Goal: Task Accomplishment & Management: Manage account settings

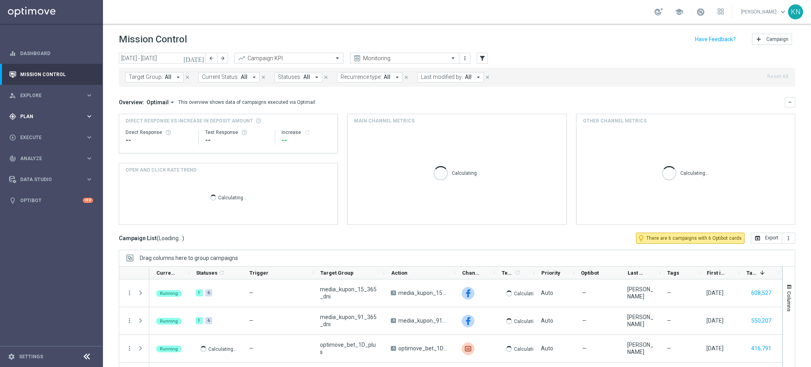
click at [48, 117] on span "Plan" at bounding box center [52, 116] width 65 height 5
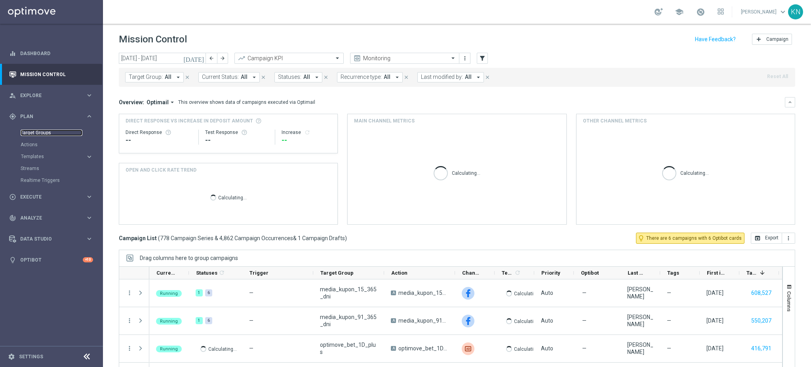
click at [43, 133] on link "Target Groups" at bounding box center [52, 132] width 62 height 6
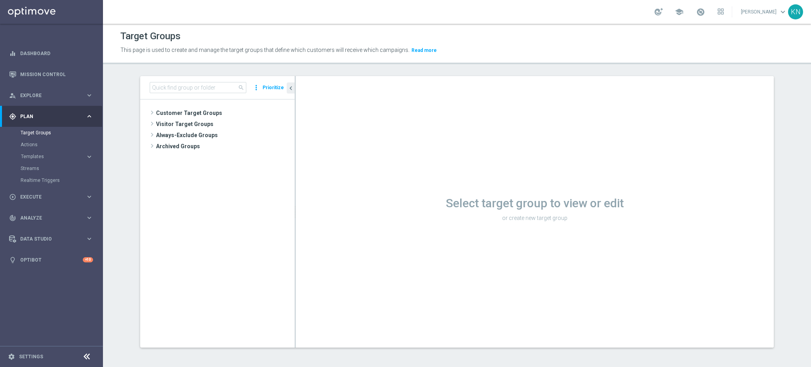
click at [67, 320] on sidenavbar "equalizer Dashboard Mission Control" at bounding box center [51, 183] width 103 height 367
click at [200, 112] on span "Customer Target Groups" at bounding box center [216, 112] width 120 height 11
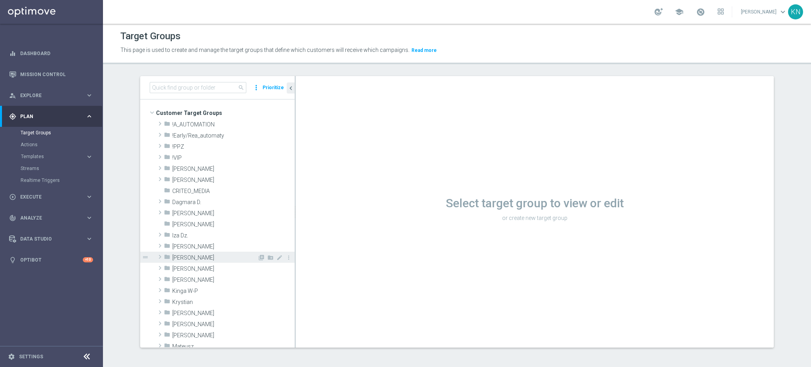
click at [196, 257] on span "[PERSON_NAME]" at bounding box center [214, 257] width 85 height 7
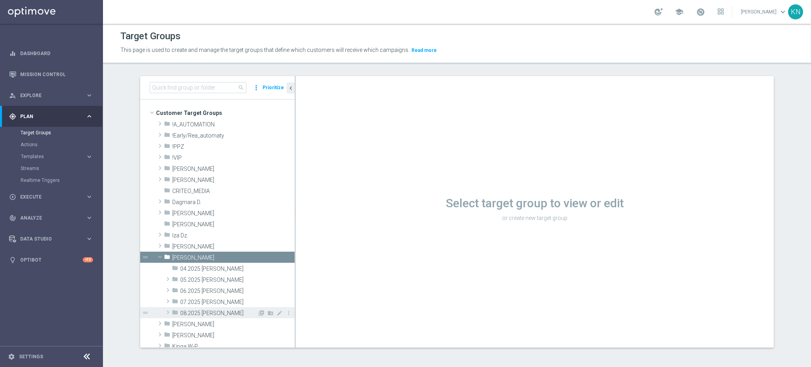
click at [199, 313] on span "08.2025 [PERSON_NAME]" at bounding box center [218, 313] width 77 height 7
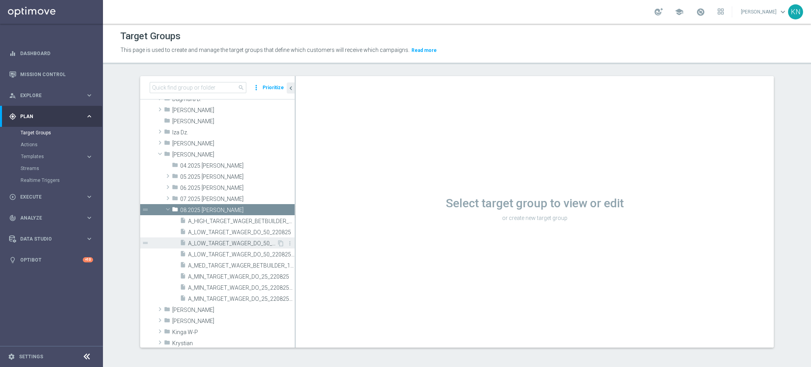
scroll to position [105, 0]
click at [225, 241] on span "A_LOW_TARGET_WAGER_DO_50_220825_PUSH" at bounding box center [232, 241] width 89 height 7
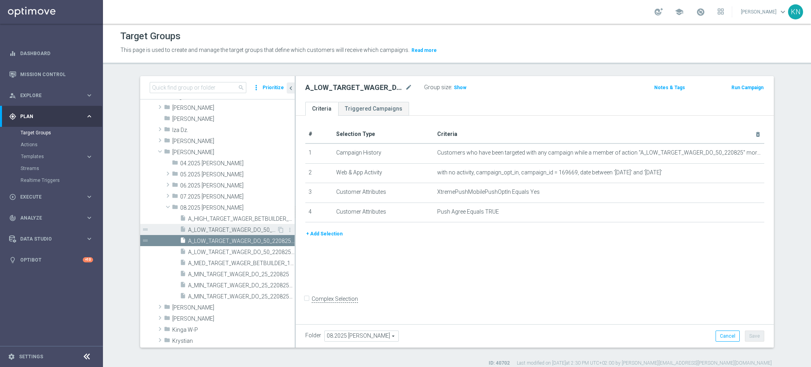
click at [242, 229] on span "A_LOW_TARGET_WAGER_DO_50_220825" at bounding box center [232, 229] width 89 height 7
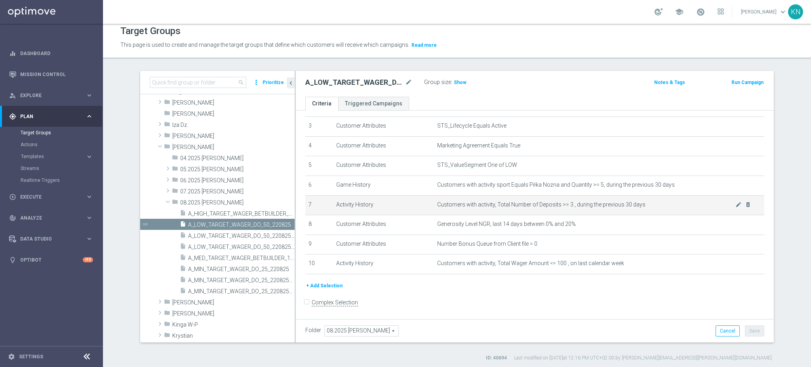
scroll to position [7, 0]
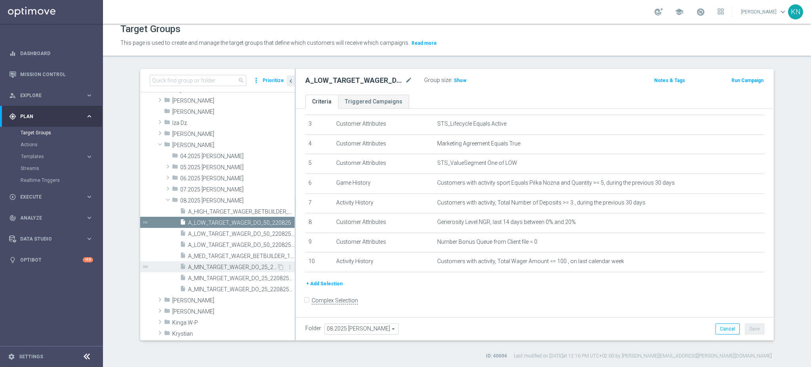
click at [226, 269] on span "A_MIN_TARGET_WAGER_DO_25_220825" at bounding box center [232, 267] width 89 height 7
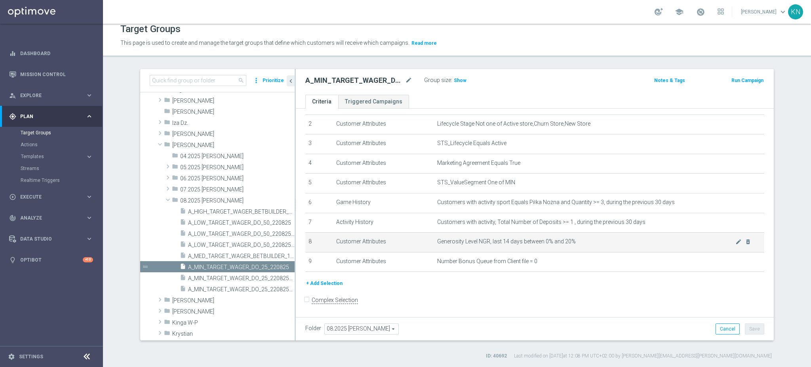
scroll to position [41, 0]
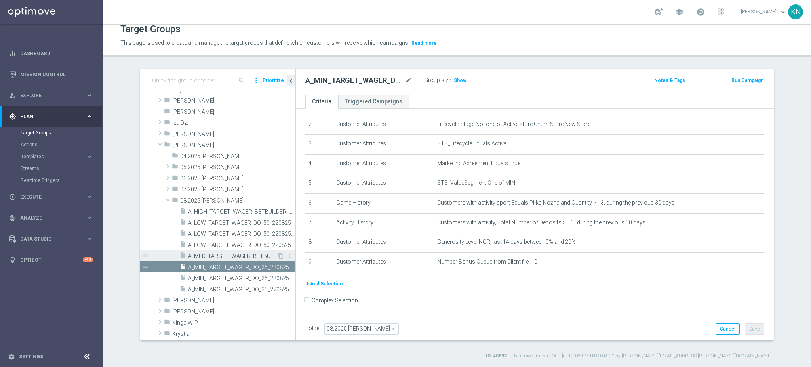
click at [219, 256] on span "A_MED_TARGET_WAGER_BETBUILDER_190825_SMS" at bounding box center [232, 256] width 89 height 7
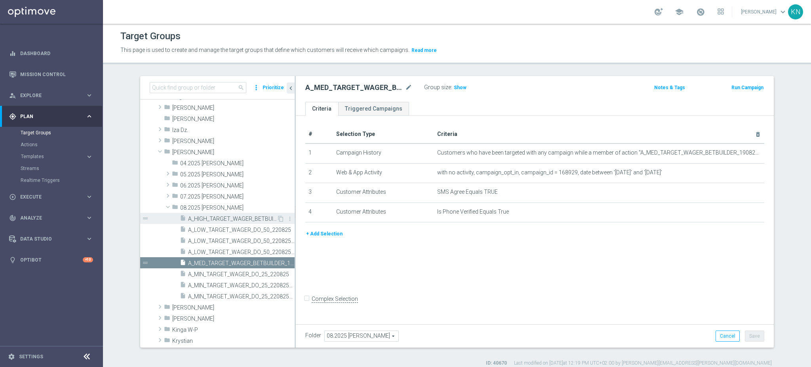
click at [192, 220] on span "A_HIGH_TARGET_WAGER_BETBUILDER_190825_SMS" at bounding box center [232, 218] width 89 height 7
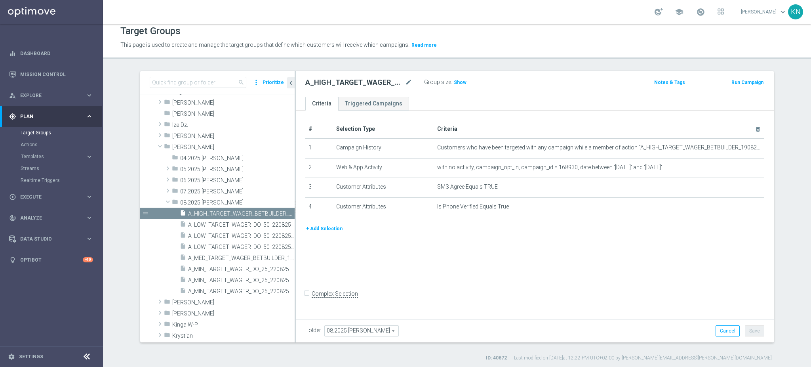
scroll to position [7, 0]
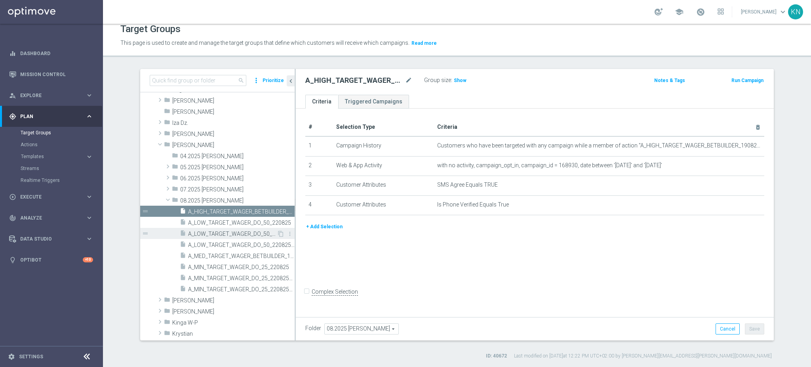
click at [216, 222] on span "A_LOW_TARGET_WAGER_DO_50_220825" at bounding box center [241, 222] width 107 height 7
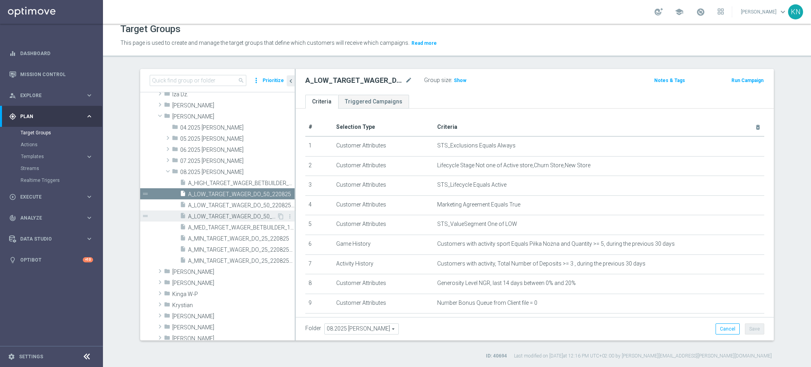
scroll to position [158, 0]
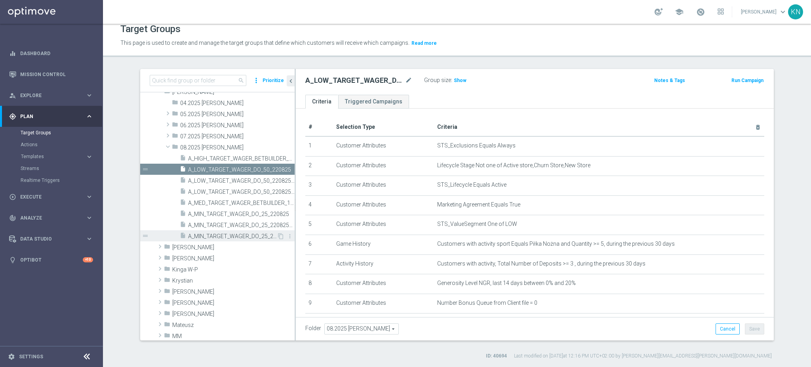
click at [227, 236] on span "A_MIN_TARGET_WAGER_DO_25_220825_SMS" at bounding box center [232, 236] width 89 height 7
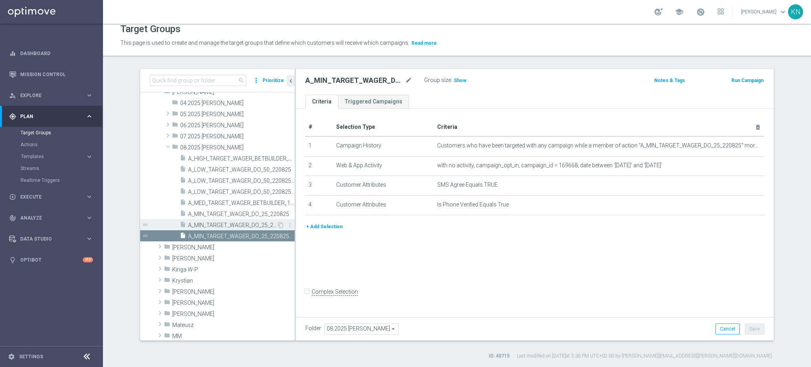
click at [209, 225] on span "A_MIN_TARGET_WAGER_DO_25_220825_PUSH" at bounding box center [232, 225] width 89 height 7
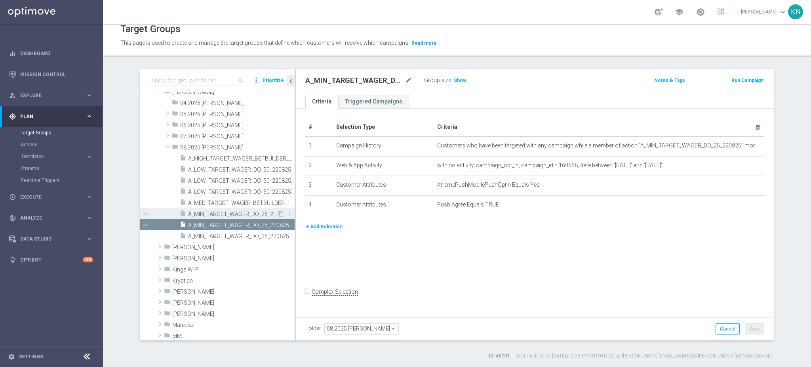
click at [213, 211] on span "A_MIN_TARGET_WAGER_DO_25_220825" at bounding box center [232, 214] width 89 height 7
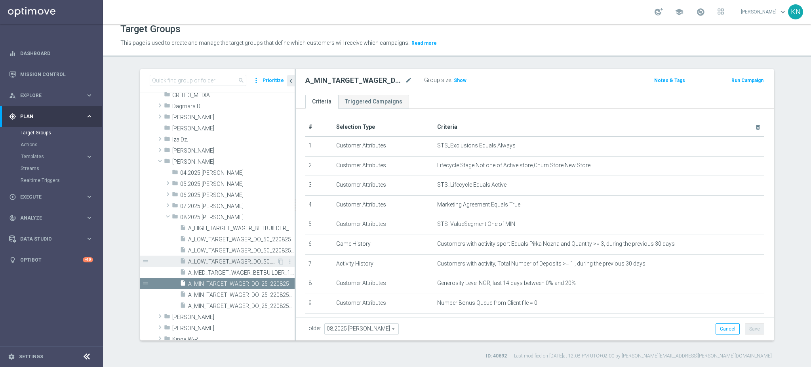
scroll to position [105, 0]
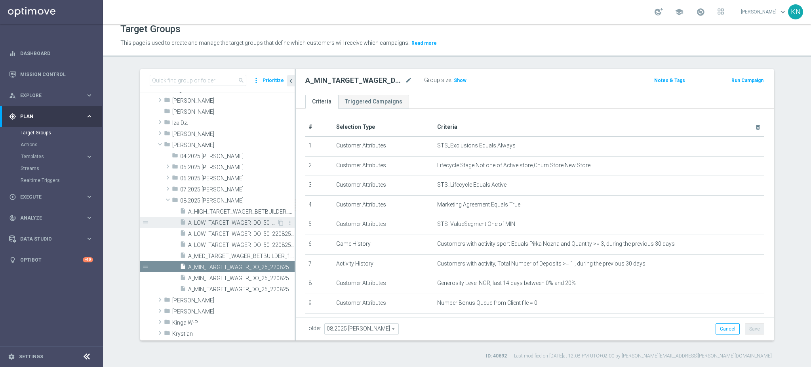
click at [232, 224] on span "A_LOW_TARGET_WAGER_DO_50_220825" at bounding box center [232, 222] width 89 height 7
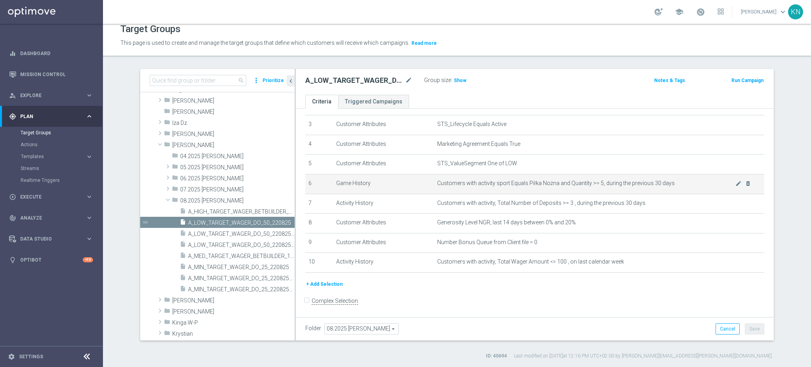
scroll to position [61, 0]
click at [278, 222] on icon "content_copy" at bounding box center [281, 222] width 6 height 6
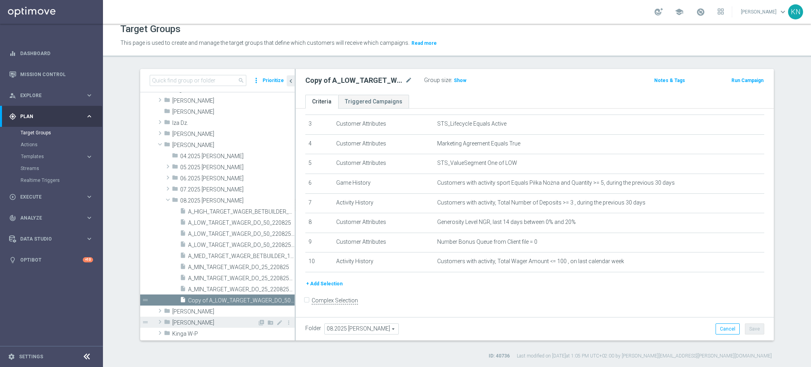
scroll to position [154, 0]
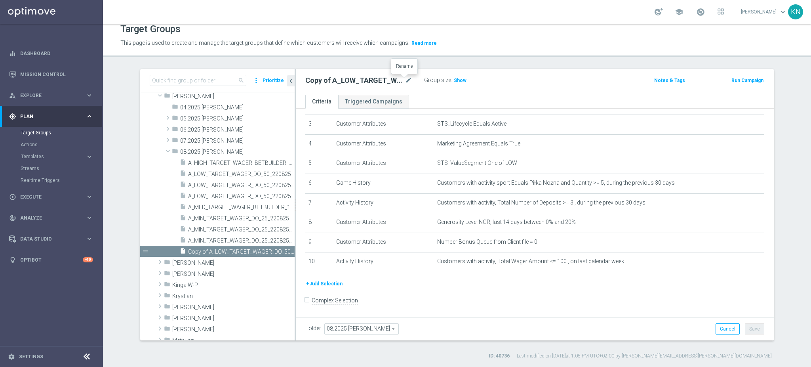
drag, startPoint x: 404, startPoint y: 80, endPoint x: 390, endPoint y: 88, distance: 16.3
click at [405, 80] on icon "mode_edit" at bounding box center [408, 81] width 7 height 10
type input "A_LOW_TARGET_BET_US_OPEN_250825"
click at [438, 99] on ul "Criteria Triggered Campaigns" at bounding box center [535, 102] width 478 height 14
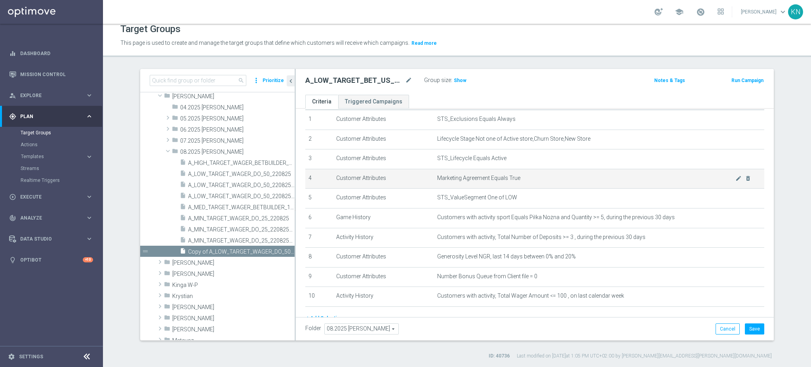
scroll to position [8, 0]
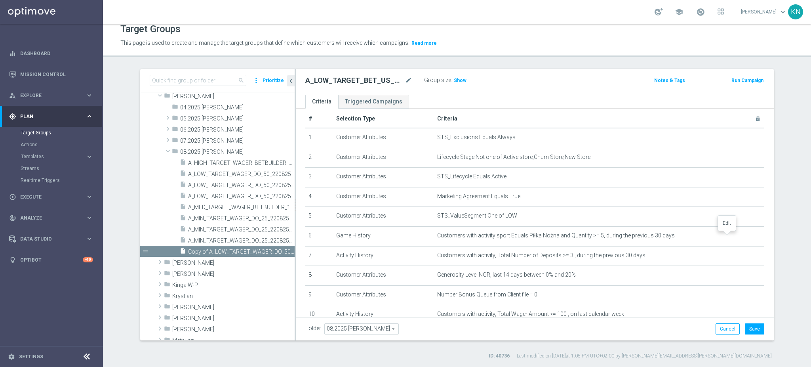
click at [0, 0] on icon "mode_edit" at bounding box center [0, 0] width 0 height 0
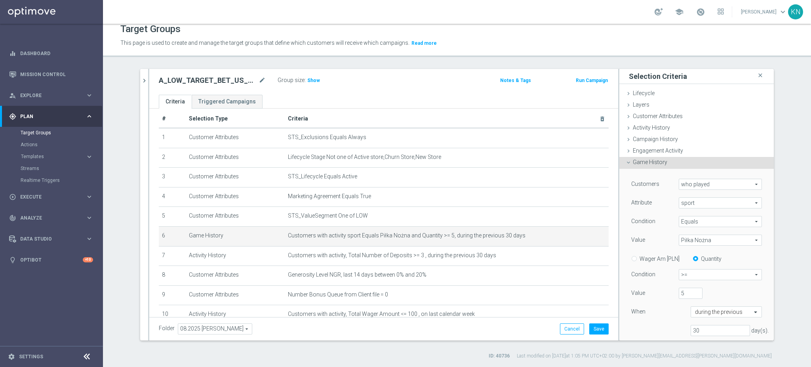
click at [704, 206] on span "sport" at bounding box center [720, 203] width 82 height 10
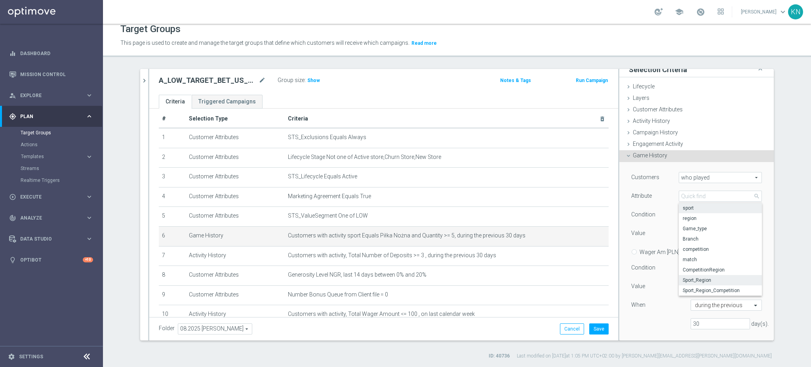
scroll to position [0, 0]
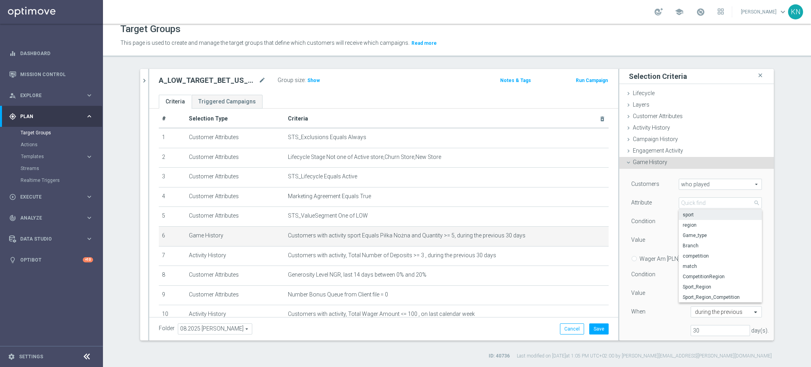
click at [655, 232] on div "Customers who played who played arrow_drop_down search Attribute sport sport ar…" at bounding box center [696, 261] width 131 height 164
click at [702, 222] on span "Equals" at bounding box center [720, 221] width 82 height 10
click at [700, 201] on span "sport" at bounding box center [720, 203] width 82 height 10
click at [699, 215] on span "sport" at bounding box center [720, 214] width 75 height 6
click at [700, 225] on span "Equals" at bounding box center [720, 221] width 82 height 10
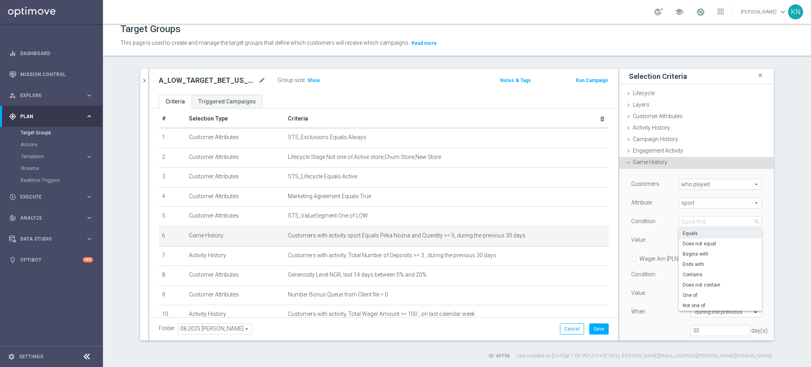
click at [657, 238] on div "Value" at bounding box center [649, 240] width 48 height 13
click at [691, 244] on span "Piłka Nożna" at bounding box center [720, 240] width 82 height 10
click at [689, 240] on input "search" at bounding box center [720, 239] width 83 height 11
type input "p"
type input "c"
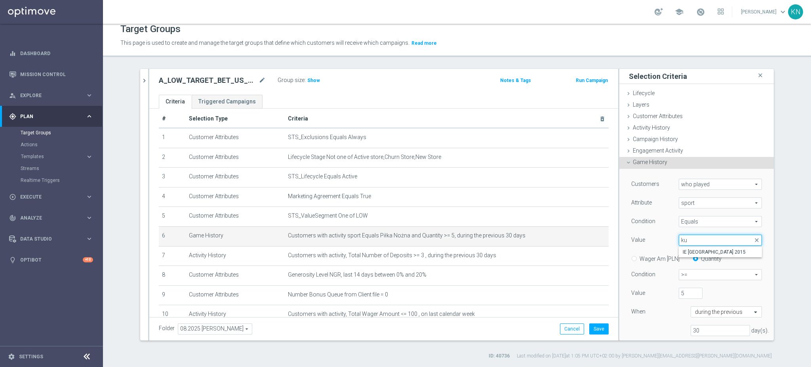
type input "k"
click at [657, 127] on span "Activity History" at bounding box center [651, 127] width 37 height 6
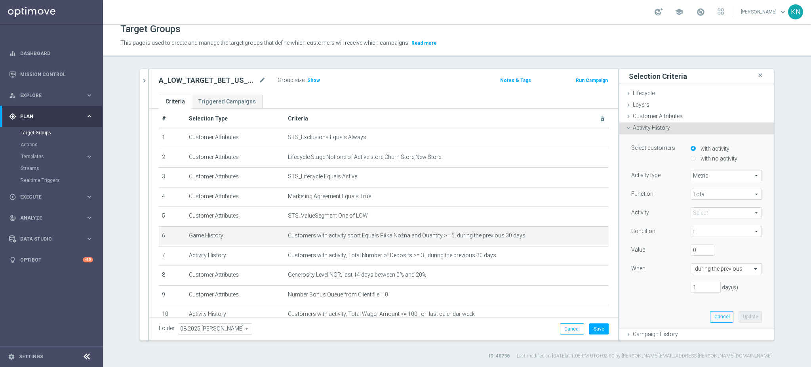
click at [717, 177] on span "Metric" at bounding box center [726, 175] width 70 height 10
click at [708, 176] on span "Metric" at bounding box center [726, 175] width 70 height 10
click at [704, 194] on span "Total" at bounding box center [726, 194] width 70 height 10
click at [707, 195] on span "Total" at bounding box center [726, 194] width 70 height 10
click at [706, 209] on span at bounding box center [726, 212] width 70 height 10
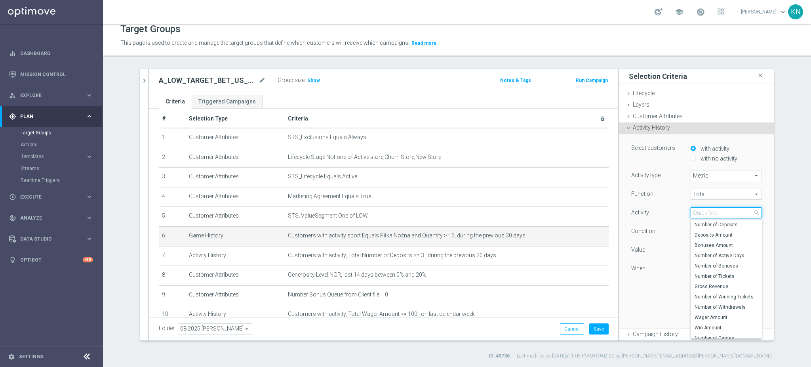
click at [704, 213] on input "search" at bounding box center [726, 212] width 71 height 11
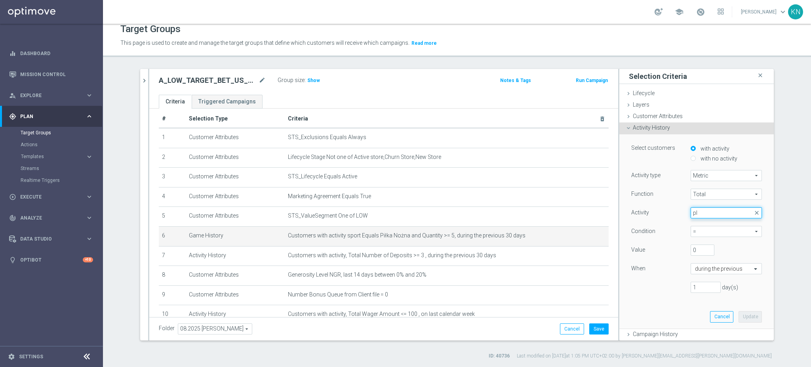
type input "p"
type input "c"
type input "tick"
click at [713, 223] on span "Number of Tickets" at bounding box center [726, 224] width 63 height 6
type input "Number of Tickets"
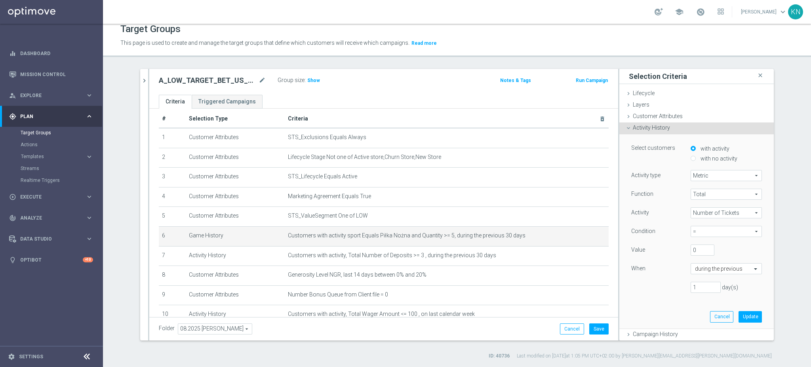
click at [706, 233] on span "=" at bounding box center [726, 231] width 70 height 10
click at [702, 270] on label ">=" at bounding box center [726, 274] width 71 height 10
type input ">="
drag, startPoint x: 691, startPoint y: 251, endPoint x: 667, endPoint y: 251, distance: 24.6
click at [667, 251] on div "Value 0" at bounding box center [696, 250] width 143 height 13
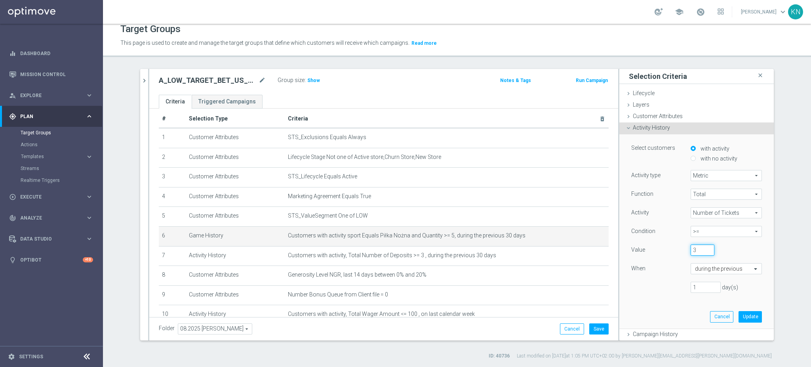
type input "3"
drag, startPoint x: 694, startPoint y: 285, endPoint x: 672, endPoint y: 284, distance: 22.2
click at [672, 284] on div "1 day(s)" at bounding box center [696, 287] width 143 height 11
type input "30"
click at [742, 316] on button "Update" at bounding box center [749, 316] width 23 height 11
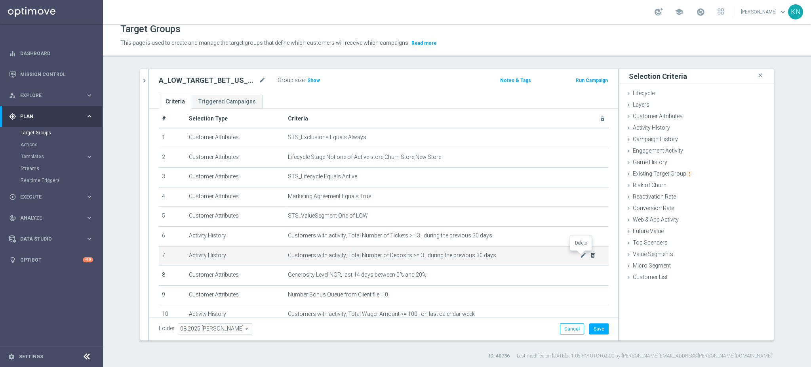
click at [590, 256] on icon "delete_forever" at bounding box center [593, 255] width 6 height 6
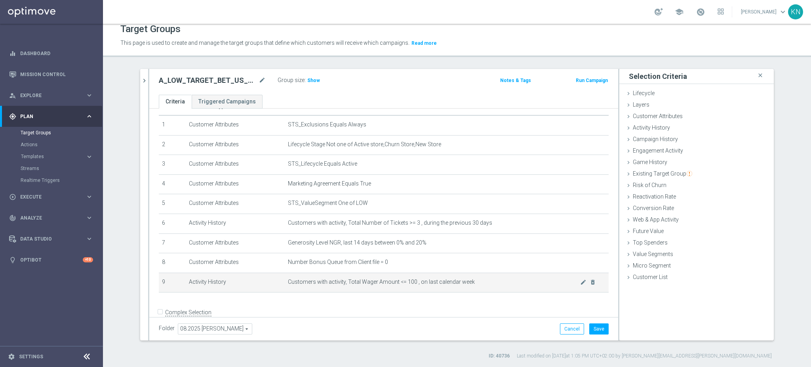
scroll to position [33, 0]
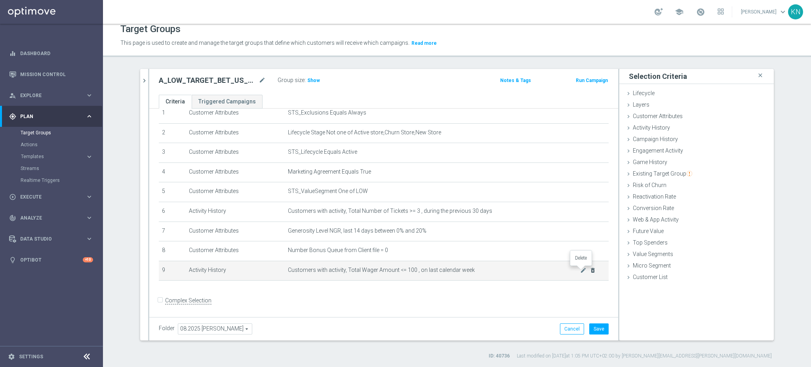
click at [590, 270] on icon "delete_forever" at bounding box center [593, 270] width 6 height 6
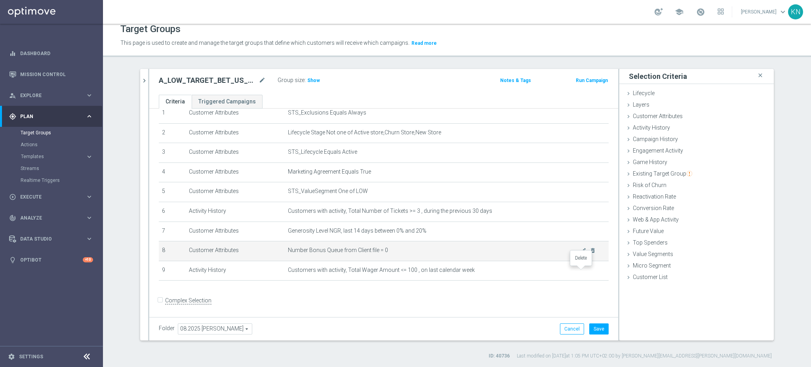
scroll to position [13, 0]
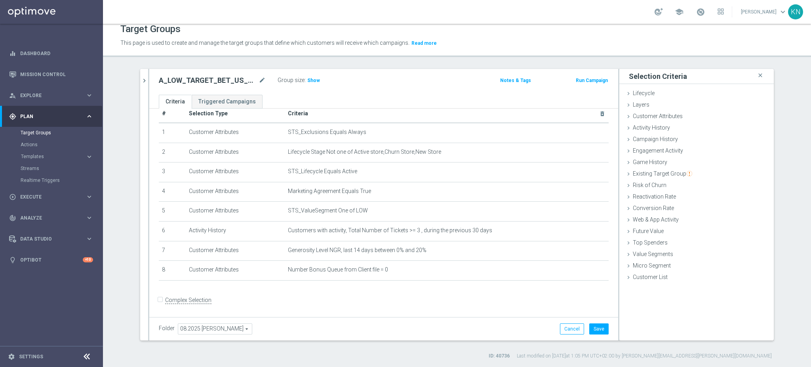
click at [375, 289] on div "+ Add Selection" at bounding box center [384, 290] width 462 height 6
click at [141, 77] on icon "chevron_right" at bounding box center [145, 81] width 8 height 8
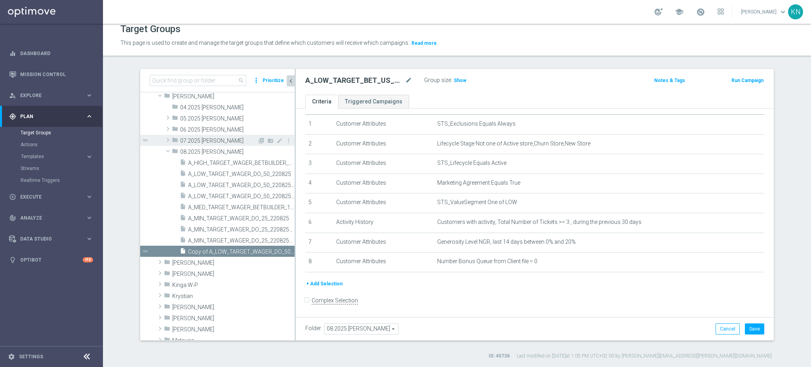
scroll to position [143, 0]
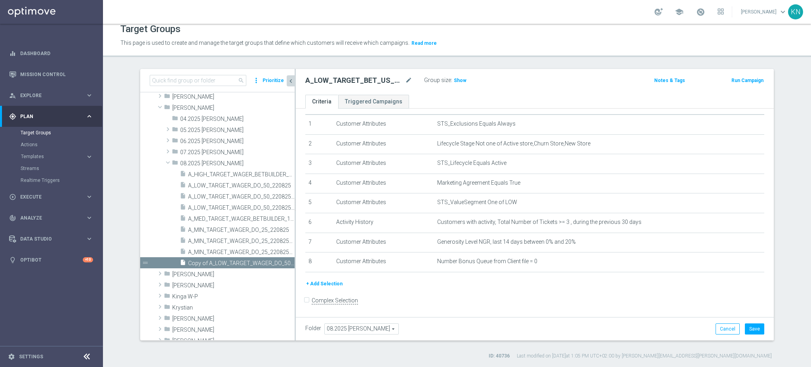
click at [317, 286] on button "+ Add Selection" at bounding box center [324, 283] width 38 height 9
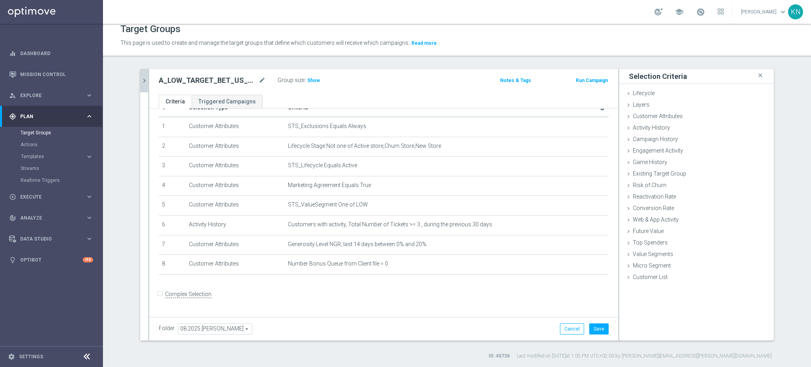
scroll to position [13, 0]
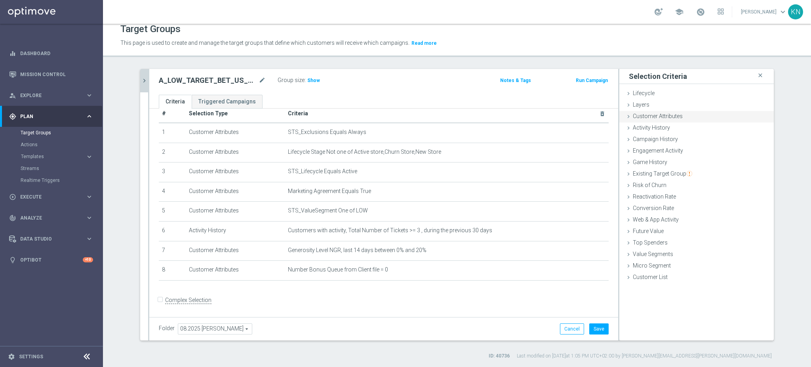
click at [664, 113] on span "Customer Attributes" at bounding box center [658, 116] width 50 height 6
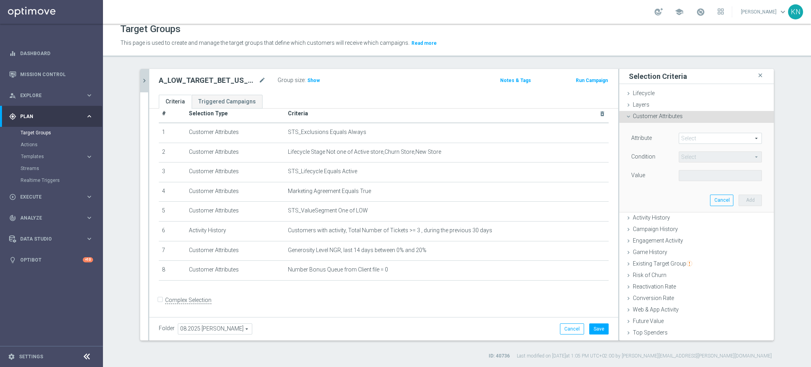
click at [682, 137] on span at bounding box center [720, 138] width 82 height 10
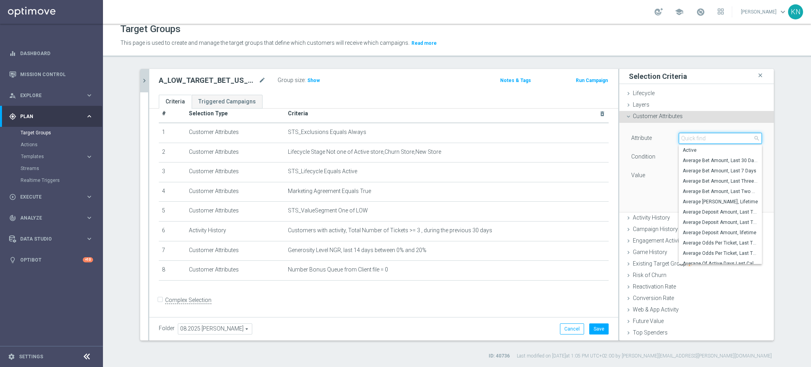
click at [682, 137] on input "search" at bounding box center [720, 138] width 83 height 11
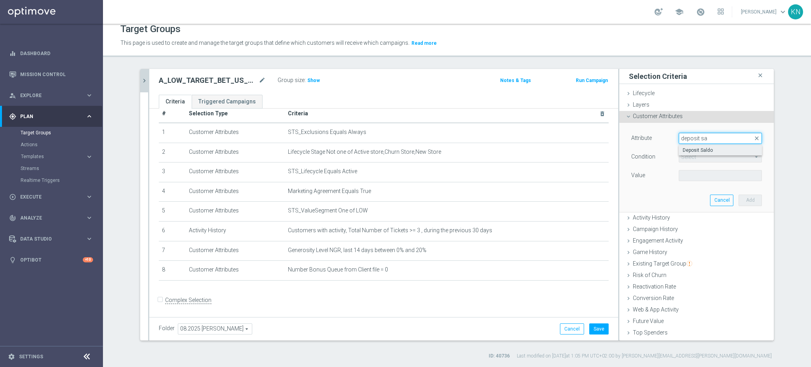
type input "deposit sa"
click at [692, 150] on span "Deposit Saldo" at bounding box center [720, 150] width 75 height 6
type input "Deposit Saldo"
click at [711, 152] on span "=" at bounding box center [720, 157] width 82 height 10
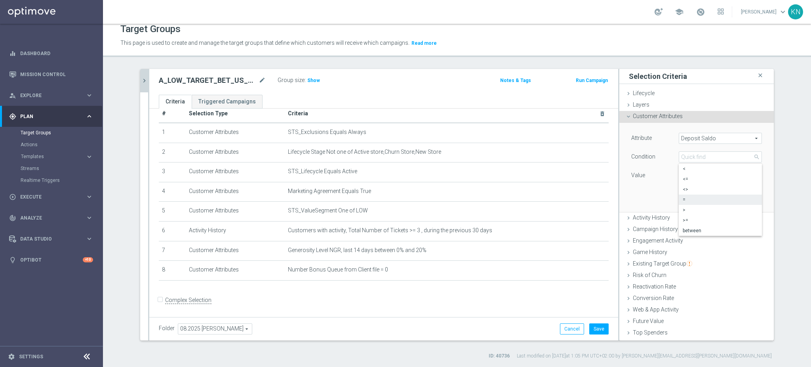
click at [693, 228] on span "between" at bounding box center [720, 230] width 75 height 6
type input "between"
click at [688, 177] on input "PLN" at bounding box center [697, 175] width 36 height 11
type input "0"
click at [683, 195] on label "PLN" at bounding box center [685, 193] width 8 height 7
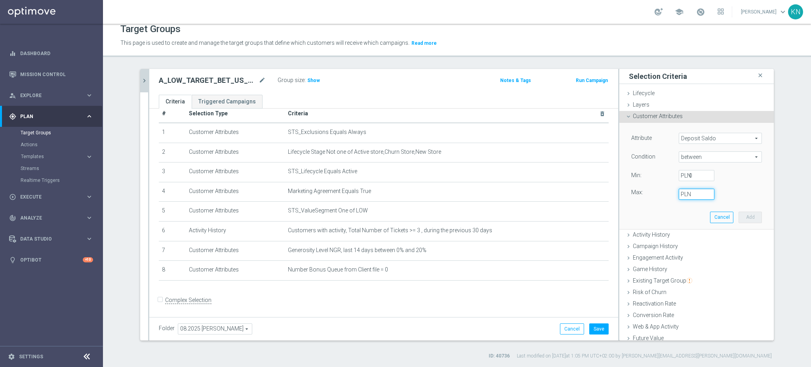
click at [683, 195] on input "PLN" at bounding box center [697, 193] width 36 height 11
type input "2"
click at [740, 213] on button "Add" at bounding box center [749, 216] width 23 height 11
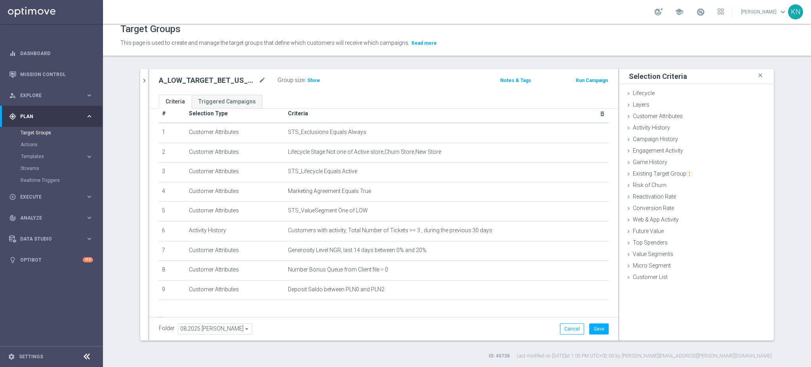
drag, startPoint x: 141, startPoint y: 81, endPoint x: 164, endPoint y: 120, distance: 45.2
click at [141, 81] on icon "chevron_right" at bounding box center [145, 81] width 8 height 8
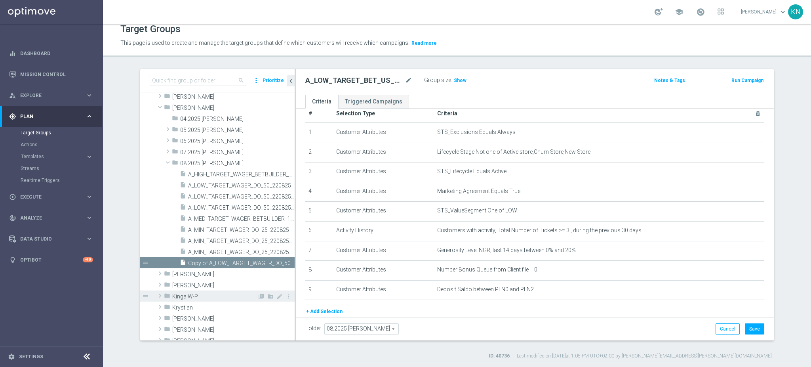
scroll to position [131, 0]
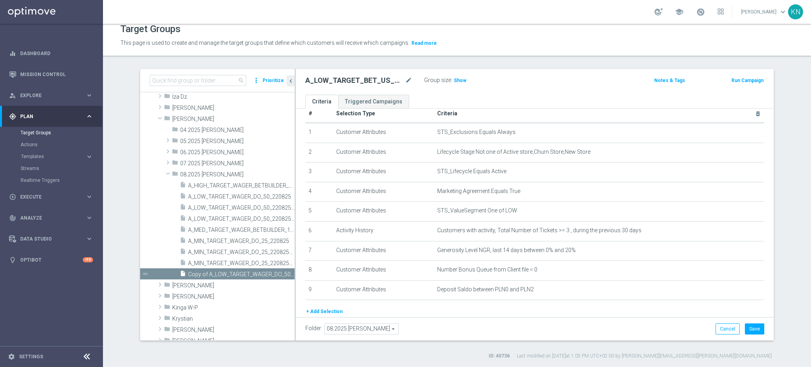
drag, startPoint x: 320, startPoint y: 309, endPoint x: 376, endPoint y: 300, distance: 57.0
click at [320, 309] on button "+ Add Selection" at bounding box center [324, 311] width 38 height 9
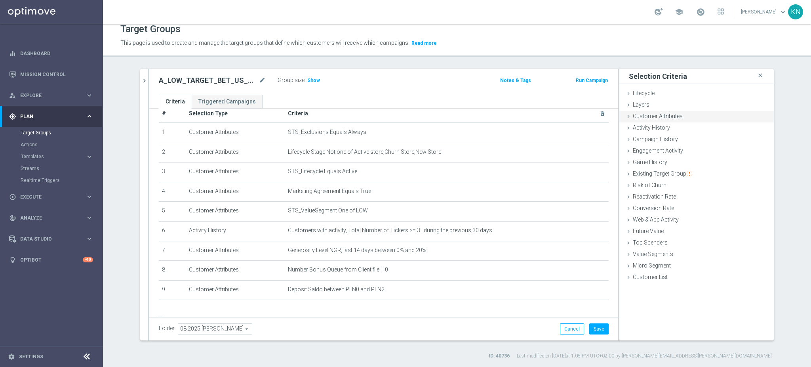
click at [672, 118] on span "Customer Attributes" at bounding box center [658, 116] width 50 height 6
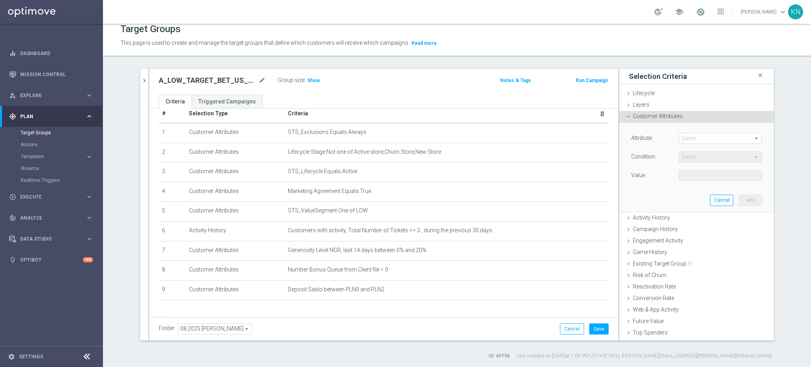
click at [688, 137] on span at bounding box center [720, 138] width 82 height 10
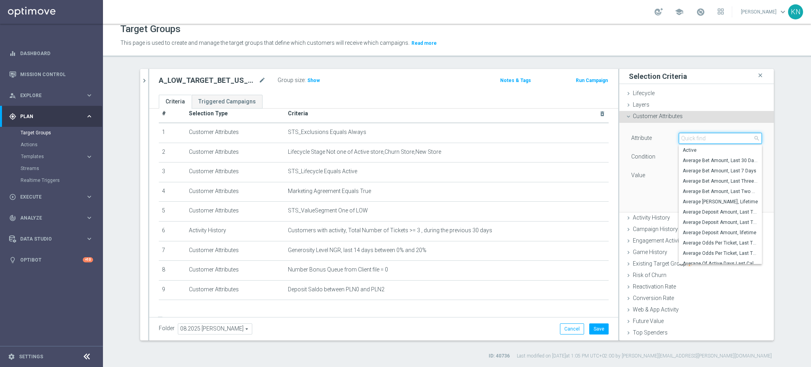
click at [688, 137] on input "search" at bounding box center [720, 138] width 83 height 11
type input "d"
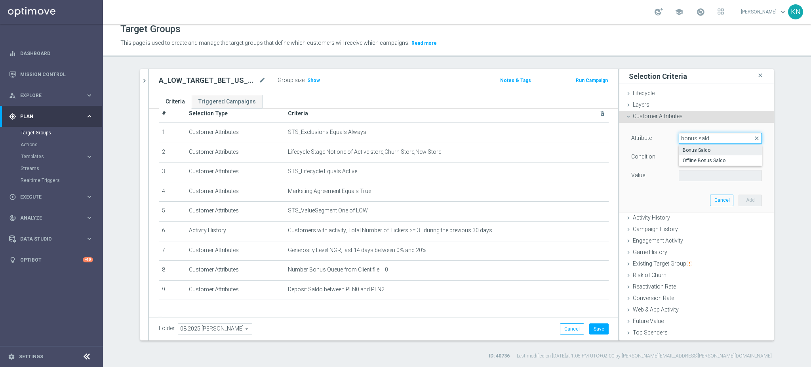
type input "bonus sald"
click at [702, 149] on span "Bonus Saldo" at bounding box center [720, 150] width 75 height 6
type input "Bonus Saldo"
click at [698, 158] on span "=" at bounding box center [720, 157] width 82 height 10
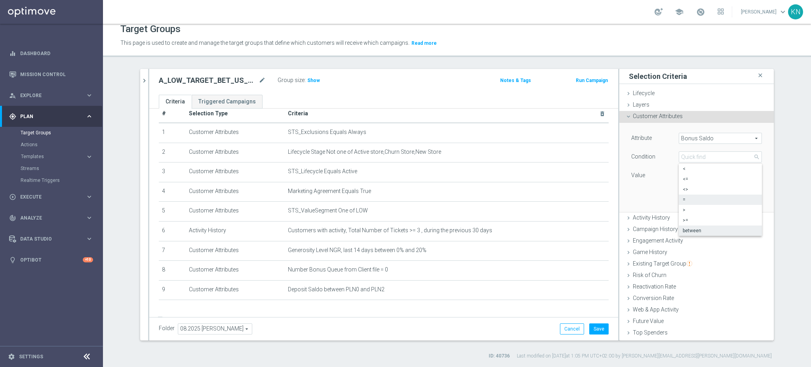
click at [696, 227] on span "between" at bounding box center [720, 230] width 75 height 6
type input "between"
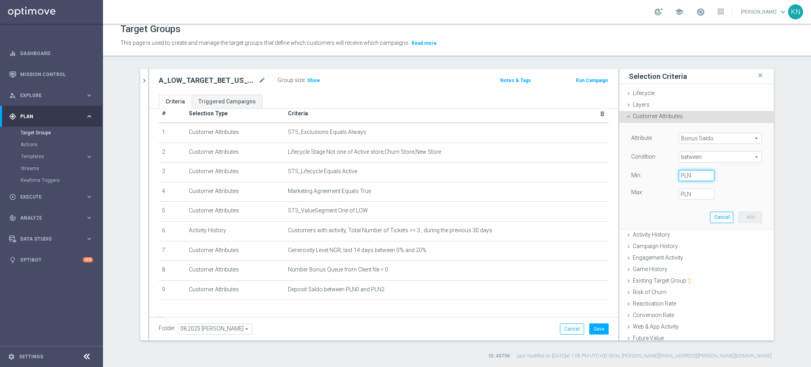
click at [686, 178] on input "PLN" at bounding box center [697, 175] width 36 height 11
type input "0"
click at [688, 195] on input "PLN" at bounding box center [697, 193] width 36 height 11
type input "2"
click at [738, 213] on button "Add" at bounding box center [749, 216] width 23 height 11
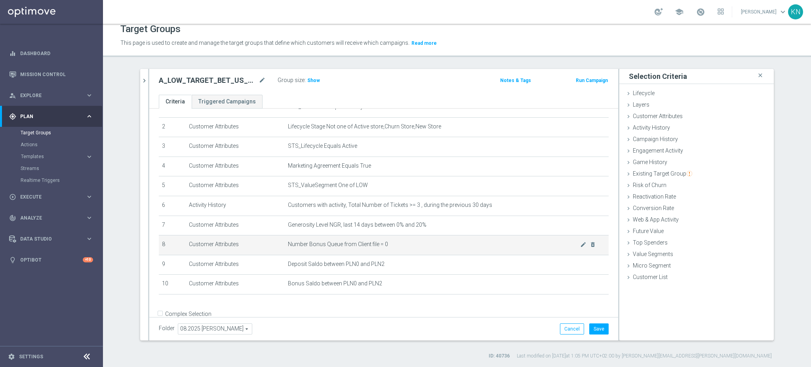
scroll to position [53, 0]
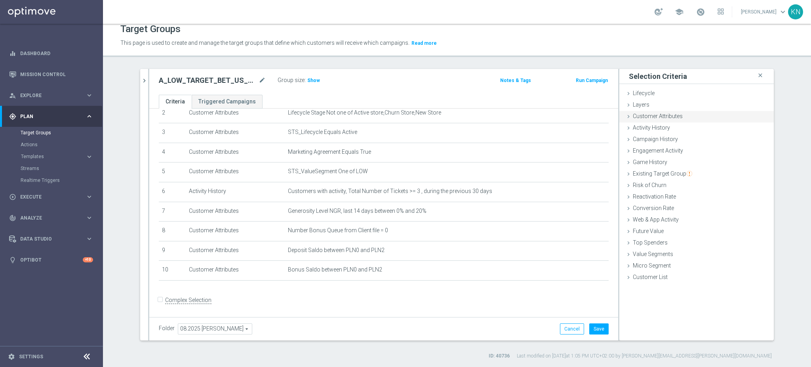
click at [649, 115] on span "Customer Attributes" at bounding box center [658, 116] width 50 height 6
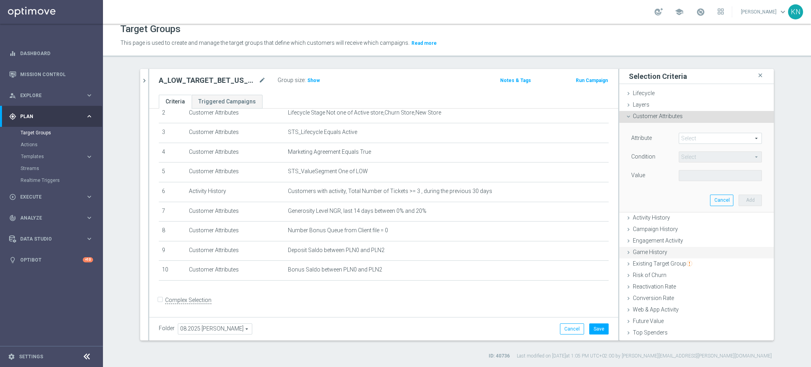
click at [658, 247] on div "Game History done" at bounding box center [696, 253] width 154 height 12
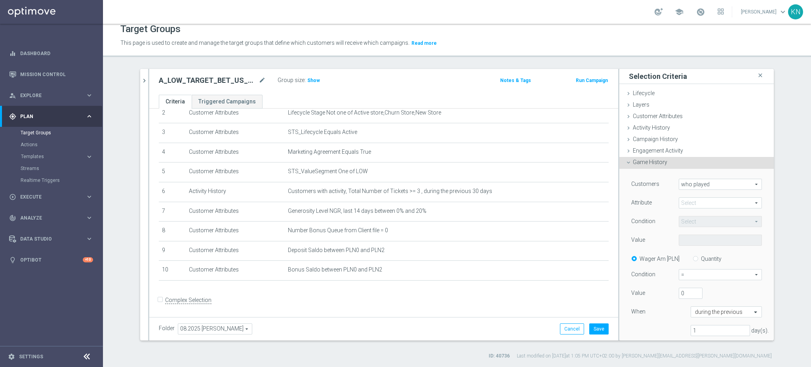
click at [706, 201] on span at bounding box center [720, 203] width 82 height 10
click at [692, 212] on span "sport" at bounding box center [720, 214] width 75 height 6
type input "sport"
type input "Equals"
click at [697, 221] on span "Equals" at bounding box center [720, 221] width 82 height 10
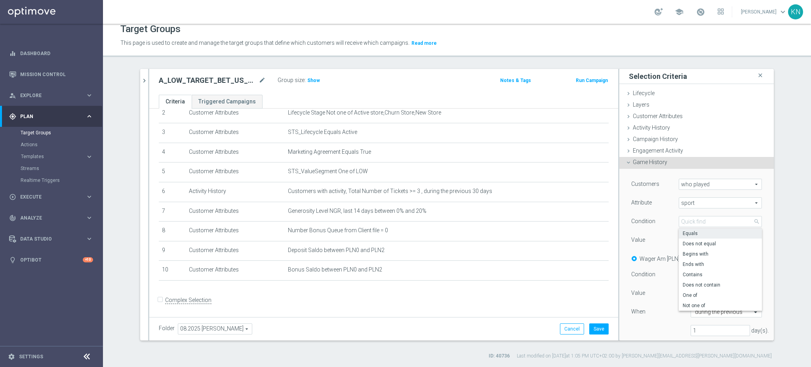
click at [692, 230] on span "Equals" at bounding box center [720, 233] width 75 height 6
click at [691, 240] on span at bounding box center [720, 240] width 82 height 10
click at [691, 240] on input "search" at bounding box center [720, 239] width 83 height 11
type input "ten"
click at [699, 250] on span "Tenis" at bounding box center [720, 252] width 75 height 6
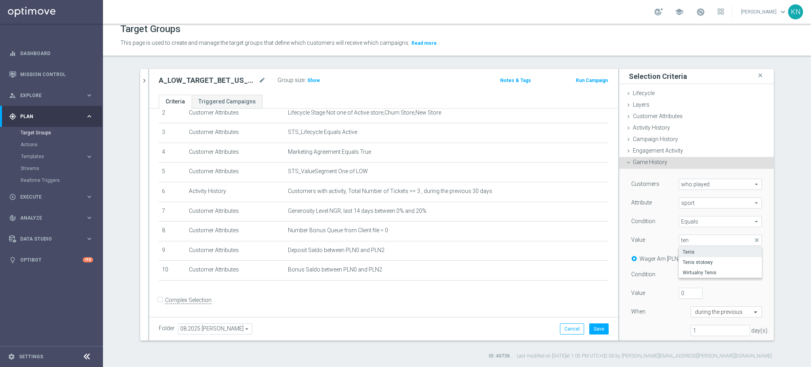
type input "Tenis"
click at [695, 257] on input "Quantity" at bounding box center [697, 257] width 5 height 5
radio input "true"
click at [688, 272] on span "=" at bounding box center [720, 274] width 82 height 10
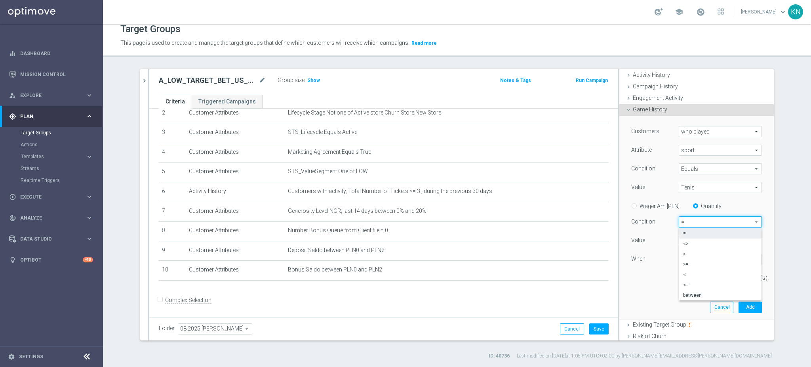
drag, startPoint x: 686, startPoint y: 264, endPoint x: 693, endPoint y: 260, distance: 7.6
click at [686, 263] on span ">=" at bounding box center [720, 264] width 74 height 6
type input ">="
drag, startPoint x: 669, startPoint y: 242, endPoint x: 662, endPoint y: 242, distance: 7.2
click at [662, 242] on div "Value 0" at bounding box center [696, 241] width 143 height 13
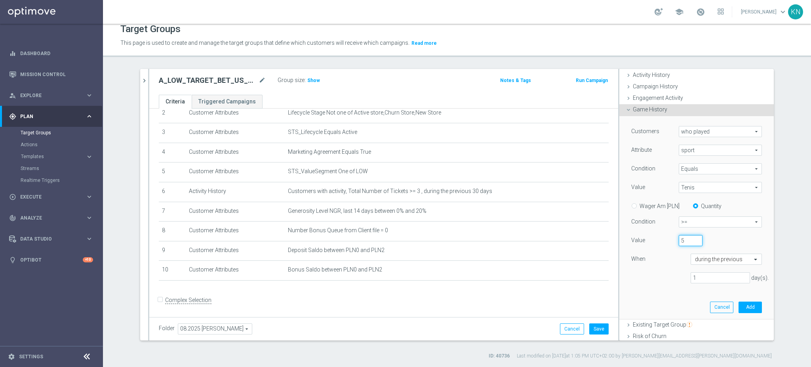
type input "5"
drag, startPoint x: 706, startPoint y: 279, endPoint x: 651, endPoint y: 276, distance: 55.9
click at [651, 276] on div "1 day(s)." at bounding box center [696, 277] width 143 height 11
type input "30"
drag, startPoint x: 707, startPoint y: 265, endPoint x: 712, endPoint y: 260, distance: 6.4
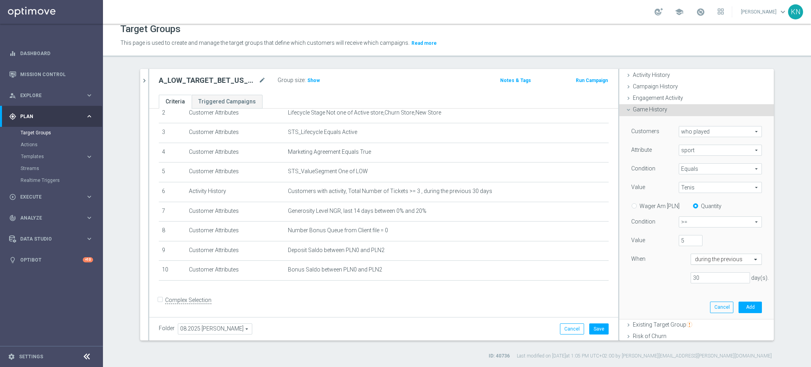
click at [708, 265] on div "When during the previous" at bounding box center [696, 259] width 143 height 13
click at [712, 259] on input "text" at bounding box center [718, 259] width 47 height 7
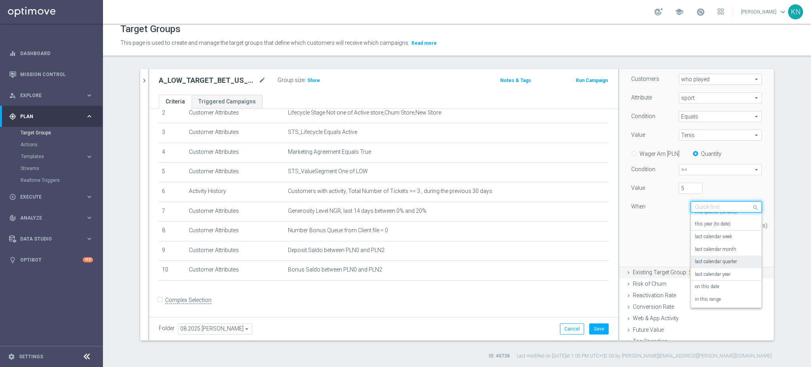
scroll to position [105, 0]
click at [645, 238] on div "Customers who played who played arrow_drop_down search Attribute sport sport ar…" at bounding box center [696, 164] width 143 height 202
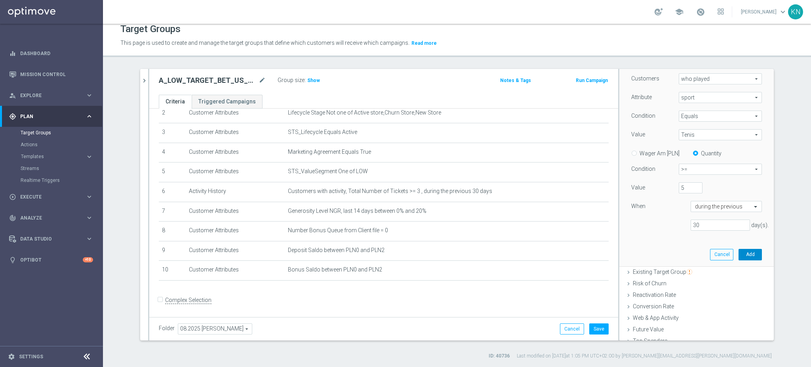
click at [748, 256] on button "Add" at bounding box center [749, 254] width 23 height 11
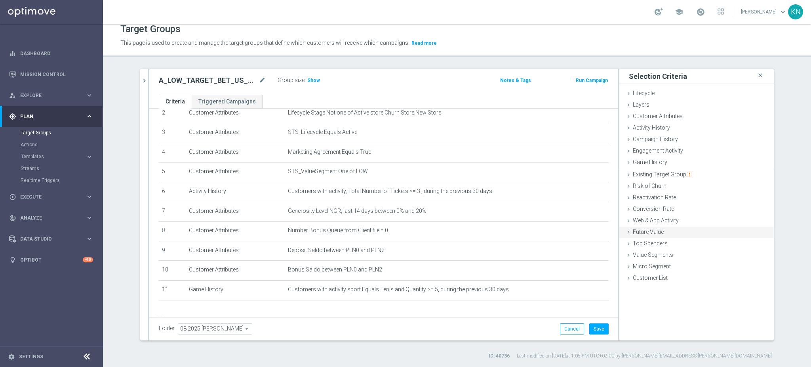
scroll to position [0, 0]
click at [409, 304] on div "# Selection Type Criteria delete_forever 1 Customer Attributes STS_Exclusions E…" at bounding box center [384, 186] width 462 height 242
click at [658, 118] on span "Customer Attributes" at bounding box center [658, 116] width 50 height 6
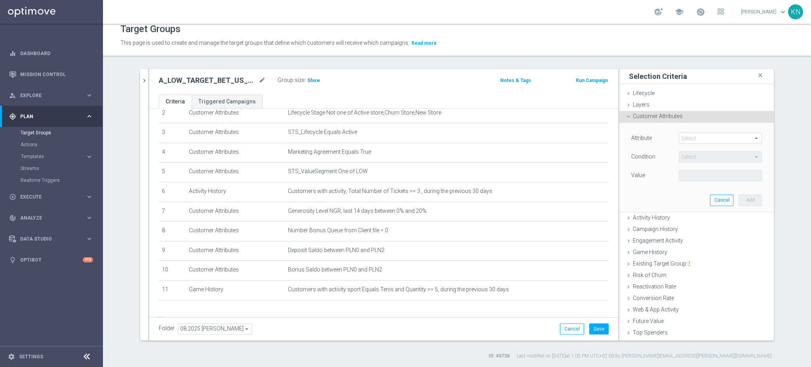
click at [689, 134] on span at bounding box center [720, 138] width 82 height 10
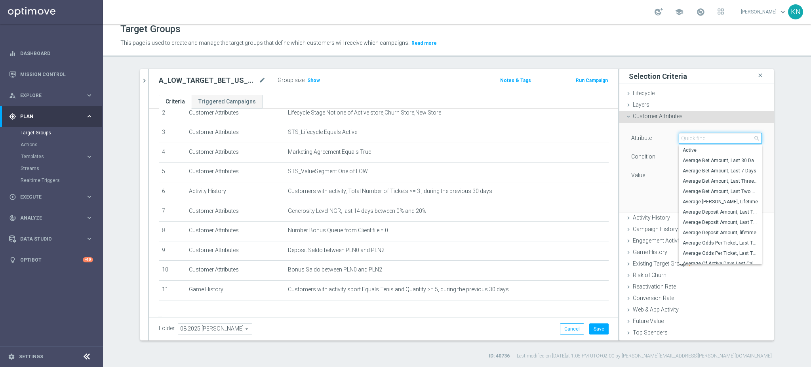
click at [686, 139] on input "search" at bounding box center [720, 138] width 83 height 11
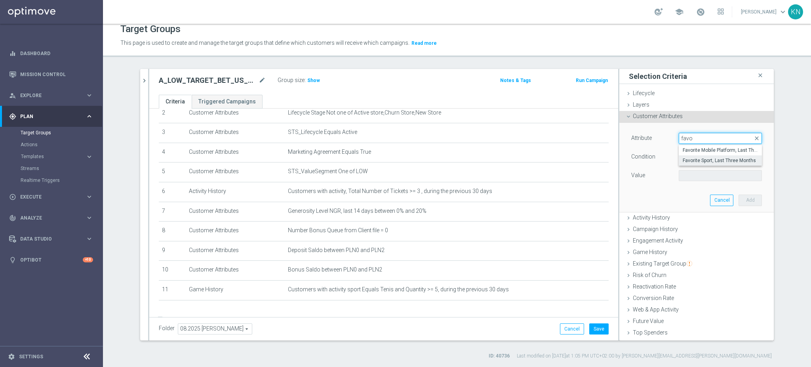
type input "favo"
click at [704, 158] on span "Favorite Sport, Last Three Months" at bounding box center [720, 160] width 75 height 6
type input "Favorite Sport, Last Three Months"
type input "Equals"
click at [704, 155] on span "Equals" at bounding box center [720, 157] width 82 height 10
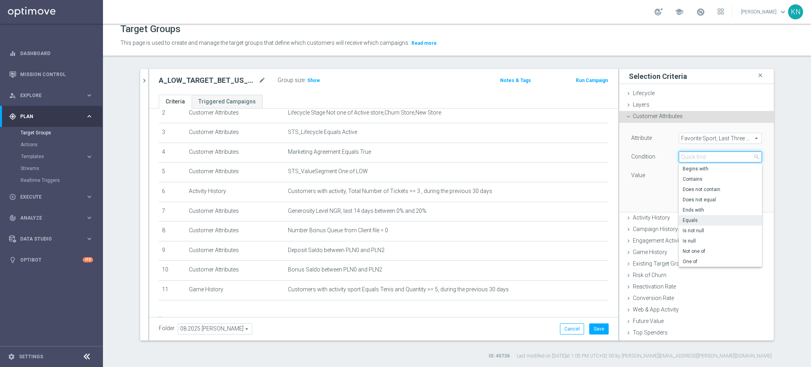
click at [702, 156] on input "search" at bounding box center [720, 156] width 83 height 11
click at [652, 186] on div "Attribute Favorite Sport, Last Three Months Favorite Sport, Last Three Months a…" at bounding box center [696, 167] width 143 height 89
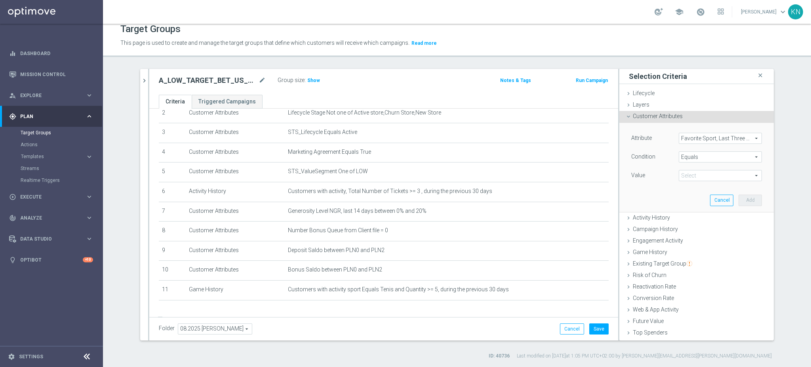
click at [698, 175] on span at bounding box center [720, 175] width 82 height 10
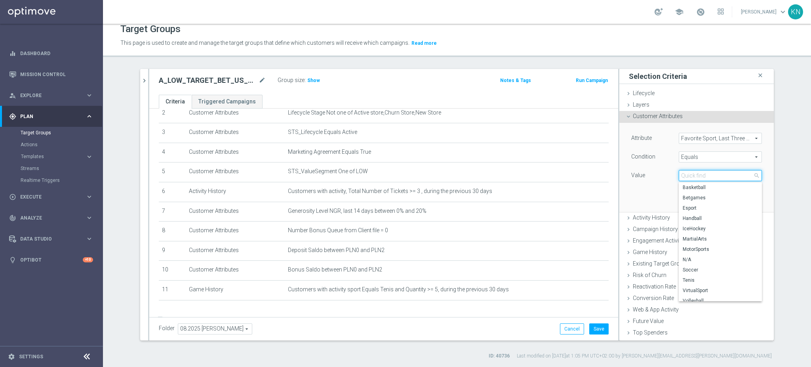
click at [691, 173] on input "search" at bounding box center [720, 175] width 83 height 11
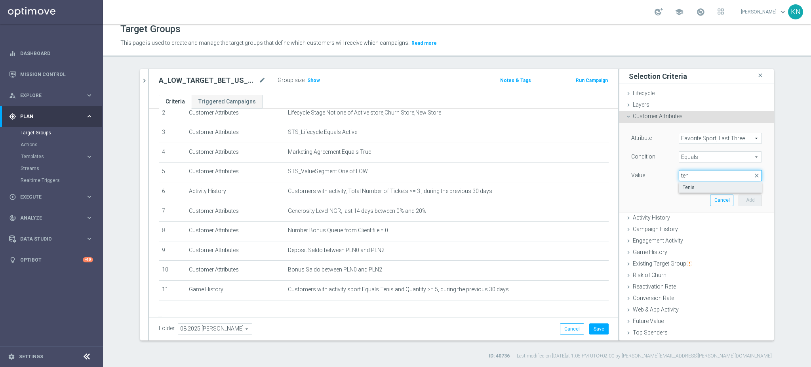
type input "ten"
click at [686, 186] on span "Tenis" at bounding box center [720, 187] width 75 height 6
type input "Tenis"
click at [738, 202] on button "Add" at bounding box center [749, 199] width 23 height 11
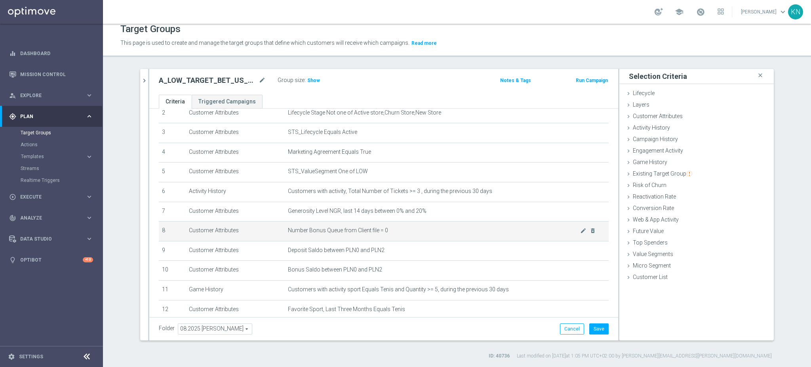
scroll to position [92, 0]
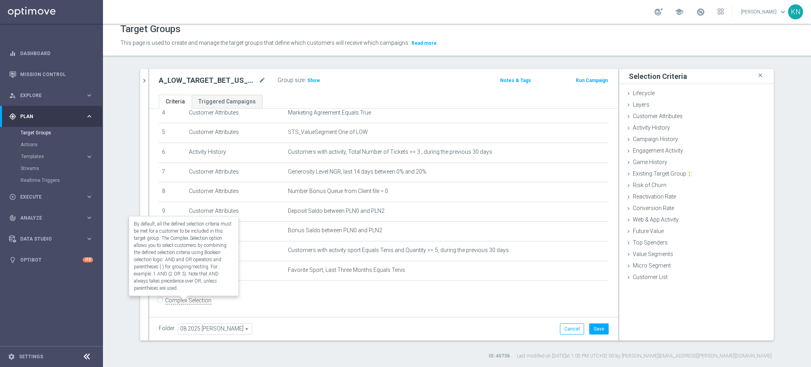
click at [159, 297] on input "Complex Selection" at bounding box center [161, 300] width 5 height 11
checkbox input "true"
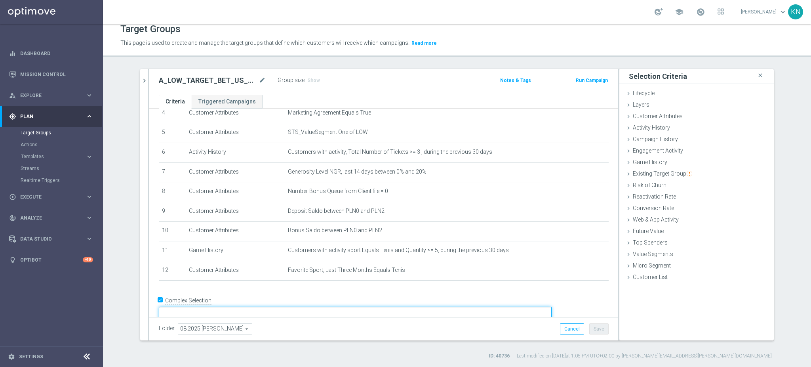
click at [263, 306] on textarea at bounding box center [355, 313] width 393 height 14
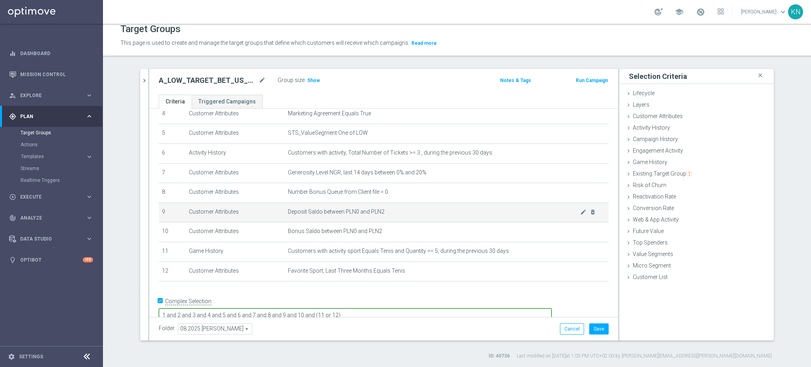
scroll to position [94, 0]
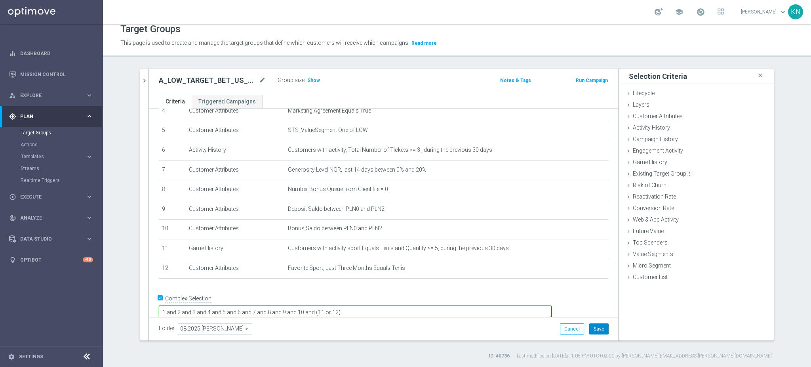
type textarea "1 and 2 and 3 and 4 and 5 and 6 and 7 and 8 and 9 and 10 and (11 or 12)"
click at [596, 328] on button "Save" at bounding box center [598, 328] width 19 height 11
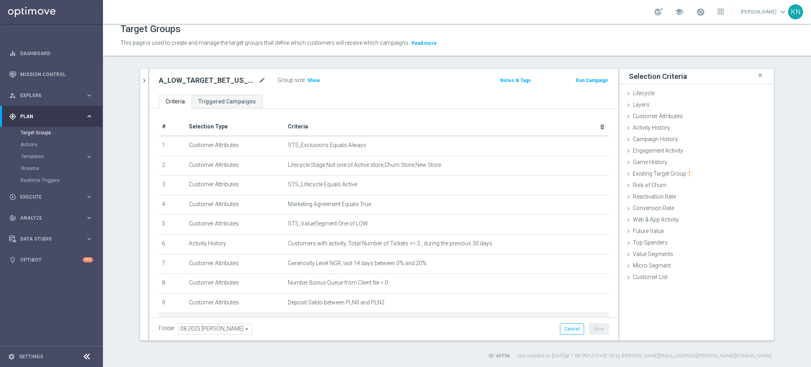
scroll to position [0, 0]
click at [307, 81] on span "Show" at bounding box center [313, 81] width 13 height 6
click at [784, 244] on div "search more_vert Prioritize Customer Target Groups library_add create_new_folde…" at bounding box center [456, 214] width 665 height 290
click at [391, 240] on span "Customers with activity, Total Number of Tickets >= 3 , during the previous 30 …" at bounding box center [434, 243] width 292 height 7
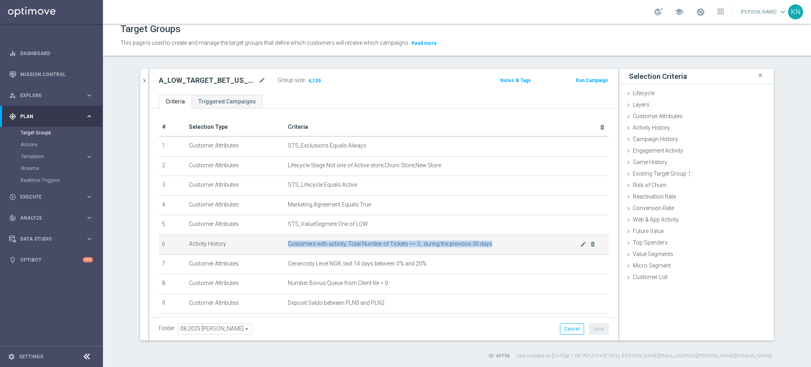
click at [391, 240] on span "Customers with activity, Total Number of Tickets >= 3 , during the previous 30 …" at bounding box center [434, 243] width 292 height 7
click at [485, 244] on span "Customers with activity, Total Number of Tickets >= 3 , during the previous 30 …" at bounding box center [434, 243] width 292 height 7
drag, startPoint x: 483, startPoint y: 241, endPoint x: 299, endPoint y: 240, distance: 183.7
click at [292, 238] on td "Customers with activity, Total Number of Tickets >= 3 , during the previous 30 …" at bounding box center [447, 244] width 324 height 20
click at [383, 249] on td "Customers with activity, Total Number of Tickets >= 3 , during the previous 30 …" at bounding box center [447, 244] width 324 height 20
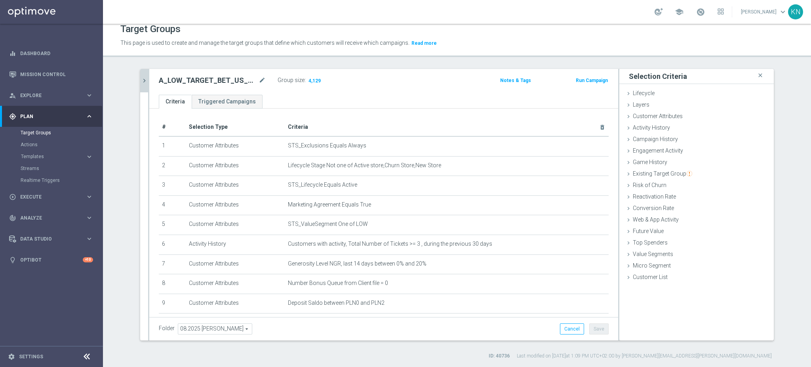
click at [141, 79] on icon "chevron_right" at bounding box center [145, 81] width 8 height 8
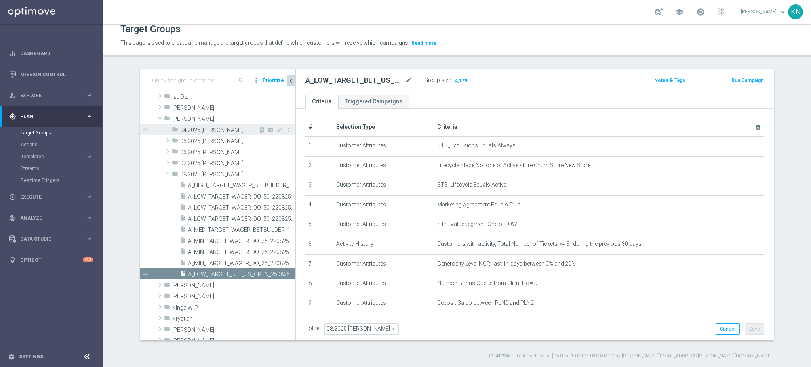
scroll to position [125, 0]
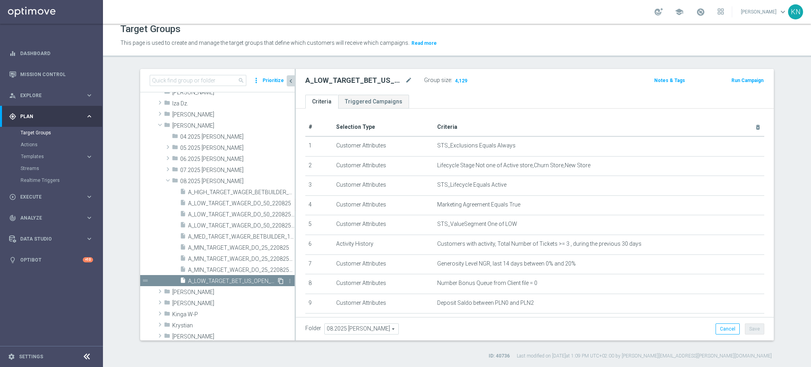
click at [278, 280] on icon "content_copy" at bounding box center [281, 281] width 6 height 6
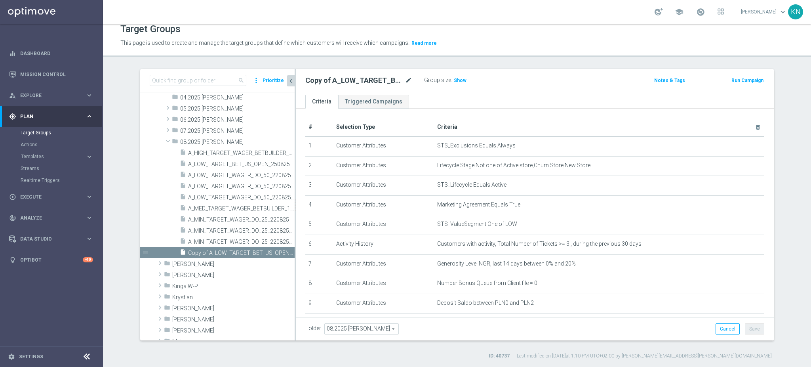
click at [407, 76] on body "equalizer Dashboard Mission Control" at bounding box center [405, 183] width 811 height 367
click at [405, 79] on icon "mode_edit" at bounding box center [408, 81] width 7 height 10
click at [374, 80] on input "Copy of A_LOW_TARGET_BET_US_OPEN_250825" at bounding box center [358, 81] width 107 height 11
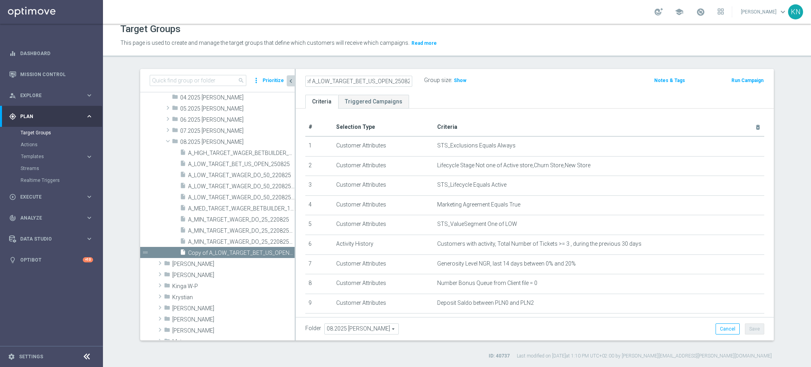
click at [374, 80] on input "Copy of A_LOW_TARGET_BET_US_OPEN_250825" at bounding box center [358, 81] width 107 height 11
type input "A_MED_TARGET_CASHBACK_TENIS_20DO100_250825"
click at [460, 100] on ul "Criteria Triggered Campaigns" at bounding box center [535, 102] width 478 height 14
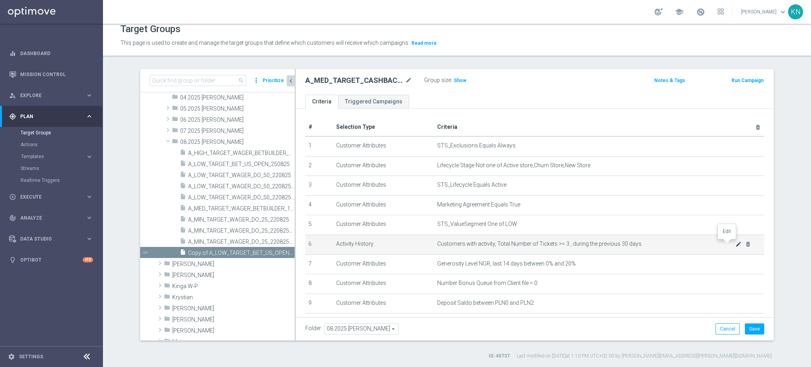
click at [735, 244] on icon "mode_edit" at bounding box center [738, 244] width 6 height 6
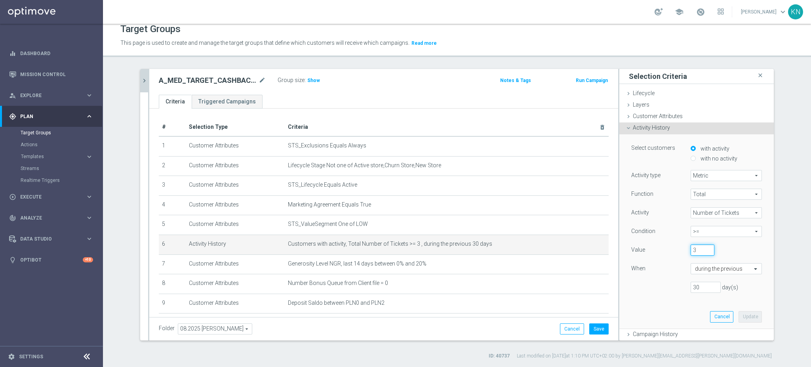
drag, startPoint x: 690, startPoint y: 251, endPoint x: 673, endPoint y: 250, distance: 17.1
click at [673, 250] on div "Value 3" at bounding box center [696, 250] width 143 height 13
type input "5"
click at [741, 316] on button "Update" at bounding box center [749, 316] width 23 height 11
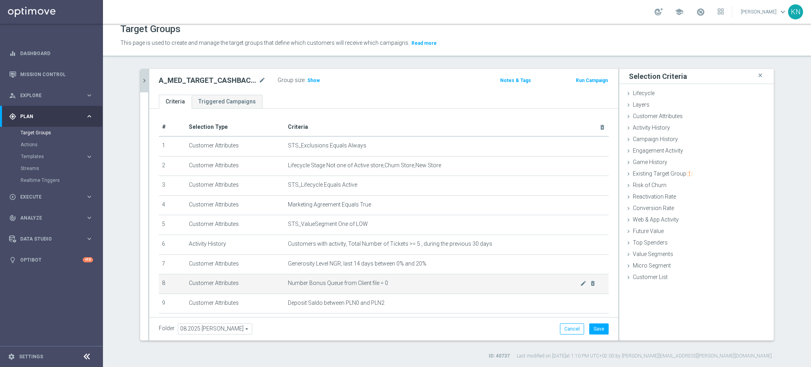
click at [403, 282] on span "Number Bonus Queue from Client file = 0" at bounding box center [434, 283] width 292 height 7
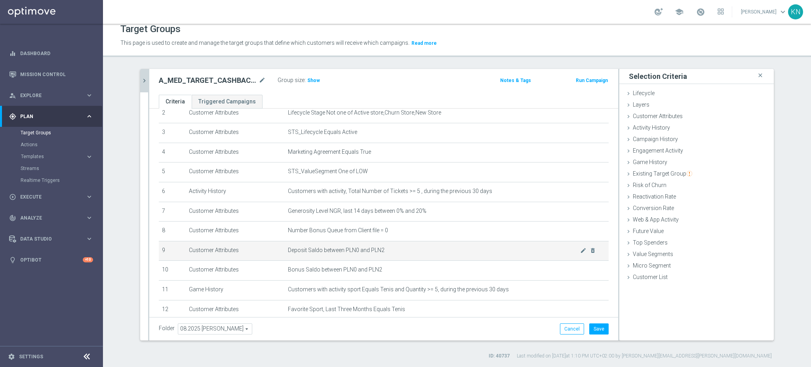
click at [397, 251] on span "Deposit Saldo between PLN0 and PLN2" at bounding box center [434, 250] width 292 height 7
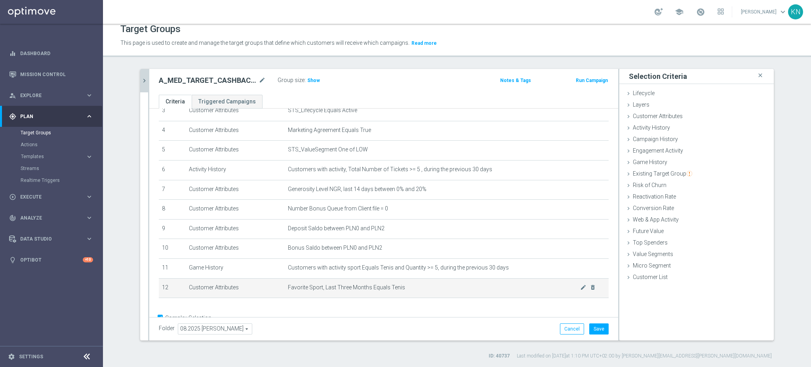
scroll to position [93, 0]
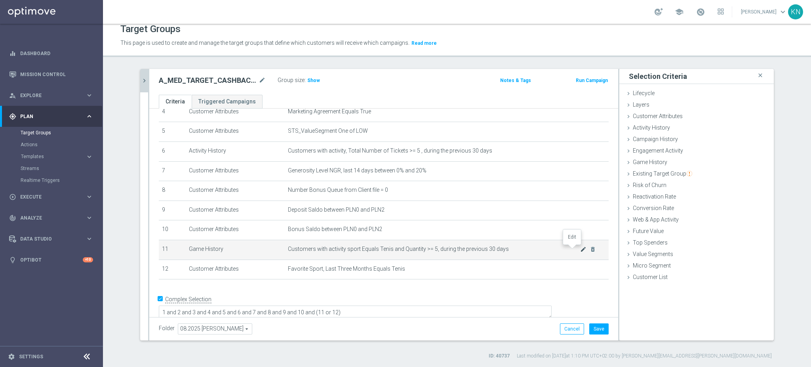
click at [580, 250] on icon "mode_edit" at bounding box center [583, 249] width 6 height 6
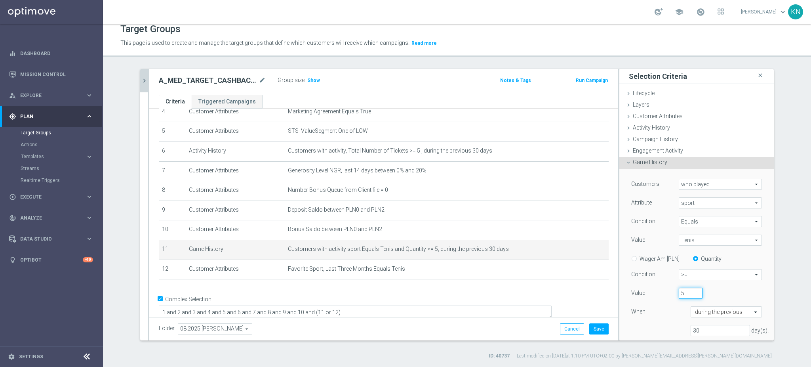
drag, startPoint x: 680, startPoint y: 291, endPoint x: 660, endPoint y: 291, distance: 19.8
click at [660, 291] on div "Value 5" at bounding box center [696, 293] width 143 height 13
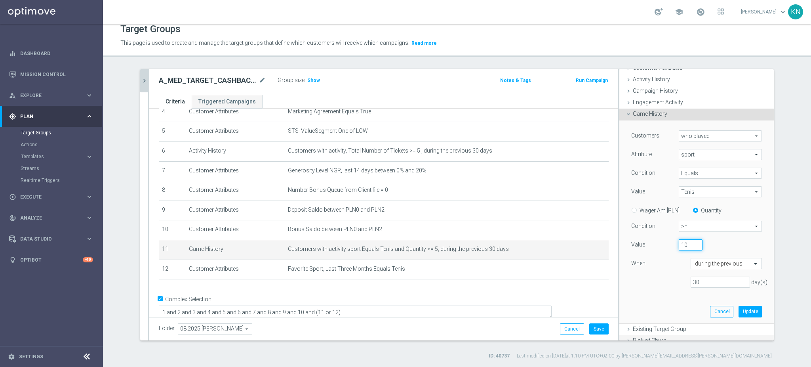
scroll to position [105, 0]
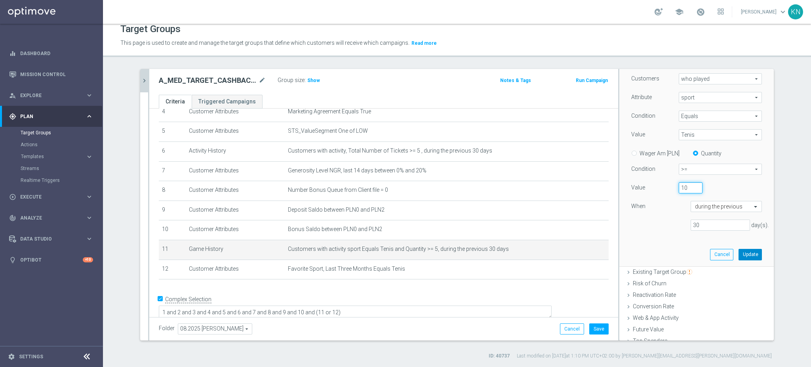
type input "10"
click at [738, 249] on button "Update" at bounding box center [749, 254] width 23 height 11
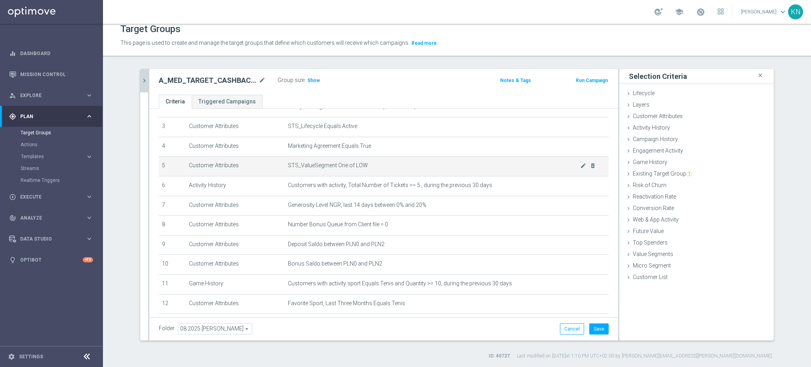
scroll to position [40, 0]
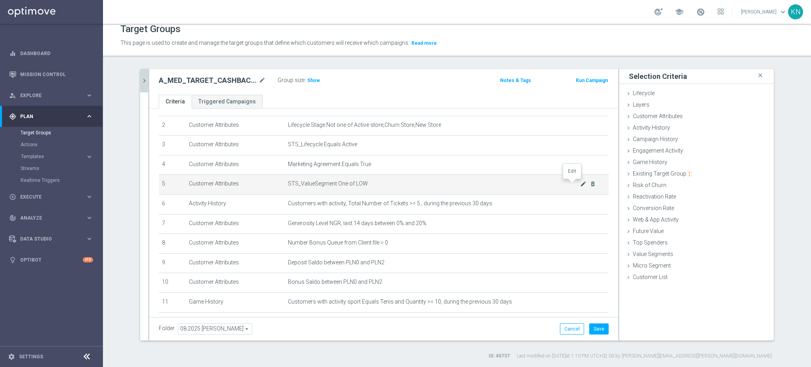
click at [580, 184] on icon "mode_edit" at bounding box center [583, 184] width 6 height 6
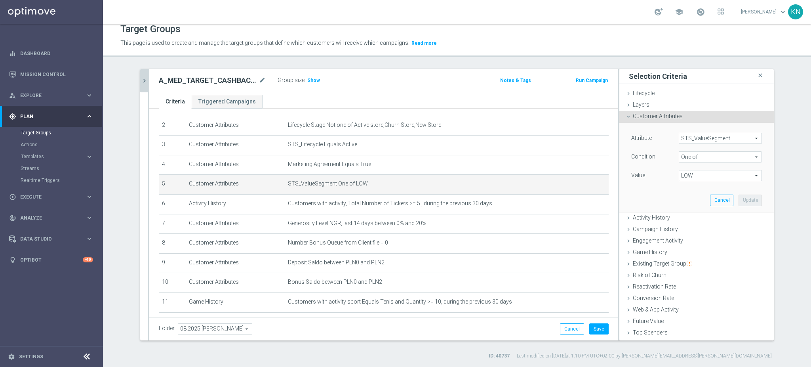
click at [689, 174] on span "LOW" at bounding box center [720, 175] width 82 height 10
click at [685, 188] on input "(All)" at bounding box center [687, 187] width 5 height 5
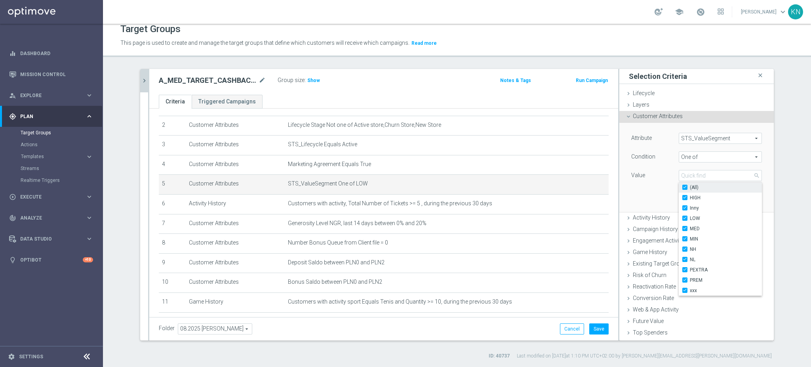
checkbox input "true"
type input "Selected 10 of 10"
checkbox input "true"
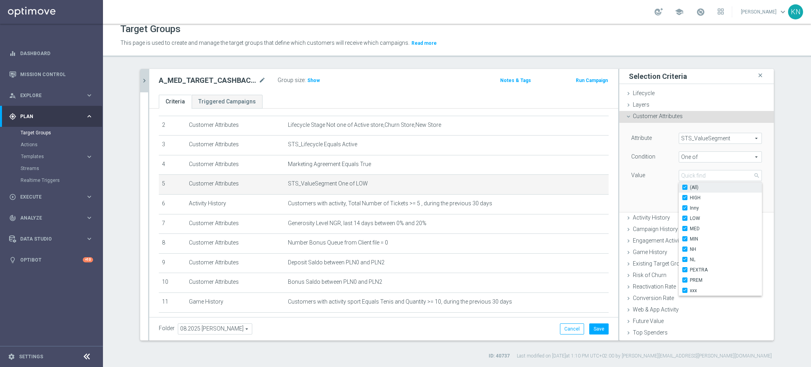
checkbox input "true"
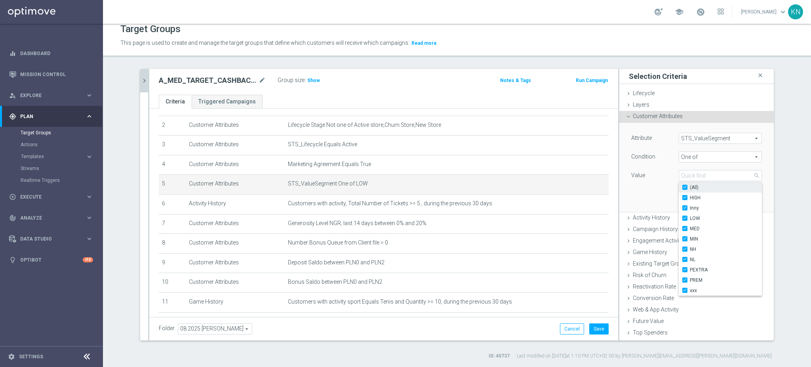
checkbox input "true"
click at [685, 188] on input "(All)" at bounding box center [687, 187] width 5 height 5
checkbox input "false"
type input "Select"
checkbox input "false"
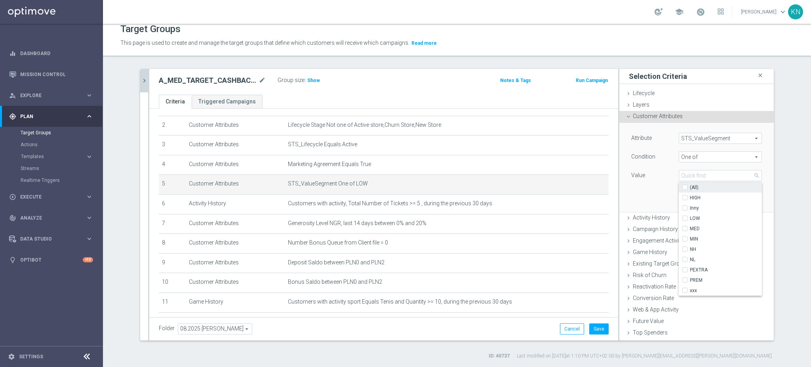
checkbox input "false"
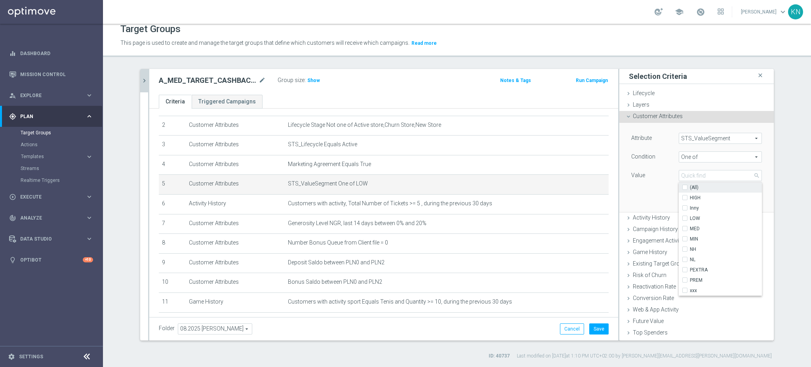
checkbox input "false"
click at [690, 229] on label "MED" at bounding box center [726, 228] width 72 height 10
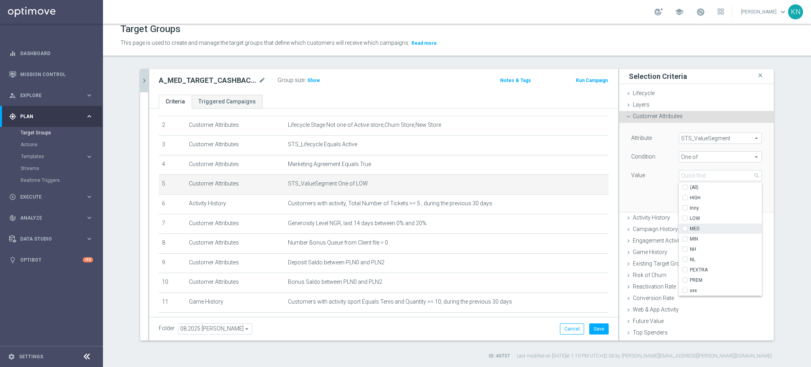
click at [685, 229] on input "MED" at bounding box center [687, 228] width 5 height 5
checkbox input "true"
type input "MED"
click at [645, 194] on div "Attribute STS_ValueSegment STS_ValueSegment arrow_drop_down search Condition On…" at bounding box center [696, 167] width 143 height 89
click at [738, 196] on button "Update" at bounding box center [749, 199] width 23 height 11
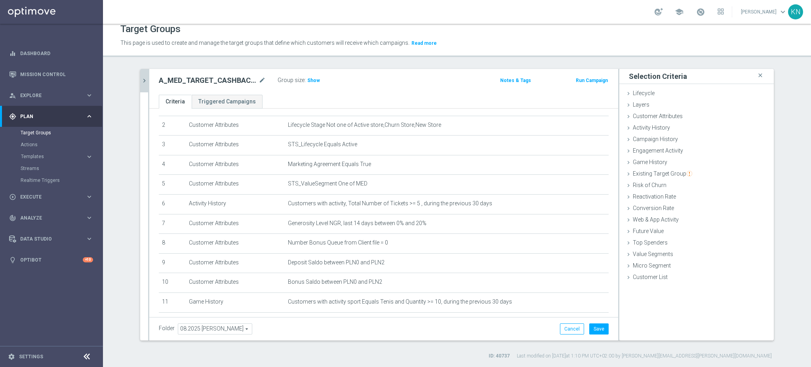
click at [315, 79] on div "Group size : Show" at bounding box center [317, 80] width 79 height 10
click at [312, 80] on span "Show" at bounding box center [313, 81] width 13 height 6
click at [598, 325] on button "Save" at bounding box center [598, 328] width 19 height 11
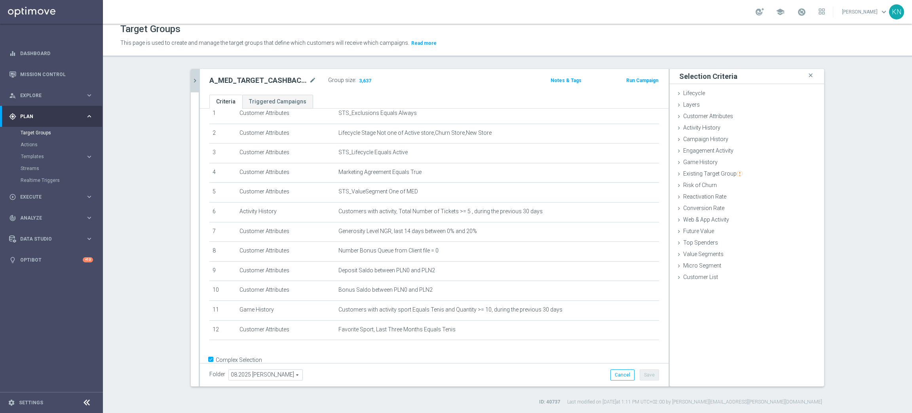
scroll to position [36, 0]
drag, startPoint x: 124, startPoint y: 391, endPoint x: 120, endPoint y: 323, distance: 68.2
click at [124, 366] on section "search more_vert Prioritize Customer Target Groups library_add create_new_folder" at bounding box center [507, 237] width 809 height 336
click at [184, 80] on div "search more_vert Prioritize Customer Target Groups library_add create_new_folde…" at bounding box center [507, 237] width 665 height 336
click at [191, 78] on icon "chevron_right" at bounding box center [195, 81] width 8 height 8
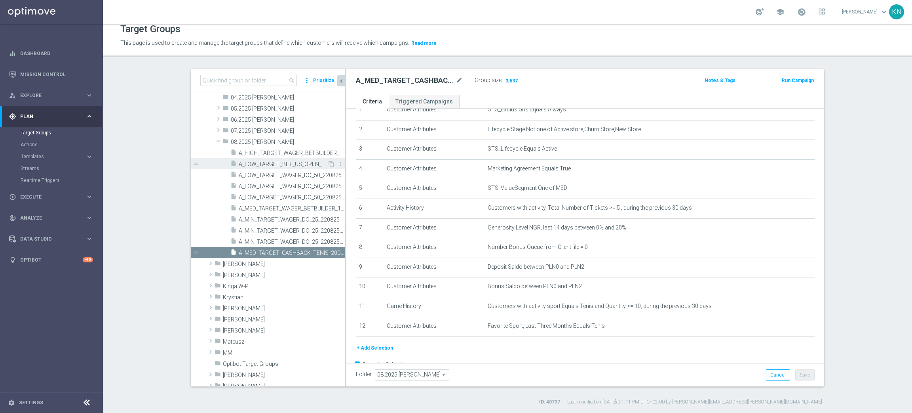
click at [276, 161] on span "A_LOW_TARGET_BET_US_OPEN_250825" at bounding box center [283, 164] width 89 height 7
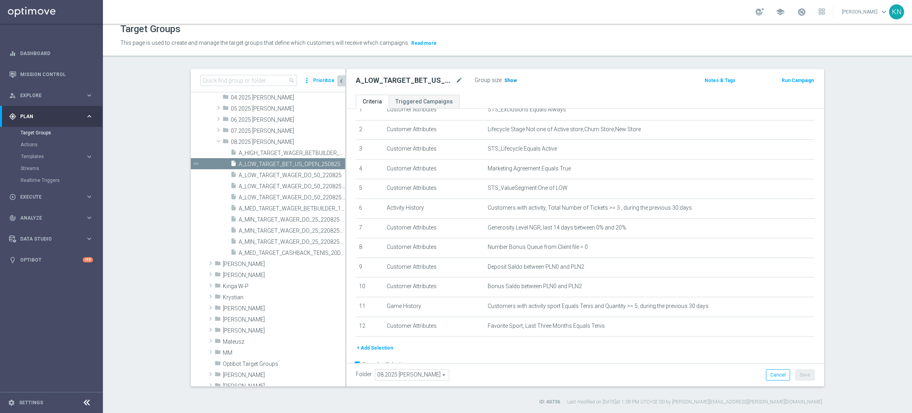
click at [504, 80] on span "Show" at bounding box center [510, 81] width 13 height 6
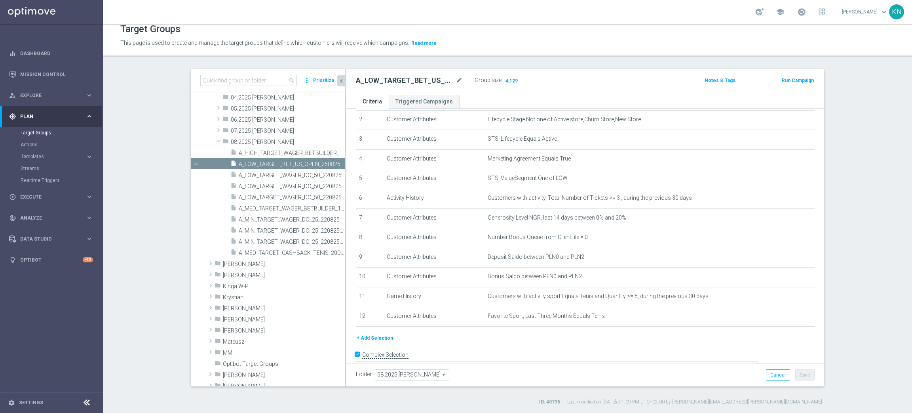
scroll to position [48, 0]
drag, startPoint x: 162, startPoint y: 392, endPoint x: 161, endPoint y: 387, distance: 5.0
click at [162, 366] on section "search more_vert Prioritize Customer Target Groups library_add create_new_folder" at bounding box center [507, 237] width 809 height 336
click at [264, 249] on span "A_MED_TARGET_CASHBACK_TENIS_20DO100_250825" at bounding box center [283, 252] width 89 height 7
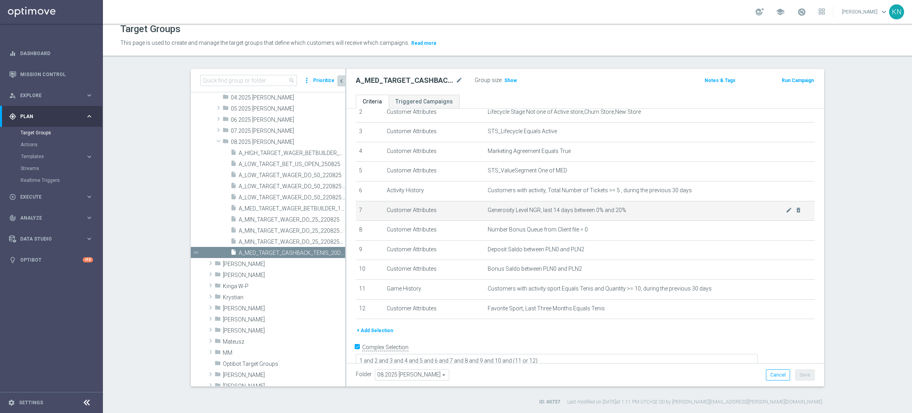
scroll to position [55, 0]
click at [328, 249] on icon "content_copy" at bounding box center [331, 252] width 6 height 6
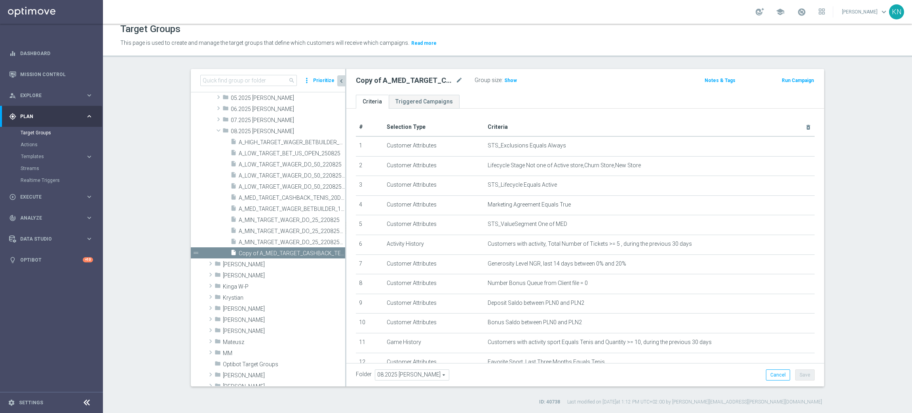
click at [458, 81] on div "Copy of A_MED_TARGET_CASHBACK_TENIS_20DO100_250825 mode_edit" at bounding box center [415, 80] width 119 height 11
click at [456, 81] on icon "mode_edit" at bounding box center [459, 81] width 7 height 10
click at [455, 77] on div at bounding box center [455, 76] width 8 height 4
click at [456, 82] on icon "mode_edit" at bounding box center [459, 81] width 7 height 10
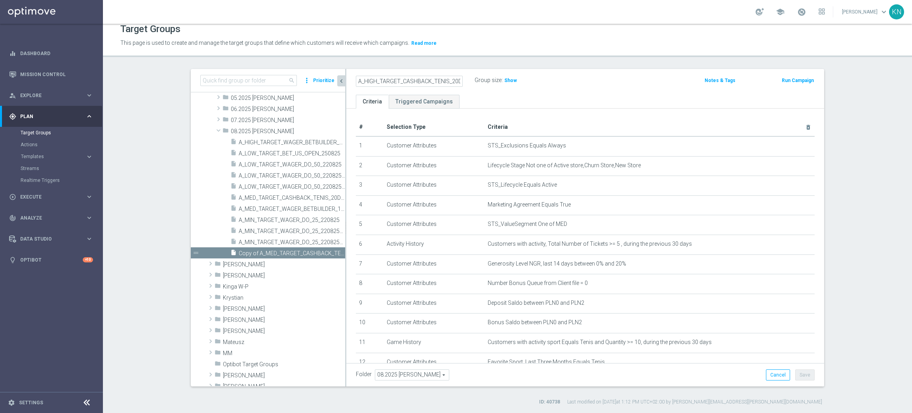
scroll to position [0, 34]
type input "A_HIGH_TARGET_CASHBACK_TENIS_20DO250_250825"
click at [470, 97] on ul "Criteria Triggered Campaigns" at bounding box center [585, 102] width 478 height 14
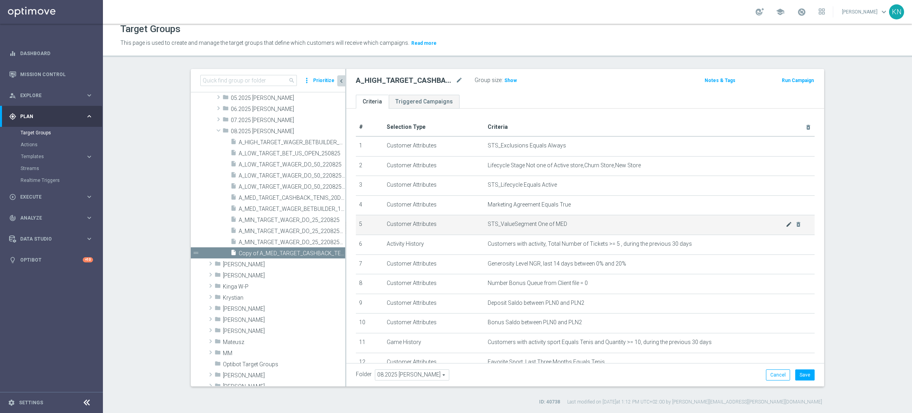
click at [774, 223] on div at bounding box center [777, 221] width 8 height 4
click at [786, 224] on icon "mode_edit" at bounding box center [789, 224] width 6 height 6
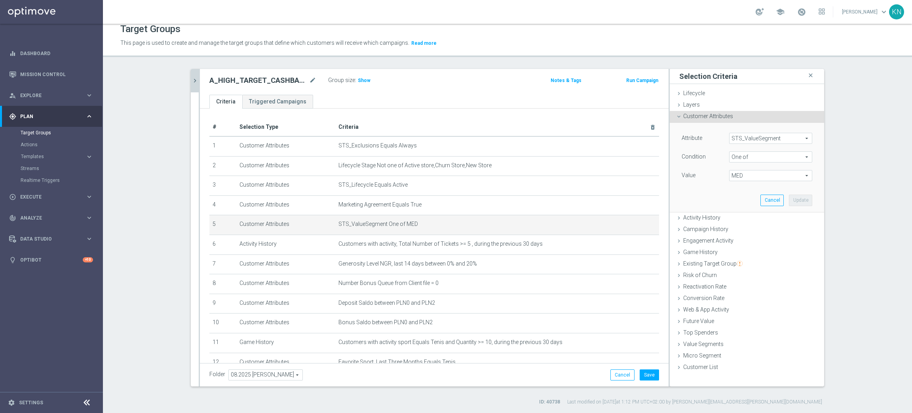
click at [748, 176] on span "MED" at bounding box center [771, 175] width 82 height 10
click at [735, 185] on input "(All)" at bounding box center [737, 187] width 5 height 5
checkbox input "true"
type input "Selected 10 of 10"
checkbox input "true"
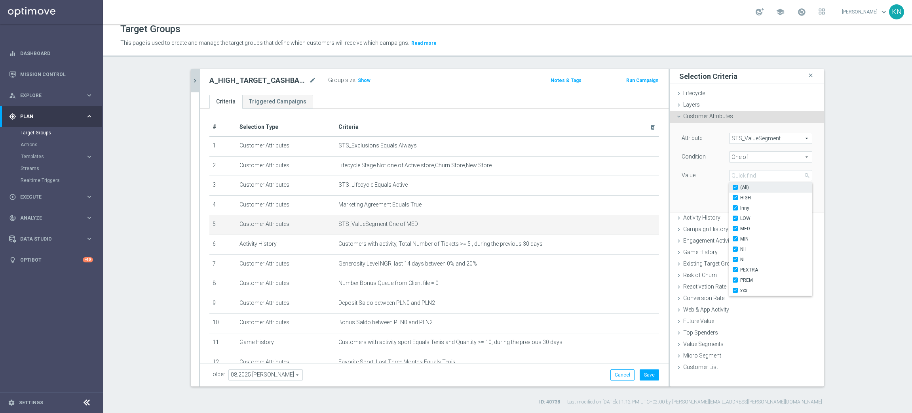
checkbox input "true"
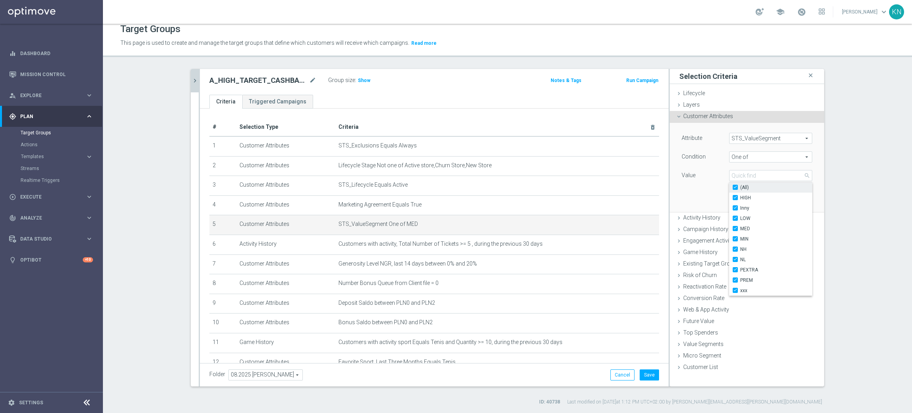
checkbox input "true"
click at [735, 185] on input "(All)" at bounding box center [737, 187] width 5 height 5
checkbox input "false"
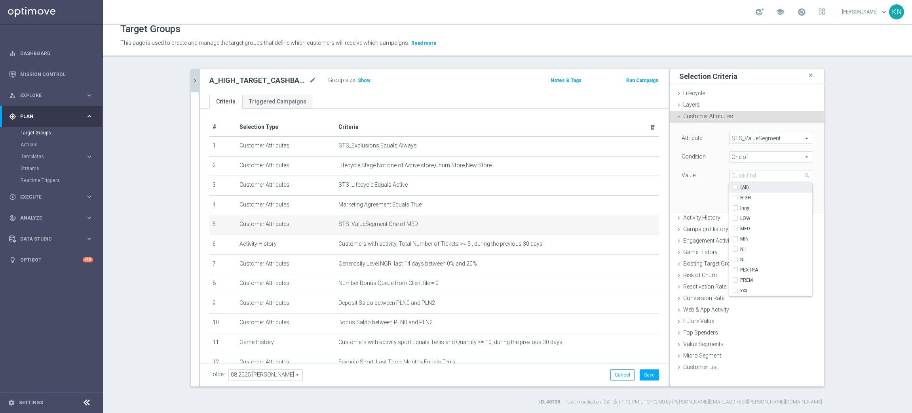
type input "Select"
checkbox input "false"
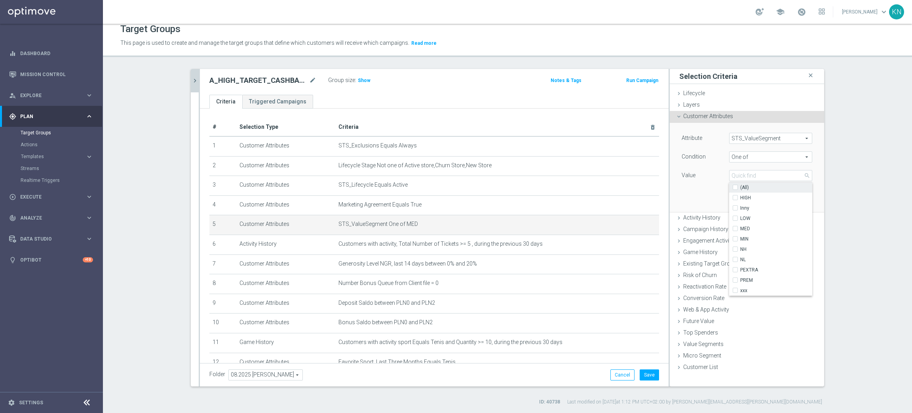
checkbox input "false"
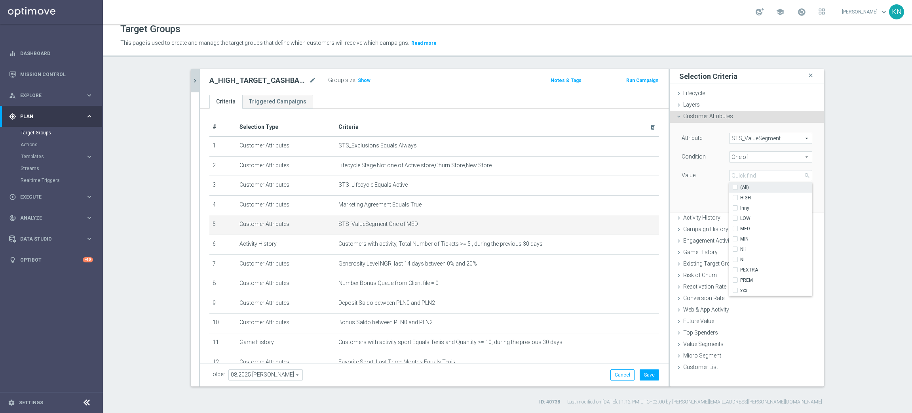
checkbox input "false"
click at [731, 194] on div "HIGH" at bounding box center [770, 197] width 83 height 10
click at [729, 196] on div "HIGH" at bounding box center [770, 197] width 83 height 10
click at [735, 196] on input "HIGH" at bounding box center [737, 197] width 5 height 5
checkbox input "true"
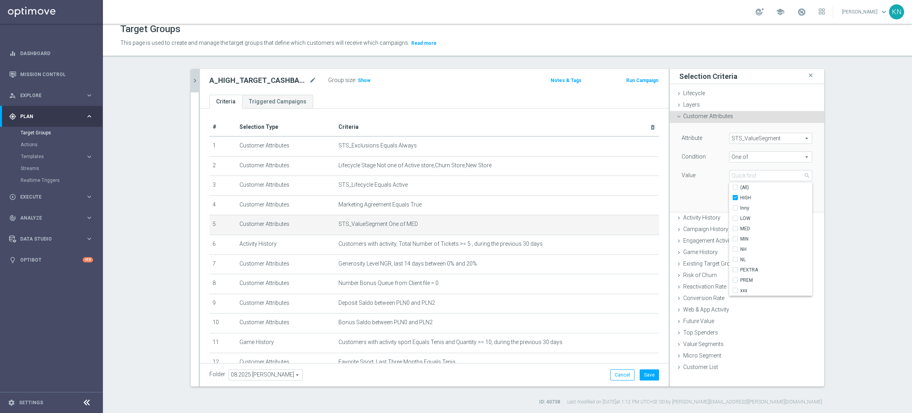
type input "HIGH"
drag, startPoint x: 679, startPoint y: 198, endPoint x: 705, endPoint y: 202, distance: 26.8
click at [681, 198] on div "Attribute STS_ValueSegment STS_ValueSegment arrow_drop_down search Condition On…" at bounding box center [747, 167] width 143 height 89
click at [792, 200] on button "Update" at bounding box center [800, 199] width 23 height 11
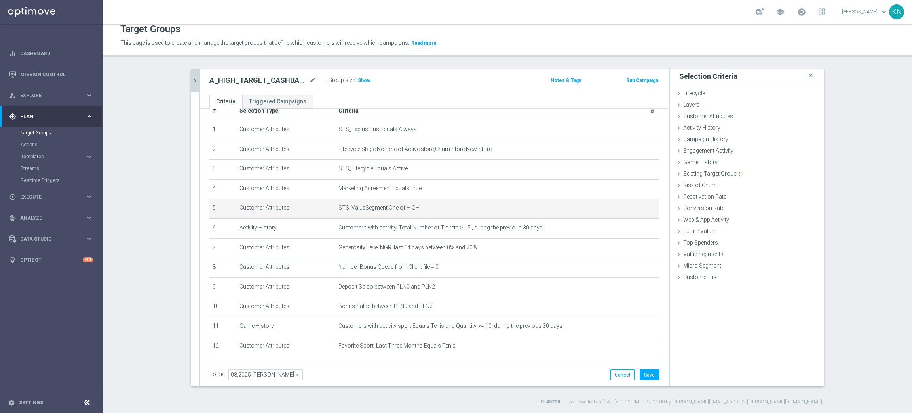
scroll to position [46, 0]
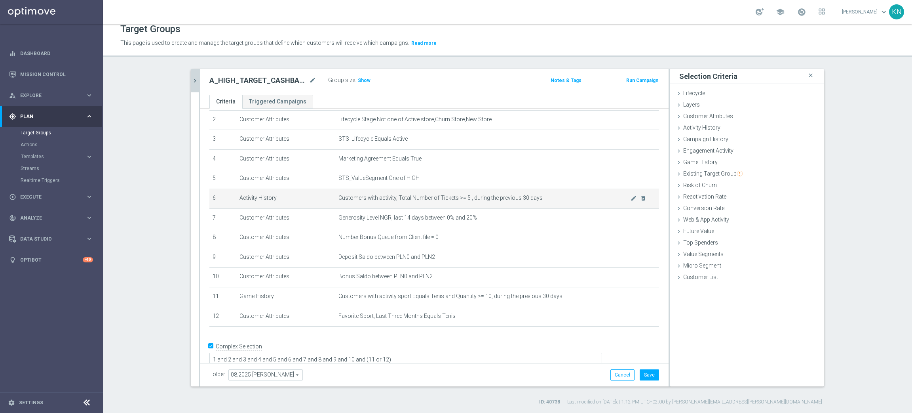
click at [456, 201] on td "Customers with activity, Total Number of Tickets >= 5 , during the previous 30 …" at bounding box center [497, 198] width 324 height 20
click at [648, 366] on button "Save" at bounding box center [649, 374] width 19 height 11
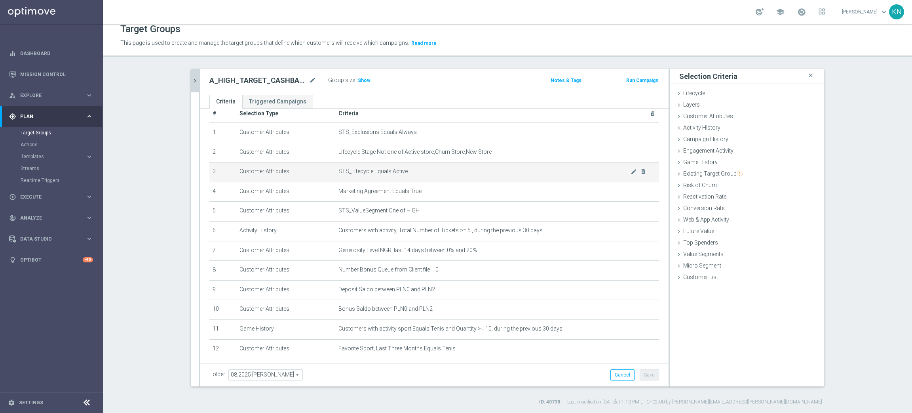
scroll to position [0, 0]
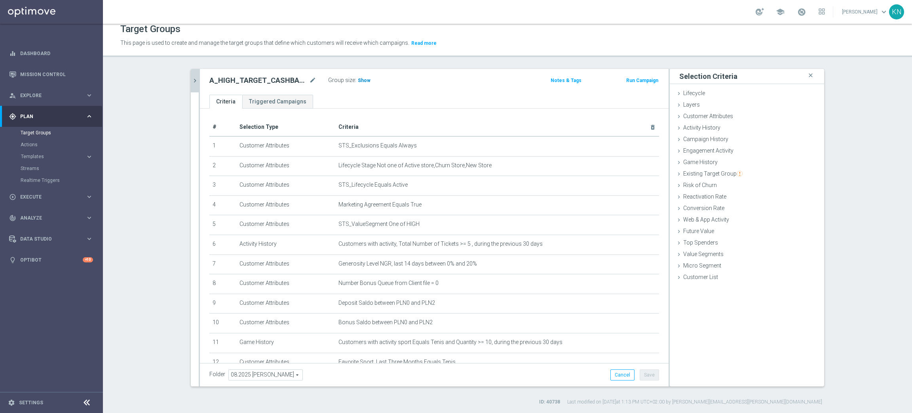
click at [362, 84] on h3 "Show" at bounding box center [364, 80] width 14 height 9
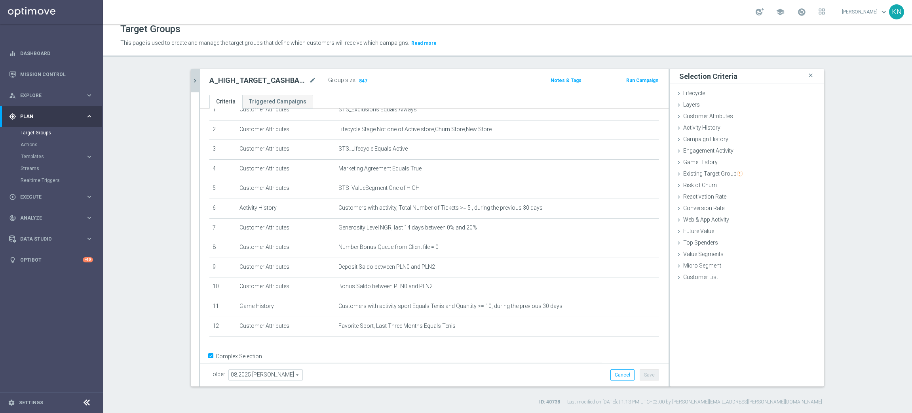
scroll to position [37, 0]
click at [811, 225] on section "search more_vert Prioritize Customer Target Groups library_add create_new_folder" at bounding box center [507, 237] width 809 height 336
click at [398, 203] on span "Customers with activity, Total Number of Tickets >= 5 , during the previous 30 …" at bounding box center [485, 206] width 292 height 7
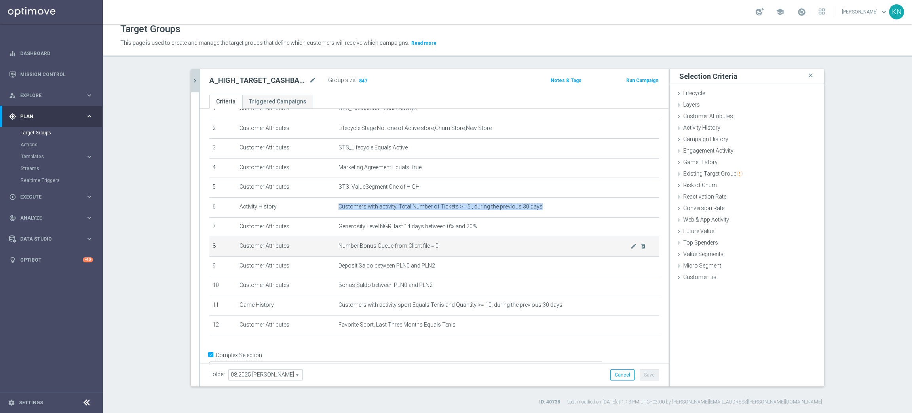
copy tbody "Customers with activity, Total Number of Tickets >= 5 , during the previous 30 …"
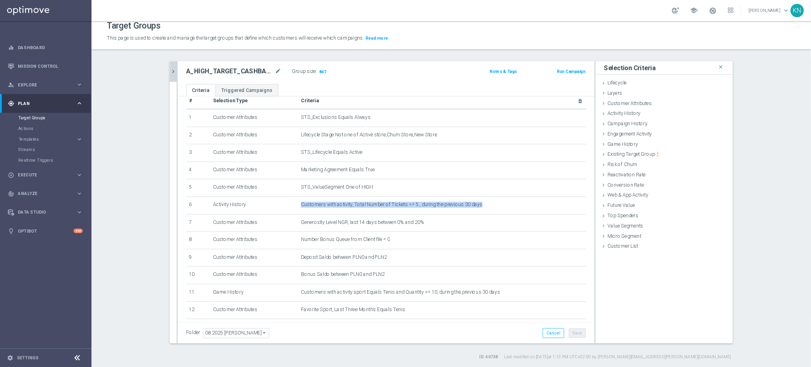
scroll to position [0, 0]
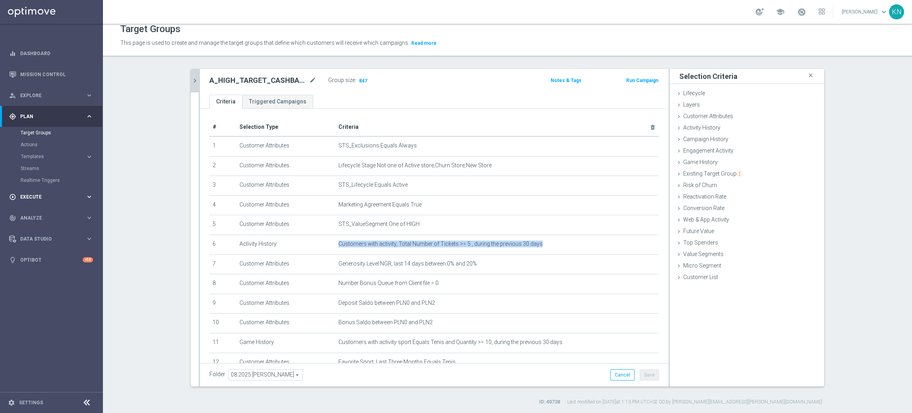
click at [40, 195] on span "Execute" at bounding box center [52, 196] width 65 height 5
click at [49, 155] on link "Campaign Builder" at bounding box center [52, 153] width 62 height 6
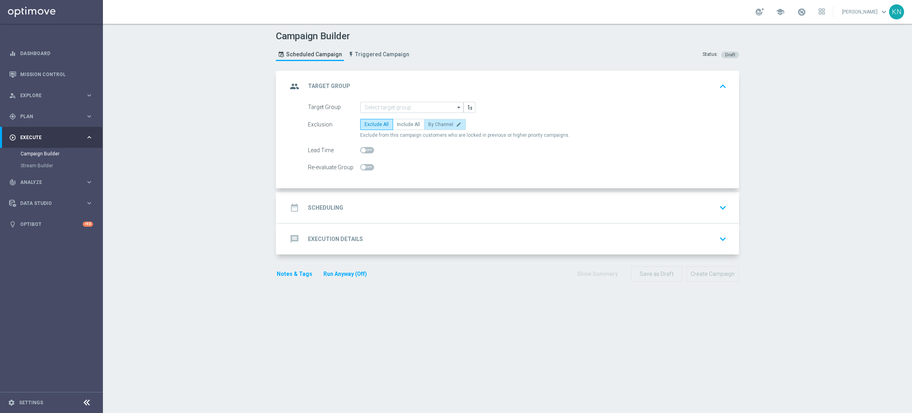
click at [428, 125] on span "By Channel" at bounding box center [440, 125] width 25 height 6
click at [428, 125] on input "By Channel edit" at bounding box center [430, 125] width 5 height 5
radio input "true"
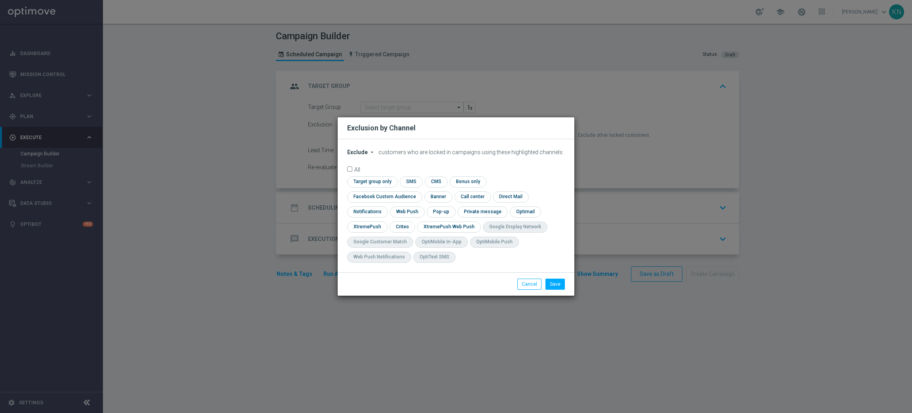
click at [364, 155] on div "Exclude arrow_drop_down × Exclude customers who are locked in campaigns using t…" at bounding box center [456, 205] width 237 height 133
click at [369, 155] on icon "arrow_drop_down" at bounding box center [372, 152] width 6 height 6
click at [365, 174] on div "Include" at bounding box center [362, 171] width 29 height 10
click at [376, 187] on input "checkbox" at bounding box center [371, 181] width 48 height 11
checkbox input "true"
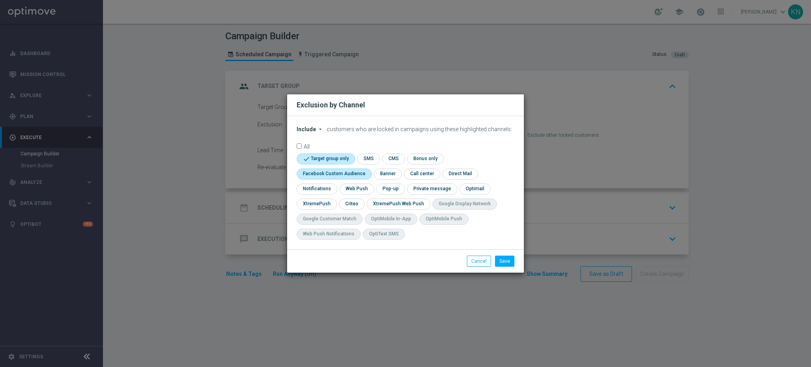
click at [329, 171] on input "checkbox" at bounding box center [333, 173] width 72 height 11
checkbox input "true"
click at [351, 203] on input "checkbox" at bounding box center [351, 203] width 25 height 11
checkbox input "true"
click at [504, 256] on div "Save Cancel" at bounding box center [405, 260] width 237 height 23
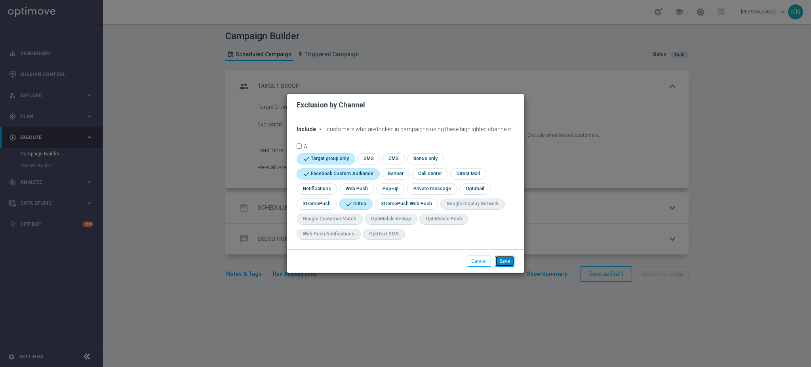
click at [506, 258] on button "Save" at bounding box center [504, 260] width 19 height 11
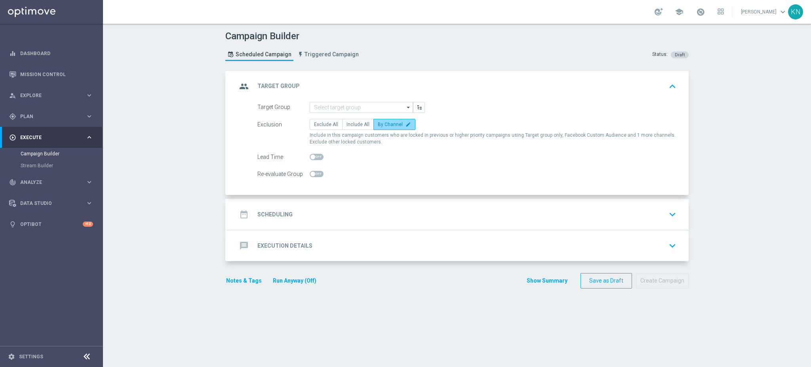
click at [388, 125] on span "By Channel" at bounding box center [390, 125] width 25 height 6
click at [383, 125] on input "By Channel edit" at bounding box center [380, 125] width 5 height 5
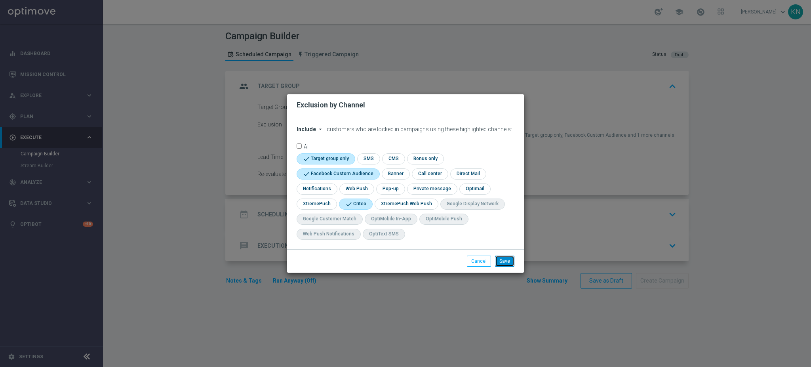
click at [504, 264] on button "Save" at bounding box center [504, 260] width 19 height 11
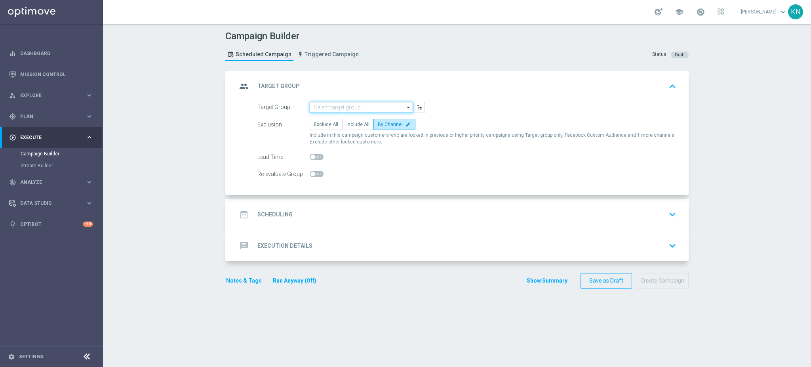
click at [336, 104] on input at bounding box center [361, 107] width 103 height 11
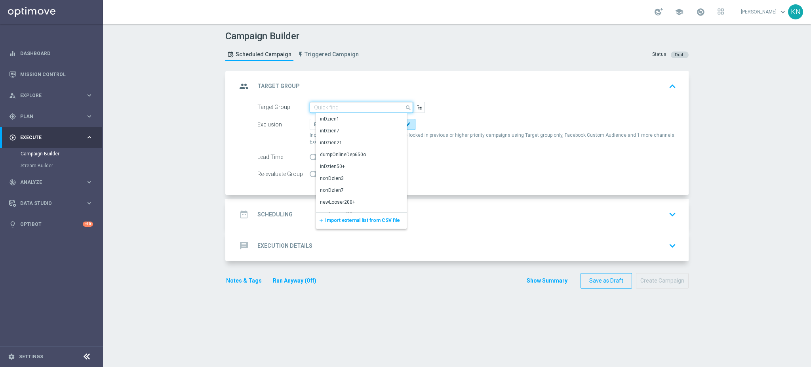
paste input "A_LOW_TARGET_BET_US_OPEN_250825"
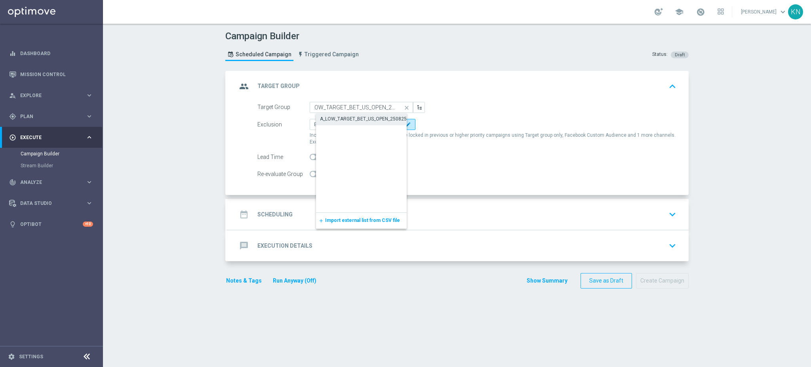
click at [366, 119] on div "A_LOW_TARGET_BET_US_OPEN_250825" at bounding box center [363, 118] width 87 height 7
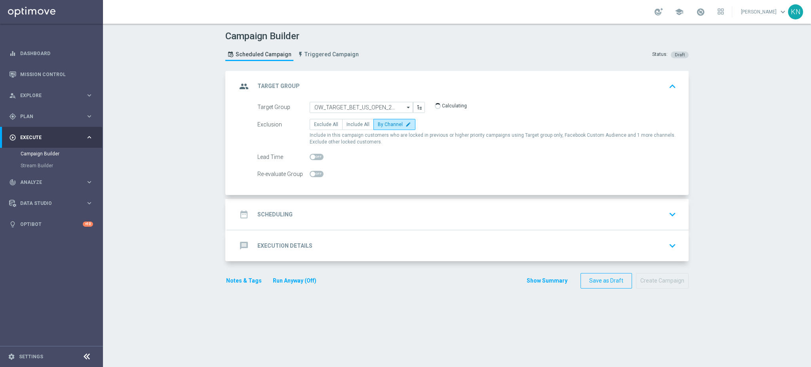
type input "A_LOW_TARGET_BET_US_OPEN_250825"
click at [488, 206] on div "date_range Scheduling keyboard_arrow_down" at bounding box center [457, 214] width 461 height 31
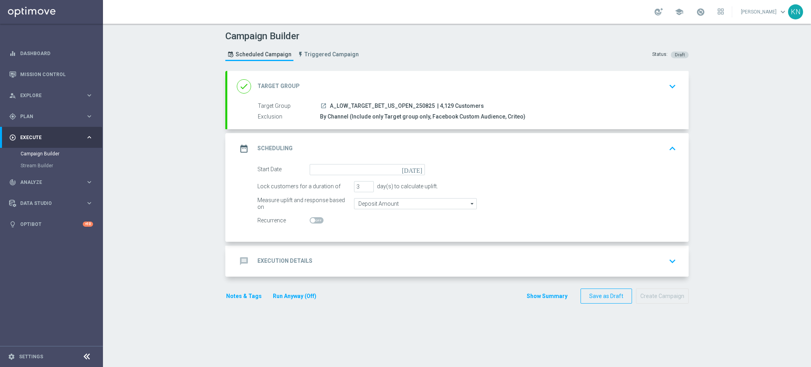
click at [419, 169] on icon "today" at bounding box center [413, 168] width 23 height 9
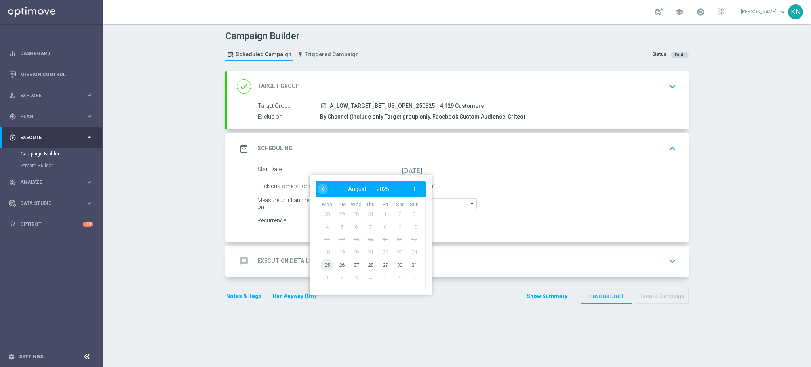
click at [325, 263] on span "25" at bounding box center [327, 264] width 13 height 13
type input "25 Aug 2025"
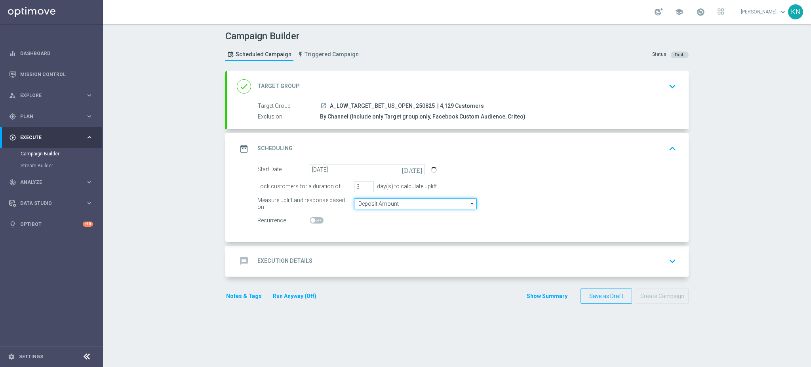
click at [385, 206] on input "Deposit Amount" at bounding box center [415, 203] width 123 height 11
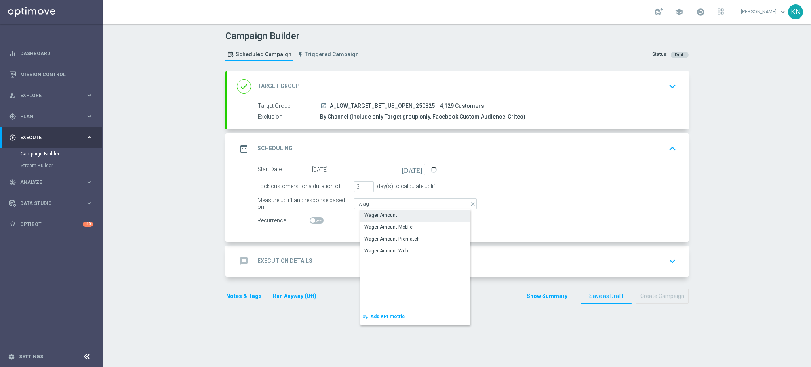
click at [385, 210] on div "Wager Amount" at bounding box center [421, 214] width 123 height 11
type input "Wager Amount"
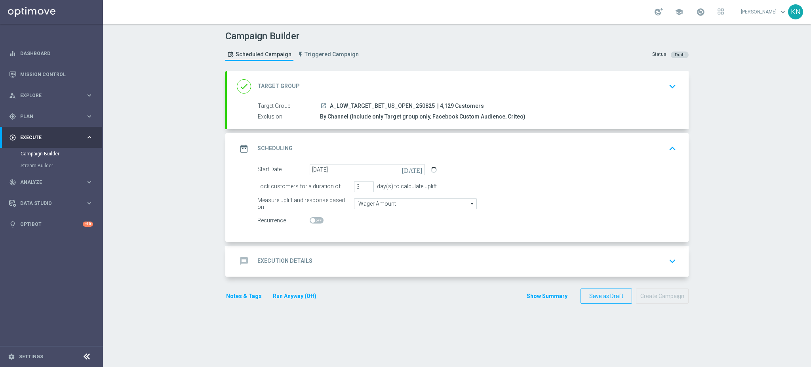
click at [404, 258] on div "message Execution Details keyboard_arrow_down" at bounding box center [458, 260] width 442 height 15
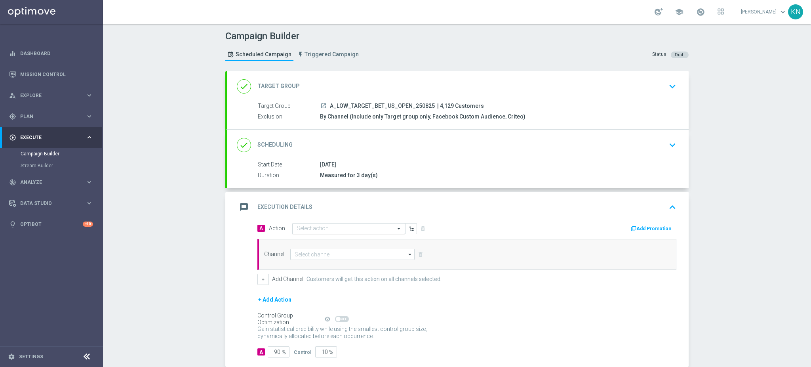
click at [316, 227] on input "text" at bounding box center [341, 228] width 88 height 7
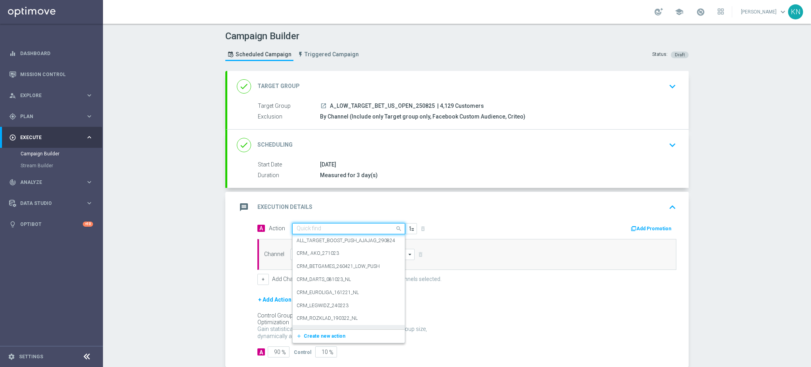
click at [320, 330] on div "add_new Create new action" at bounding box center [349, 335] width 112 height 13
click at [320, 333] on span "Create new action" at bounding box center [325, 336] width 42 height 6
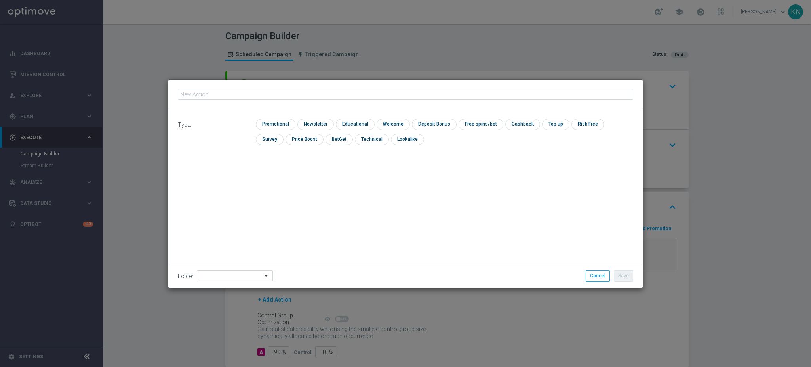
click at [271, 91] on input "text" at bounding box center [405, 94] width 455 height 11
type input "A_LOW_TARGET_BET_US_OPEN_250825"
click at [279, 122] on input "checkbox" at bounding box center [275, 124] width 38 height 11
checkbox input "true"
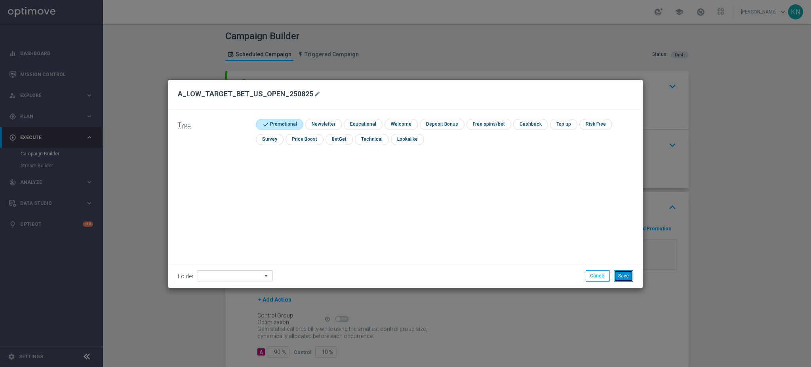
click at [619, 276] on button "Save" at bounding box center [623, 275] width 19 height 11
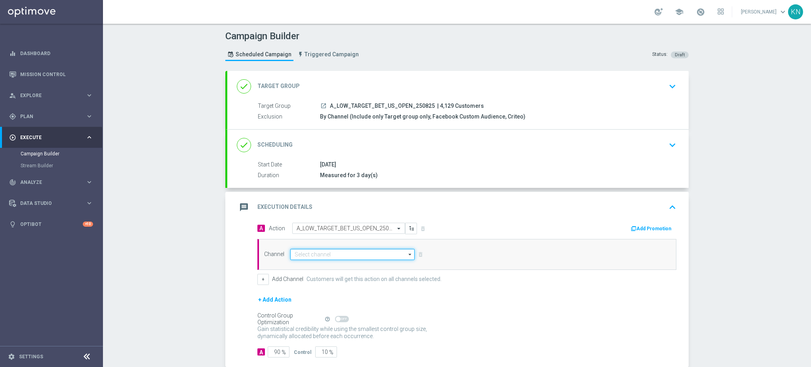
click at [346, 254] on input at bounding box center [352, 254] width 124 height 11
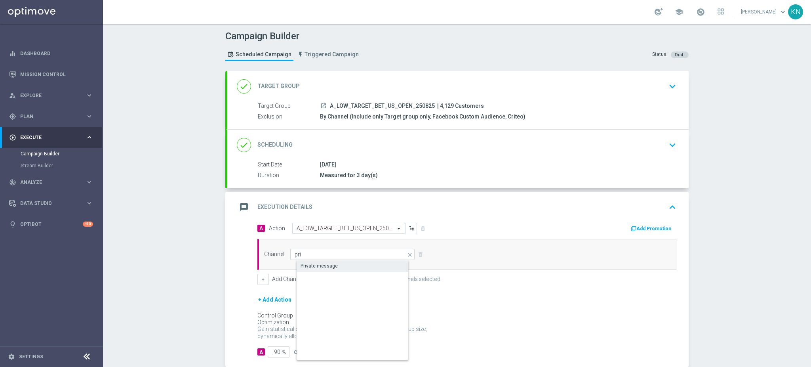
click at [336, 261] on div "Private message" at bounding box center [359, 265] width 125 height 11
type input "Private message"
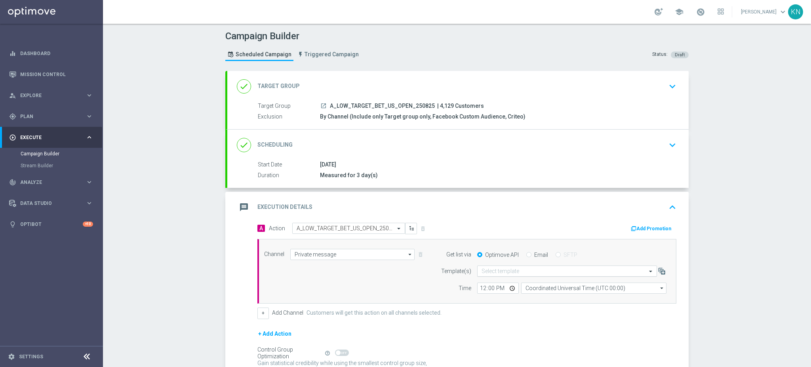
scroll to position [53, 0]
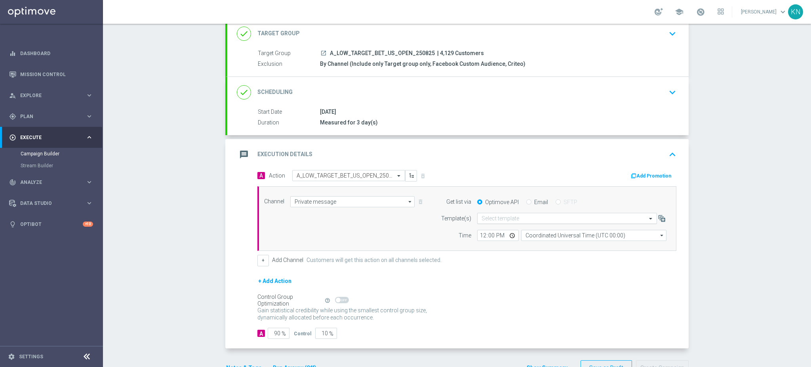
click at [504, 219] on input "text" at bounding box center [559, 218] width 155 height 7
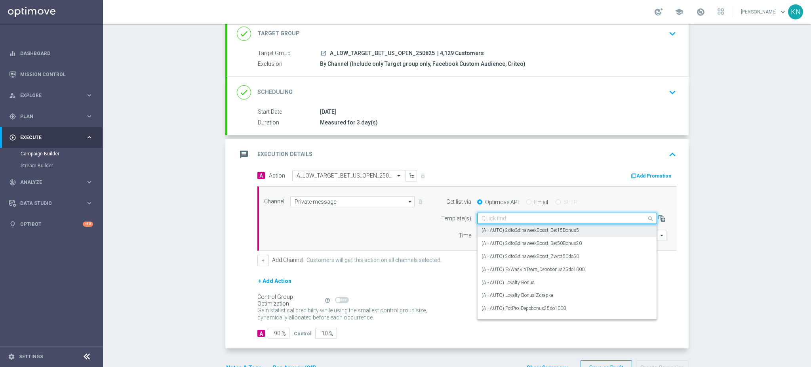
paste input "A_LOW_TARGET_BET_US_OPEN_250825"
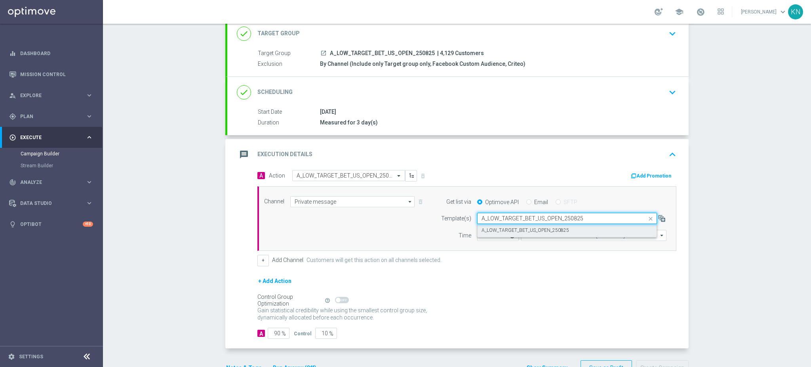
click at [539, 228] on label "A_LOW_TARGET_BET_US_OPEN_250825" at bounding box center [526, 230] width 88 height 7
type input "A_LOW_TARGET_BET_US_OPEN_250825"
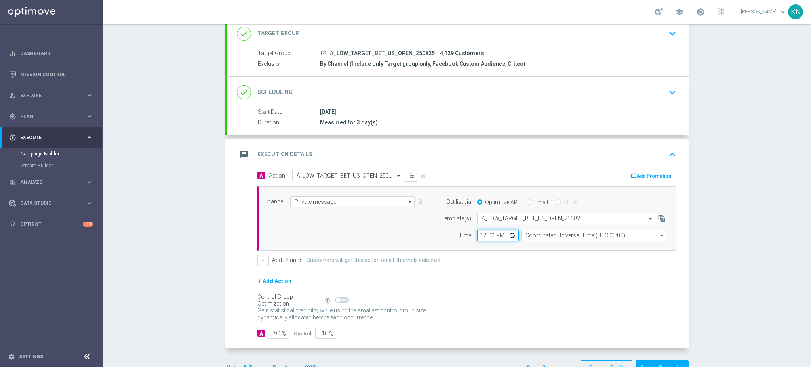
click at [482, 234] on input "12:00" at bounding box center [498, 235] width 42 height 11
type input "15:00"
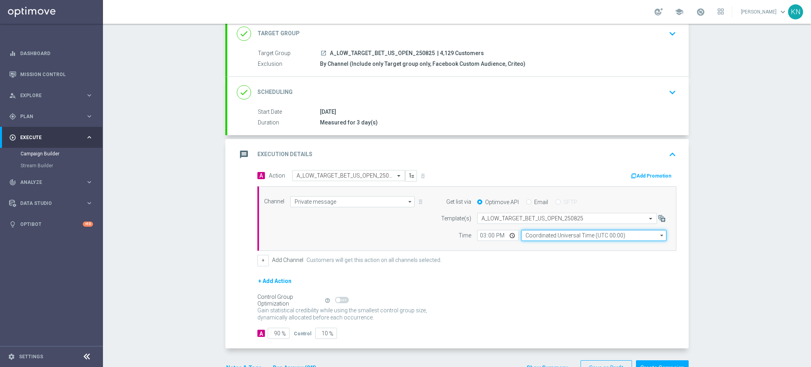
click at [585, 235] on input "Coordinated Universal Time (UTC 00:00)" at bounding box center [593, 235] width 145 height 11
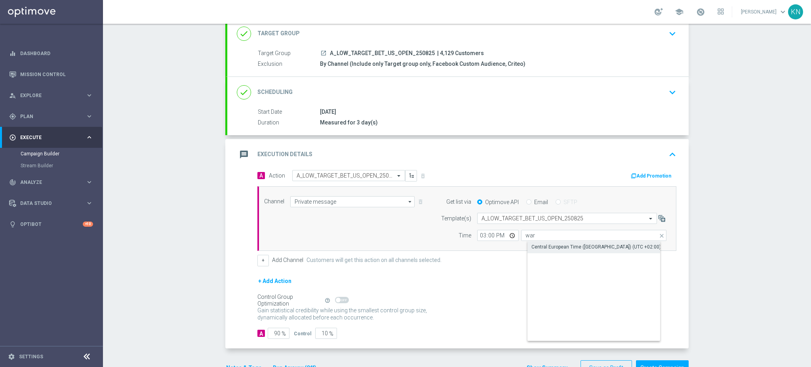
click at [559, 249] on div "Central European Time (Warsaw) (UTC +02:00)" at bounding box center [595, 246] width 129 height 7
type input "Central European Time (Warsaw) (UTC +02:00)"
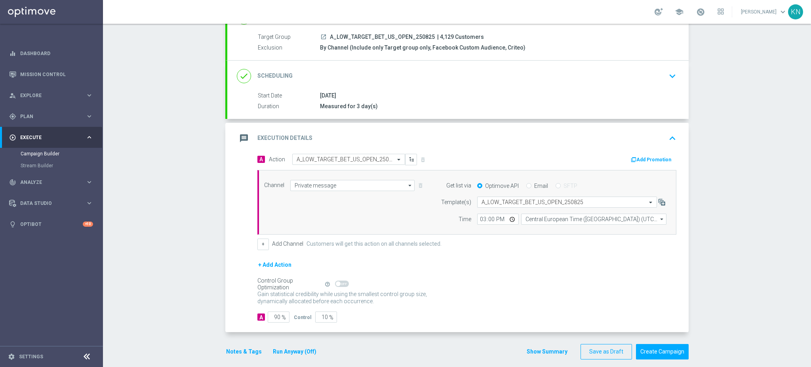
scroll to position [76, 0]
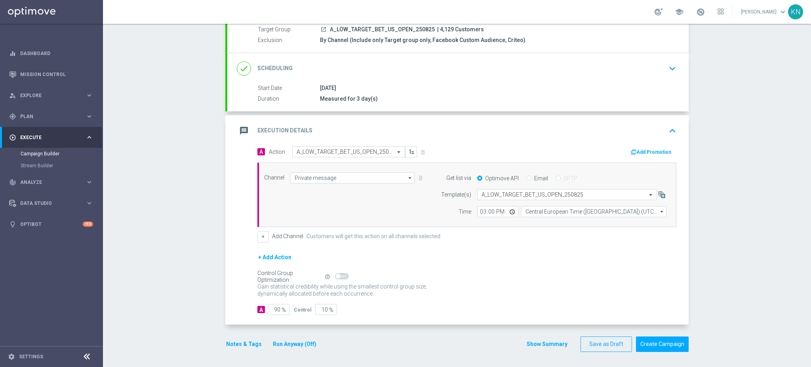
click at [244, 342] on button "Notes & Tags" at bounding box center [243, 344] width 37 height 10
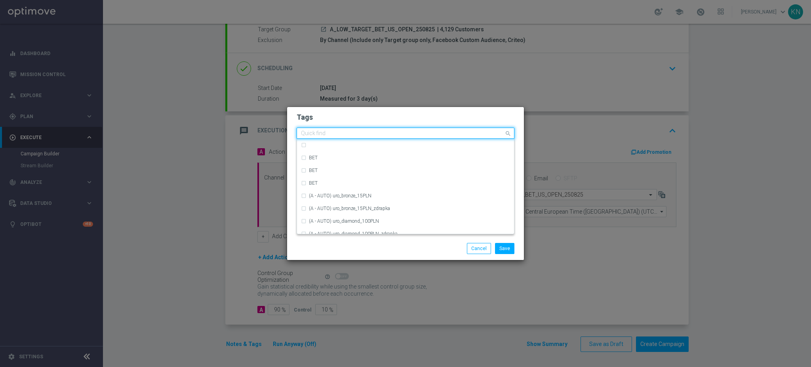
click at [348, 133] on input "text" at bounding box center [402, 133] width 203 height 7
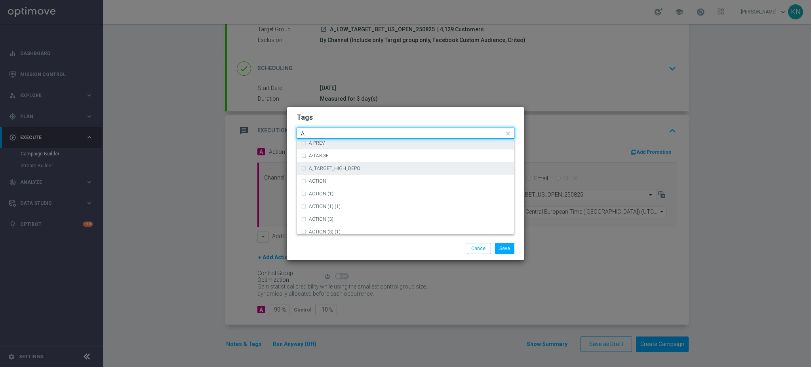
scroll to position [950, 0]
click at [330, 174] on div "A" at bounding box center [405, 170] width 209 height 13
type input "A"
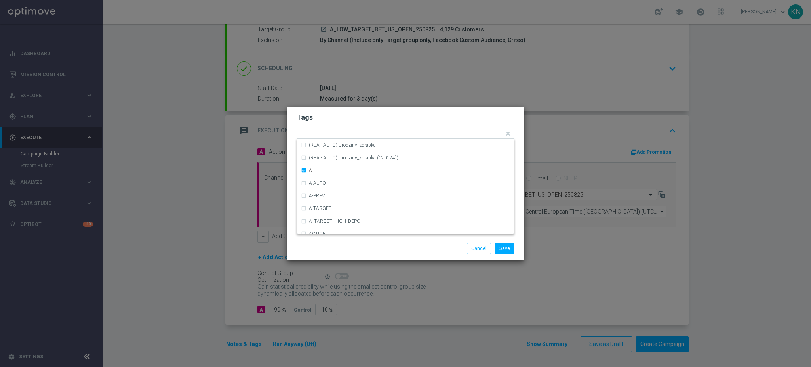
click at [350, 120] on h2 "Tags" at bounding box center [406, 117] width 218 height 10
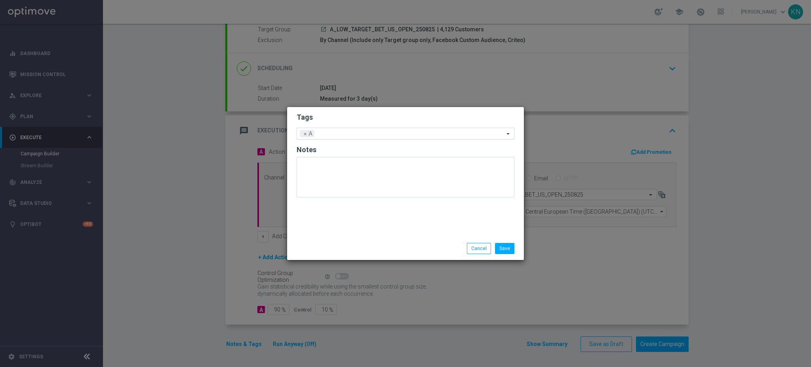
click at [354, 135] on input "text" at bounding box center [411, 134] width 187 height 7
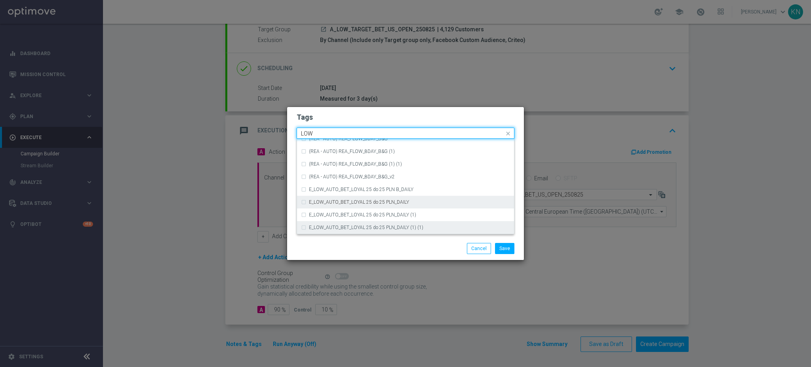
scroll to position [369, 0]
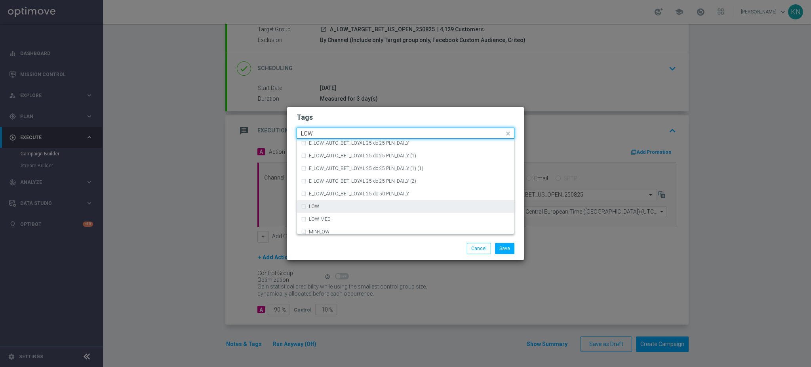
click at [333, 202] on div "LOW" at bounding box center [405, 206] width 209 height 13
type input "LOW"
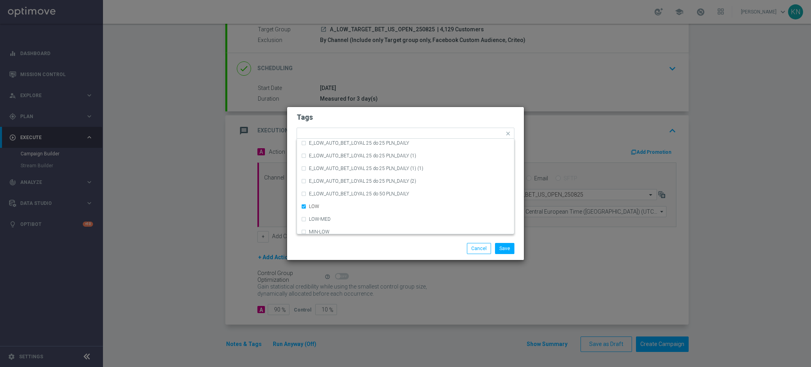
click at [362, 118] on h2 "Tags" at bounding box center [406, 117] width 218 height 10
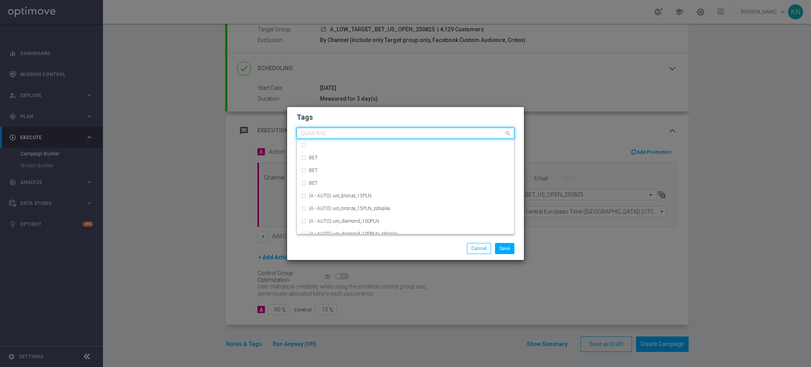
click at [365, 132] on input "text" at bounding box center [402, 133] width 203 height 7
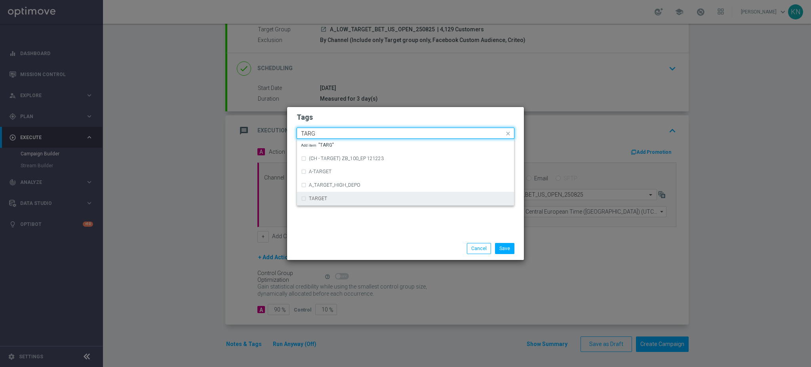
click at [328, 195] on div "TARGET" at bounding box center [405, 198] width 209 height 13
type input "TARG"
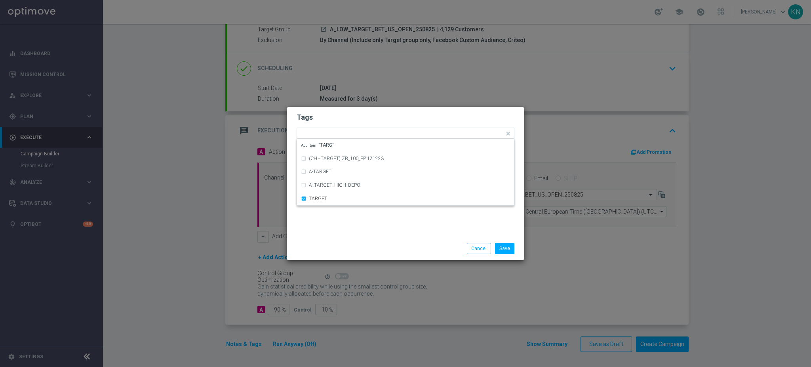
click at [366, 121] on h2 "Tags" at bounding box center [406, 117] width 218 height 10
click at [382, 133] on input "text" at bounding box center [441, 134] width 128 height 7
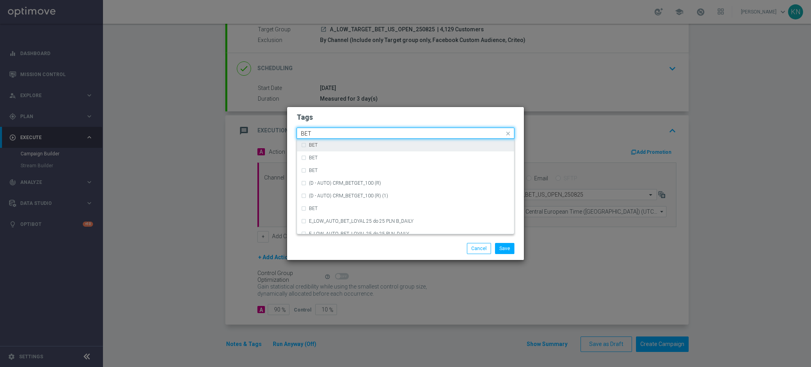
click at [338, 145] on div "BET" at bounding box center [409, 145] width 201 height 5
type input "BET"
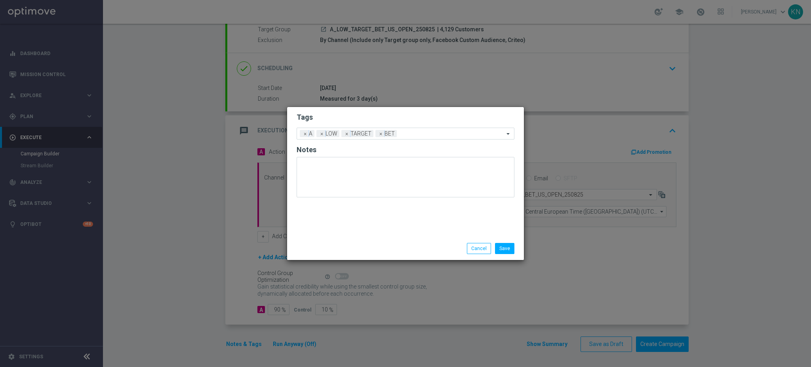
click at [379, 117] on h2 "Tags" at bounding box center [406, 117] width 218 height 10
click at [507, 249] on button "Save" at bounding box center [504, 248] width 19 height 11
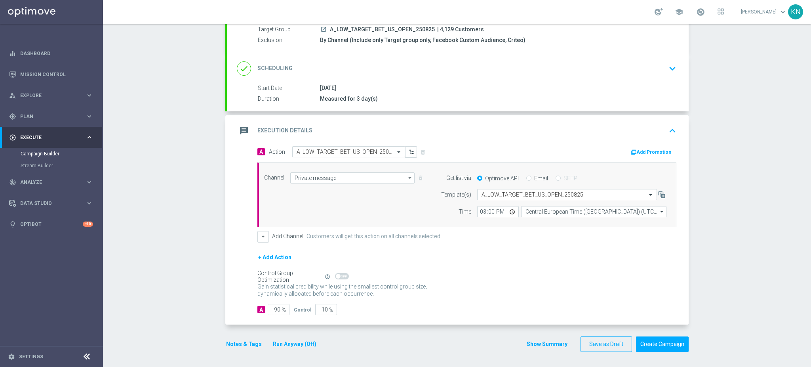
click at [658, 155] on button "Add Promotion" at bounding box center [652, 152] width 44 height 9
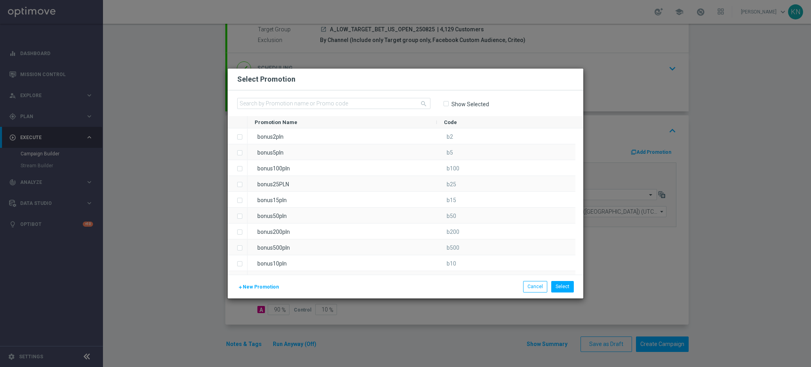
click at [255, 284] on span "New Promotion" at bounding box center [261, 287] width 36 height 6
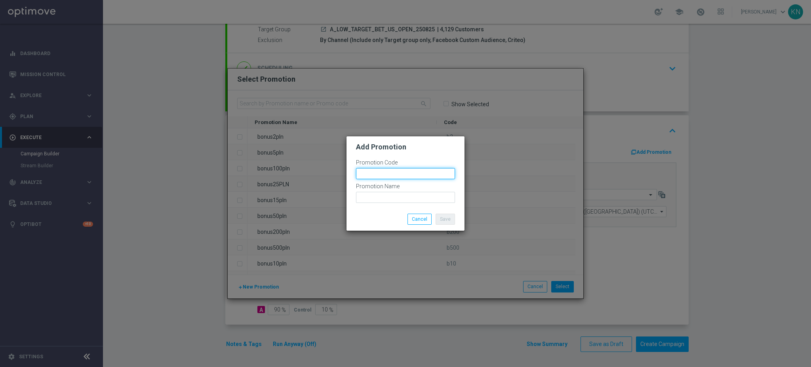
click at [391, 177] on input "text" at bounding box center [405, 173] width 99 height 11
type input "B"
click at [396, 175] on input "bonusapi_tg-" at bounding box center [405, 173] width 99 height 11
paste input "171573"
drag, startPoint x: 407, startPoint y: 173, endPoint x: 325, endPoint y: 172, distance: 81.6
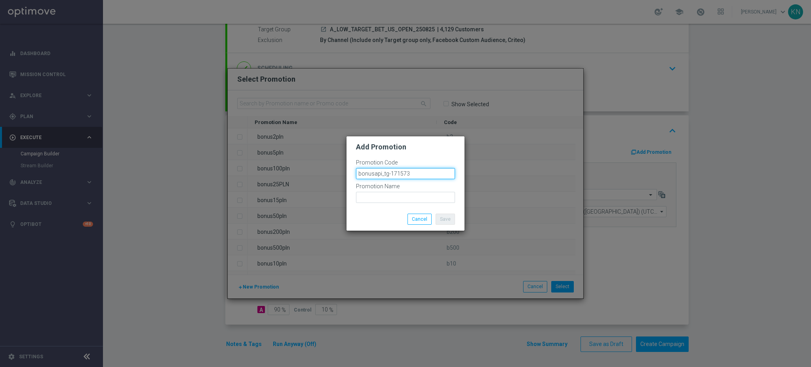
click at [325, 172] on modal-container "Add Promotion Promotion Code bonusapi_tg-171573 Promotion Name Save Cancel" at bounding box center [405, 183] width 811 height 367
type input "bonusapi_tg-171573"
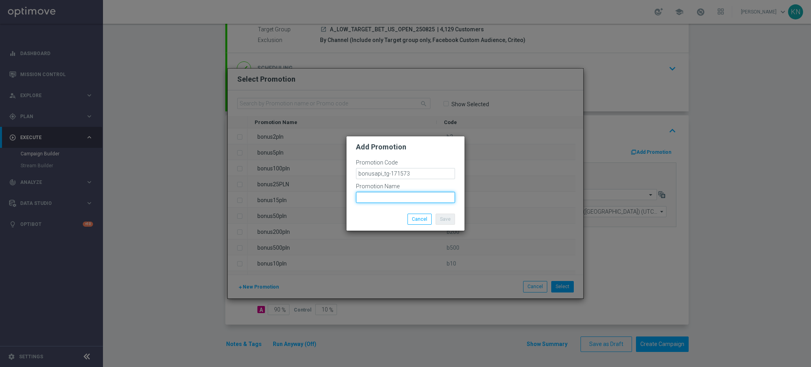
click at [378, 199] on input "text" at bounding box center [405, 197] width 99 height 11
paste input "bonusapi_tg-171573"
type input "bonusapi_tg-171573"
click at [443, 218] on button "Save" at bounding box center [445, 218] width 19 height 11
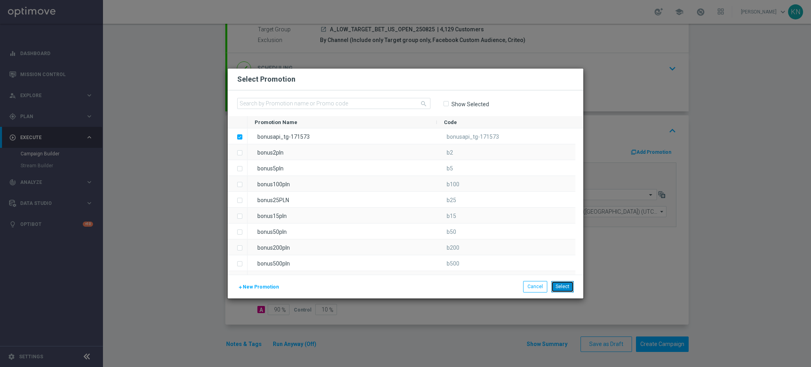
click at [563, 287] on button "Select" at bounding box center [562, 286] width 23 height 11
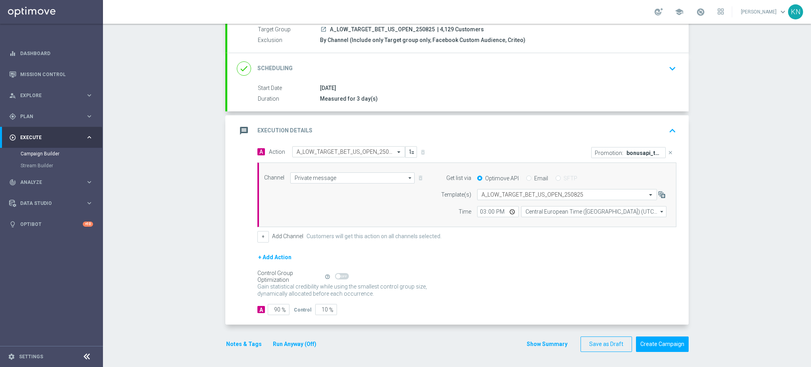
click at [675, 63] on div "done Scheduling keyboard_arrow_down" at bounding box center [457, 68] width 461 height 31
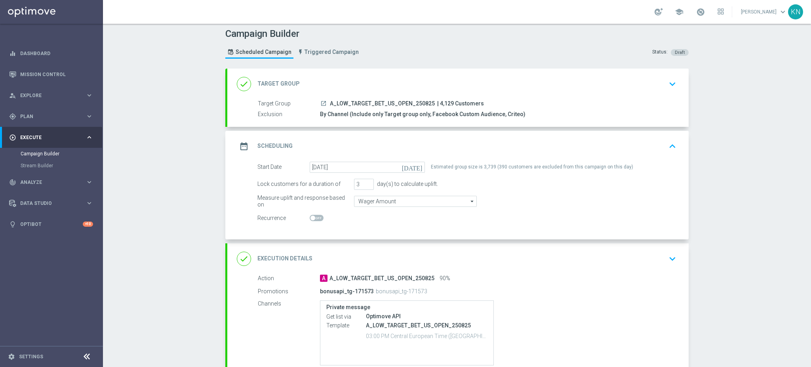
scroll to position [0, 0]
click at [320, 105] on icon "launch" at bounding box center [323, 106] width 6 height 6
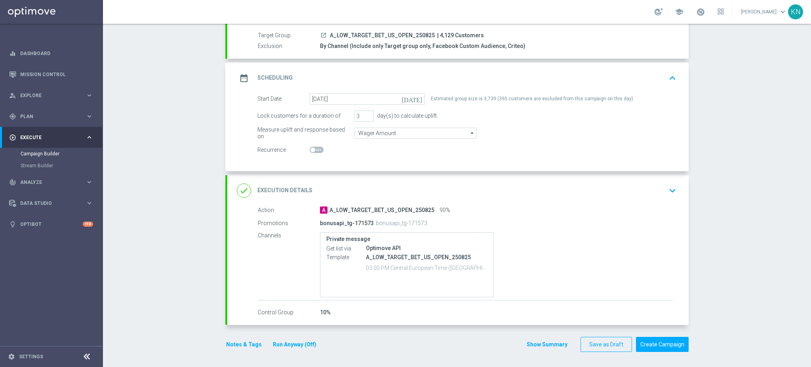
click at [654, 80] on div "date_range Scheduling keyboard_arrow_up" at bounding box center [458, 77] width 442 height 15
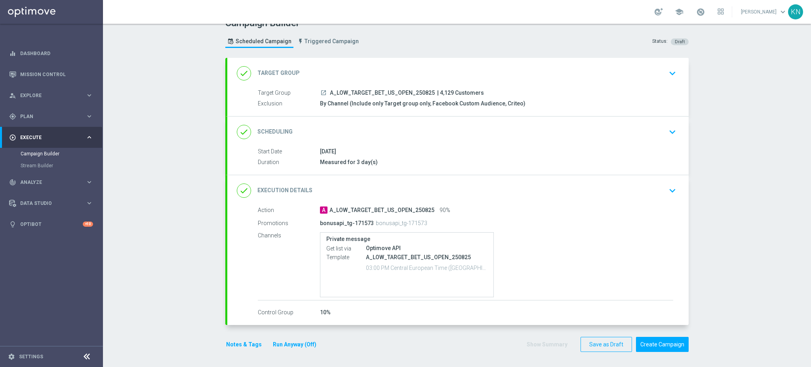
click at [667, 124] on button "keyboard_arrow_down" at bounding box center [672, 131] width 13 height 15
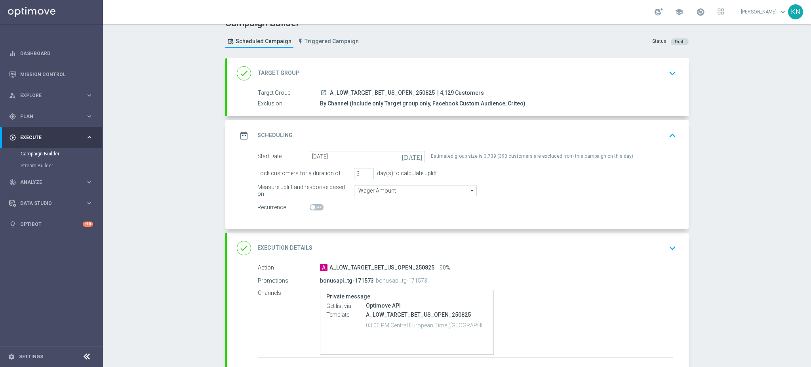
scroll to position [13, 0]
click at [651, 247] on div "done Execution Details keyboard_arrow_down" at bounding box center [458, 247] width 442 height 15
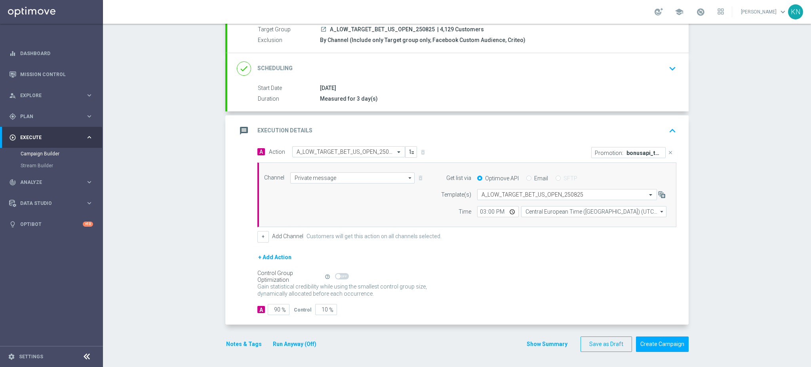
scroll to position [0, 0]
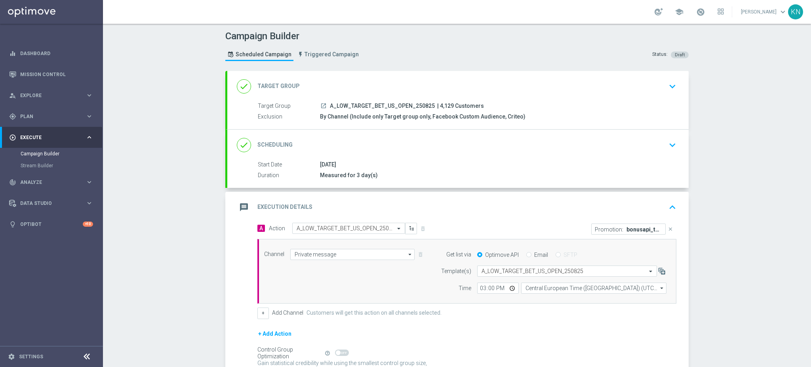
click at [645, 93] on div "done Target Group keyboard_arrow_down" at bounding box center [458, 86] width 442 height 15
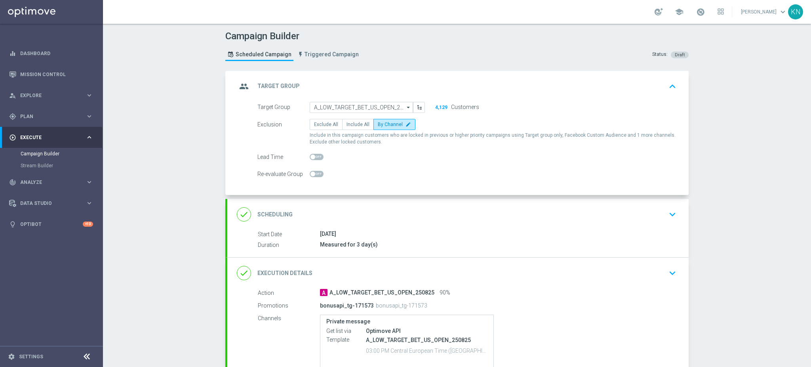
click at [666, 212] on icon "keyboard_arrow_down" at bounding box center [672, 214] width 12 height 12
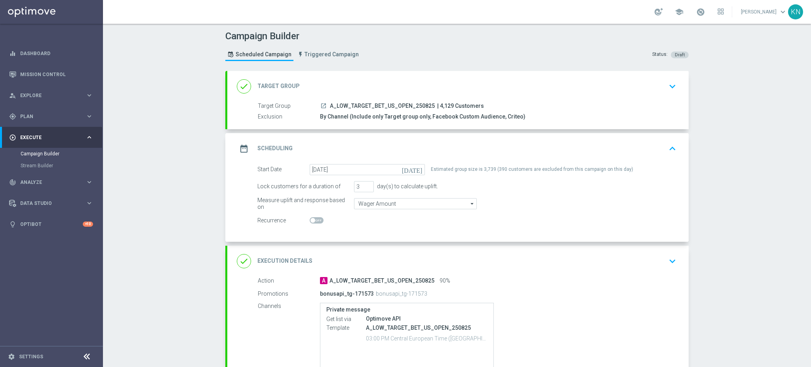
click at [651, 93] on div "done Target Group keyboard_arrow_down" at bounding box center [457, 86] width 461 height 31
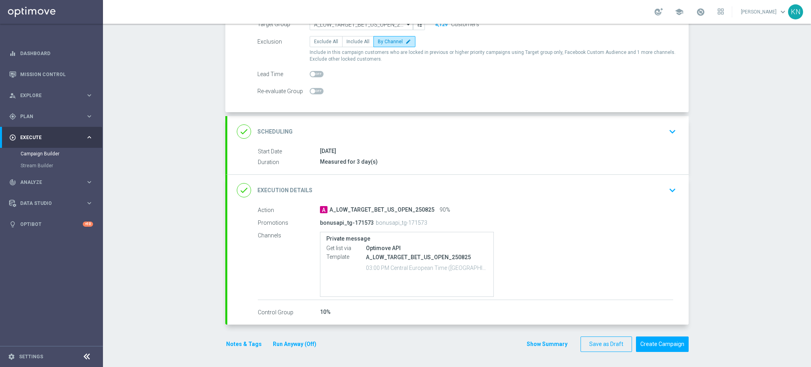
click at [476, 144] on div "done Scheduling keyboard_arrow_down" at bounding box center [457, 131] width 461 height 31
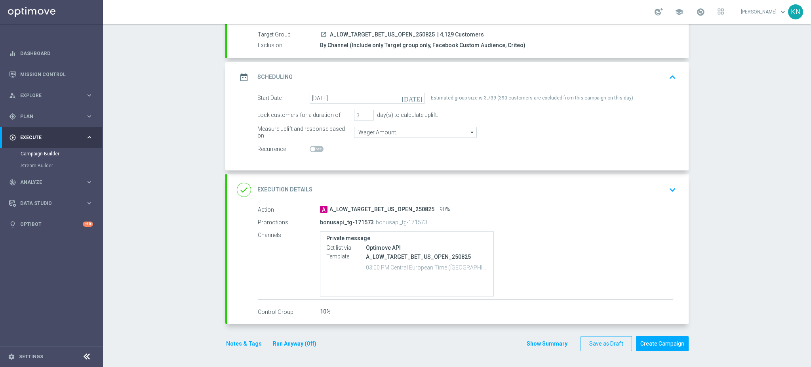
scroll to position [70, 0]
click at [653, 194] on div "done Execution Details keyboard_arrow_down" at bounding box center [458, 190] width 442 height 15
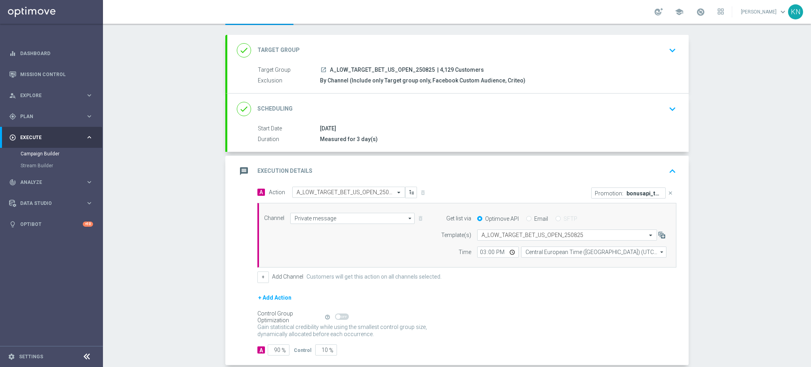
scroll to position [76, 0]
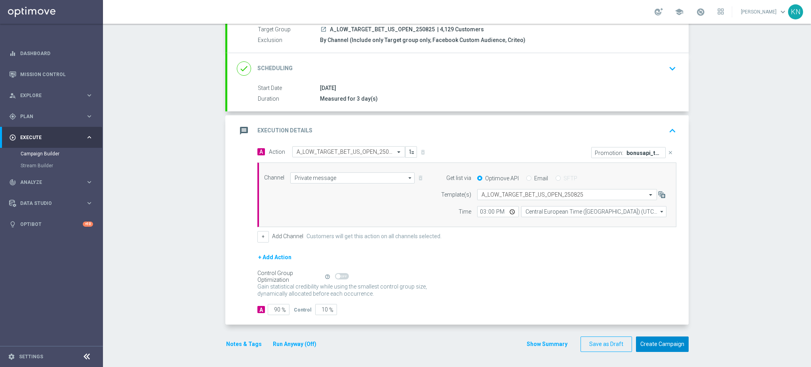
click at [664, 345] on button "Create Campaign" at bounding box center [662, 343] width 53 height 15
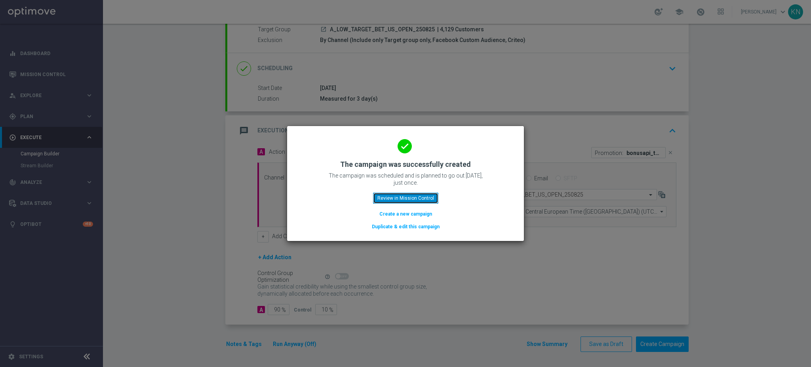
click at [409, 201] on button "Review in Mission Control" at bounding box center [405, 197] width 65 height 11
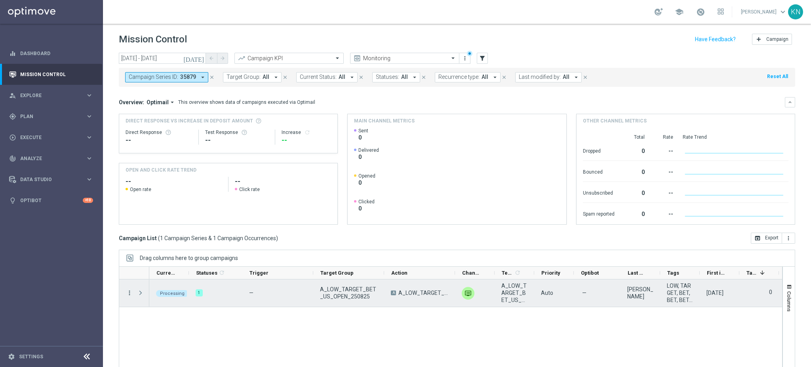
click at [128, 291] on icon "more_vert" at bounding box center [129, 292] width 7 height 7
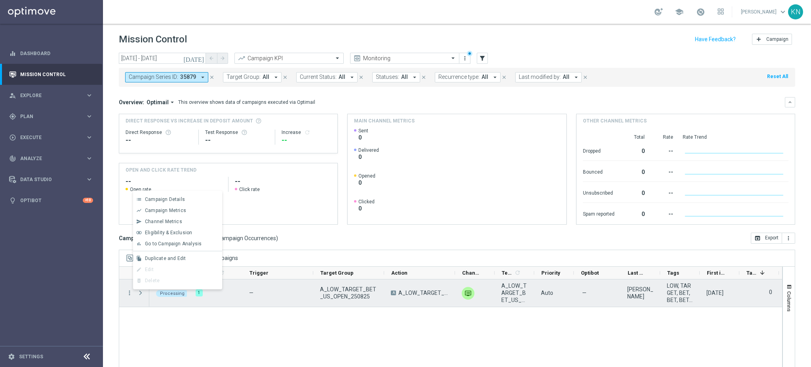
click at [142, 294] on span "Press SPACE to deselect this row." at bounding box center [140, 292] width 7 height 6
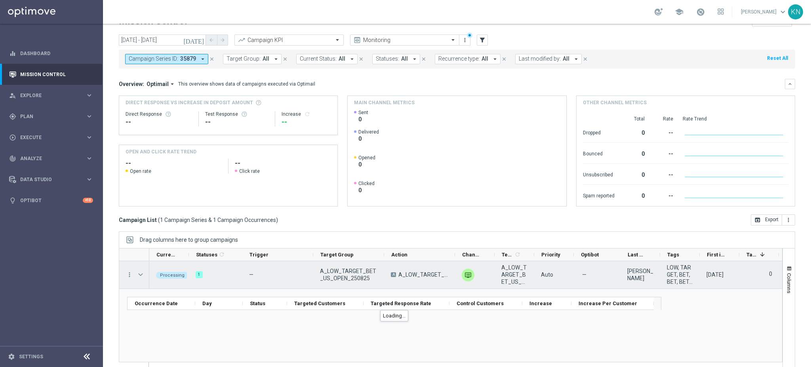
scroll to position [29, 0]
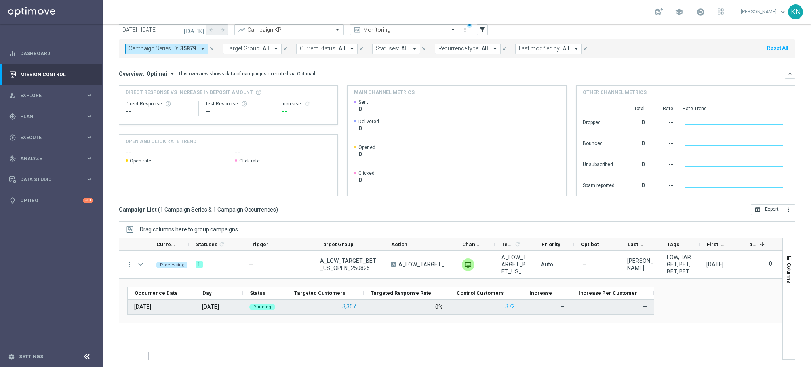
click at [351, 309] on button "3,367" at bounding box center [348, 306] width 15 height 10
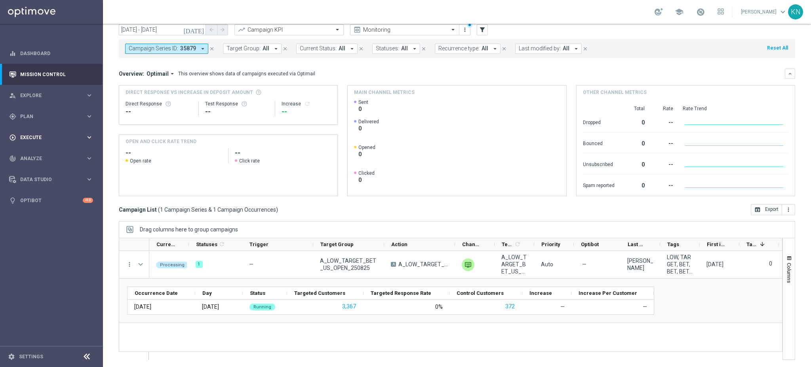
click at [34, 135] on span "Execute" at bounding box center [52, 137] width 65 height 5
click at [49, 155] on link "Campaign Builder" at bounding box center [52, 153] width 62 height 6
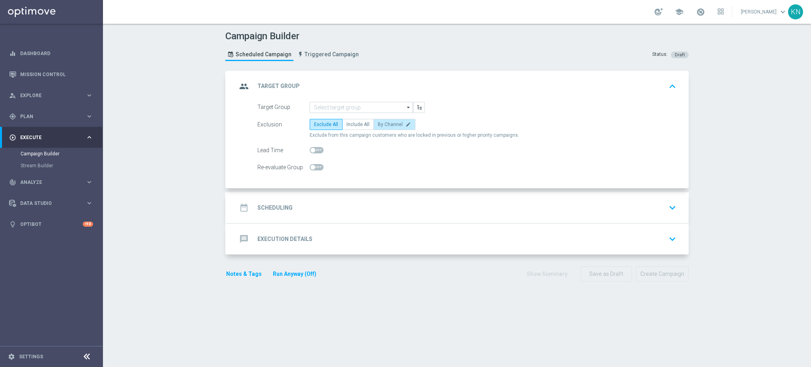
click at [387, 124] on span "By Channel" at bounding box center [390, 125] width 25 height 6
click at [383, 124] on input "By Channel edit" at bounding box center [380, 125] width 5 height 5
radio input "true"
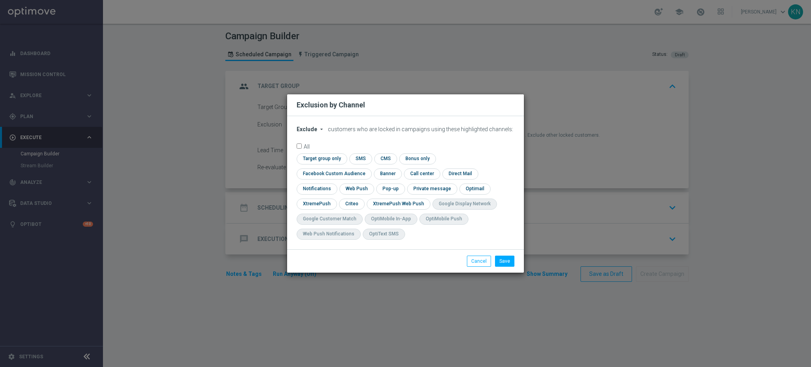
click at [305, 132] on span "Exclude" at bounding box center [307, 129] width 21 height 6
click at [0, 0] on span "Include" at bounding box center [0, 0] width 0 height 0
click at [321, 163] on input "checkbox" at bounding box center [321, 158] width 48 height 11
checkbox input "true"
click at [317, 175] on input "checkbox" at bounding box center [333, 173] width 72 height 11
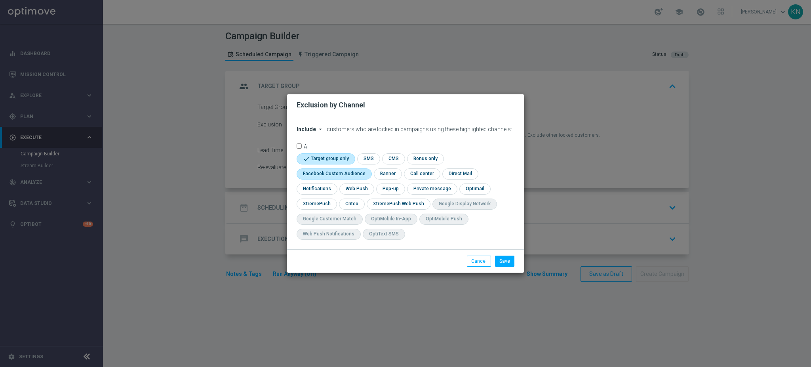
checkbox input "true"
drag, startPoint x: 349, startPoint y: 203, endPoint x: 443, endPoint y: 230, distance: 97.5
click at [349, 204] on input "checkbox" at bounding box center [351, 203] width 25 height 11
checkbox input "true"
click at [504, 259] on button "Save" at bounding box center [504, 260] width 19 height 11
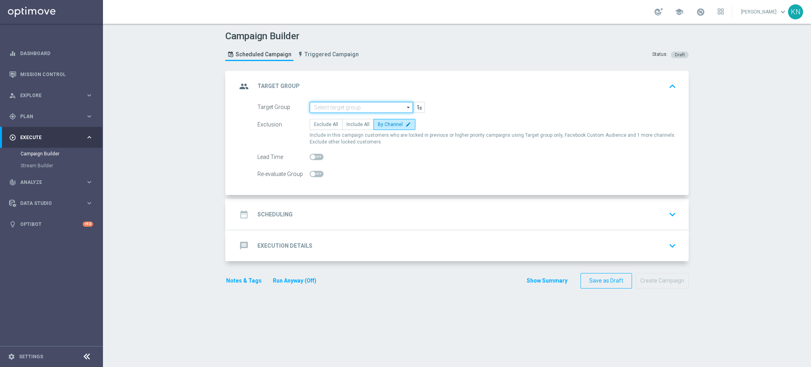
click at [326, 108] on input at bounding box center [361, 107] width 103 height 11
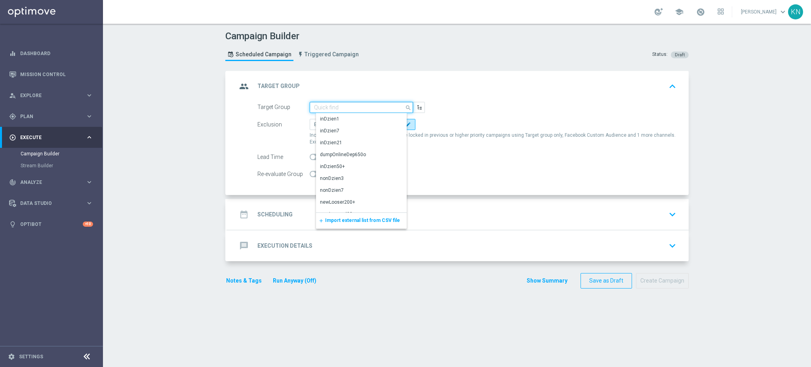
paste input "A_MED_TARGET_CASHBACK_TENIS_20DO100_250825"
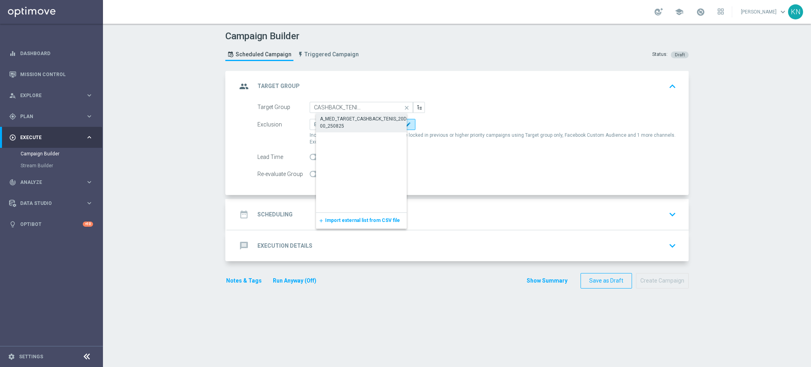
click at [346, 120] on div "A_MED_TARGET_CASHBACK_TENIS_20DO100_250825" at bounding box center [368, 122] width 96 height 14
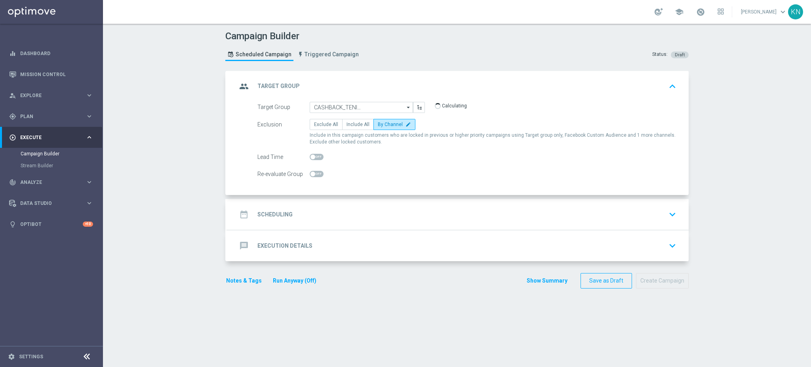
type input "A_MED_TARGET_CASHBACK_TENIS_20DO100_250825"
click at [497, 215] on div "date_range Scheduling keyboard_arrow_down" at bounding box center [458, 214] width 442 height 15
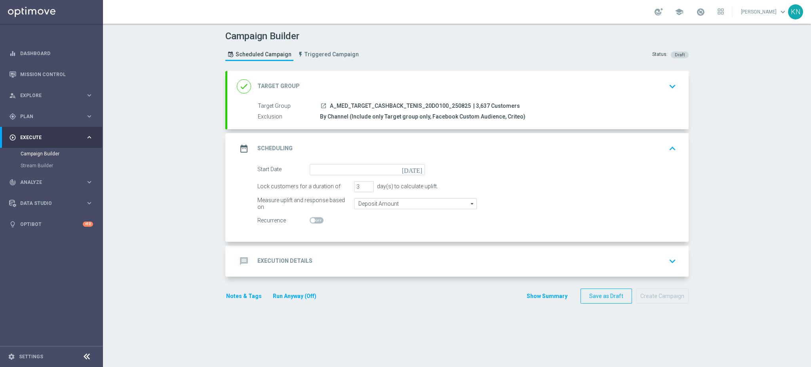
click at [416, 168] on icon "today" at bounding box center [413, 168] width 23 height 9
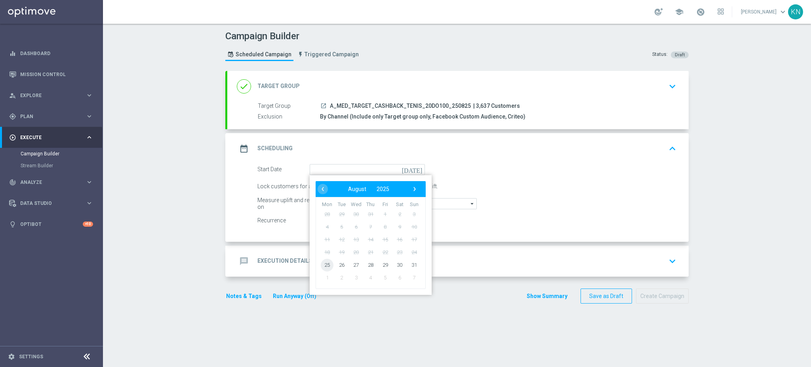
click at [322, 264] on span "25" at bounding box center [327, 264] width 13 height 13
type input "25 Aug 2025"
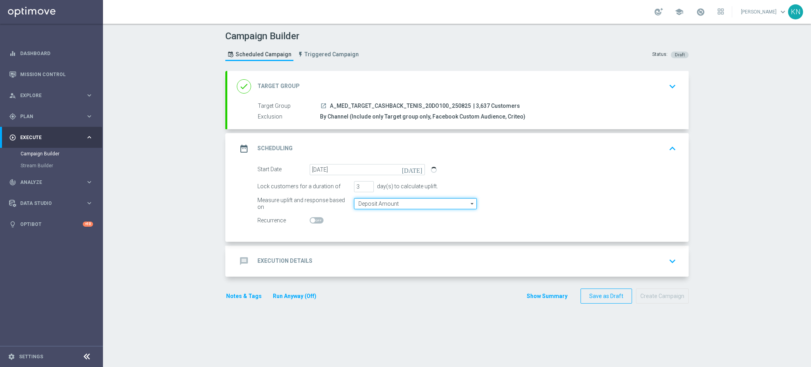
click at [390, 204] on input "Deposit Amount" at bounding box center [415, 203] width 123 height 11
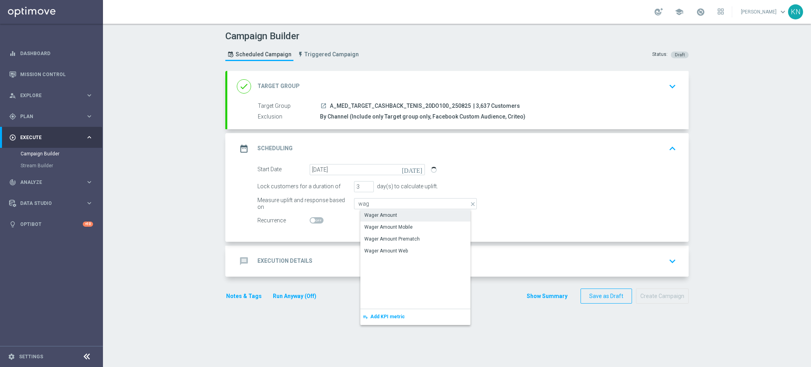
click at [385, 214] on div "Wager Amount" at bounding box center [380, 214] width 33 height 7
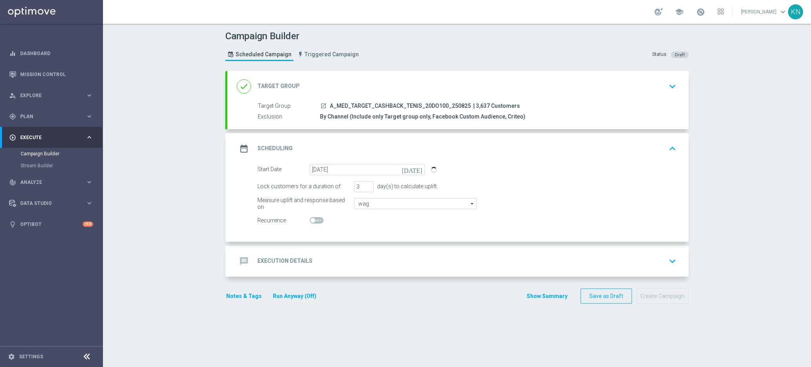
type input "Wager Amount"
click at [449, 253] on div "message Execution Details keyboard_arrow_down" at bounding box center [458, 260] width 442 height 15
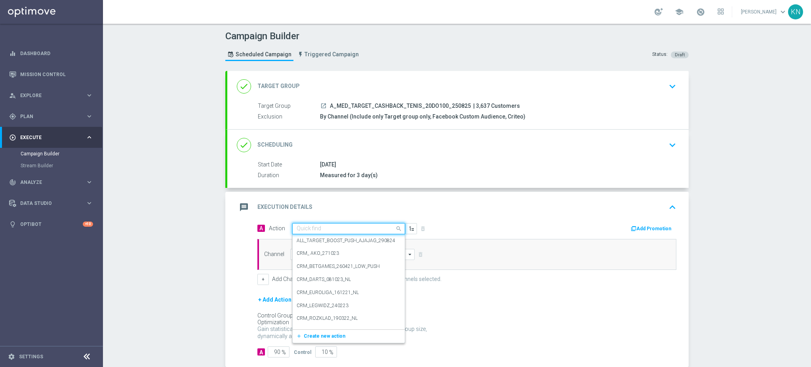
click at [312, 227] on input "text" at bounding box center [341, 228] width 88 height 7
click at [321, 333] on span "Create new action" at bounding box center [325, 336] width 42 height 6
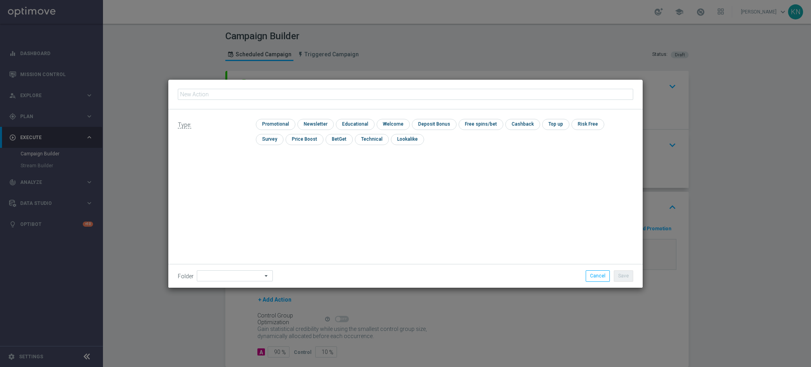
type input "A_MED_TARGET_CASHBACK_TENIS_20DO100_250825"
click at [278, 120] on input "checkbox" at bounding box center [275, 124] width 38 height 11
checkbox input "true"
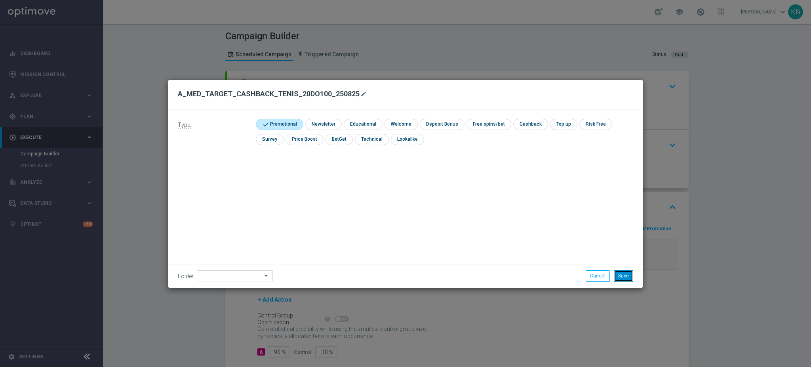
click at [629, 275] on button "Save" at bounding box center [623, 275] width 19 height 11
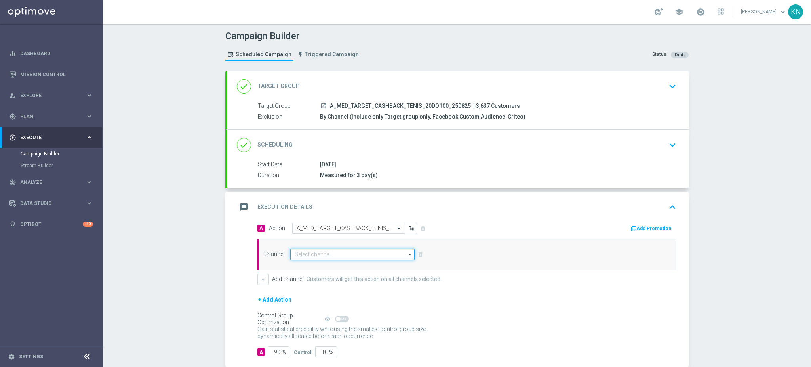
click at [335, 253] on input at bounding box center [352, 254] width 124 height 11
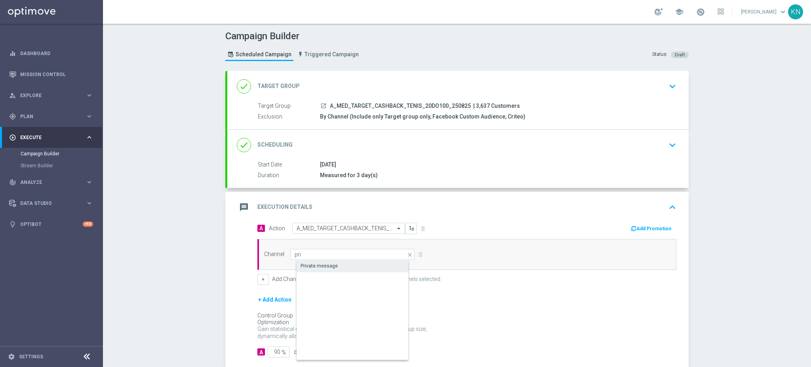
click at [338, 266] on div "Private message" at bounding box center [359, 265] width 125 height 11
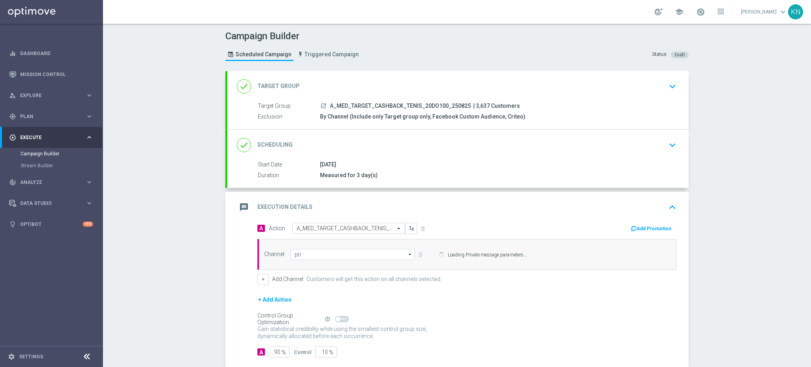
type input "Private message"
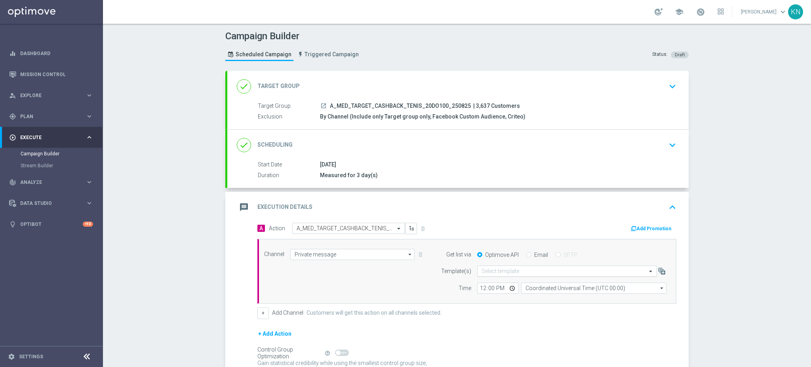
click at [529, 271] on input "text" at bounding box center [559, 271] width 155 height 7
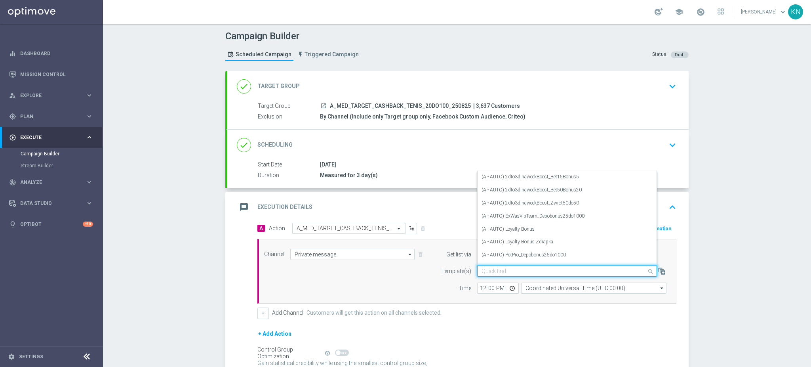
paste input "A_MED_TARGET_CASHBACK_TENIS_20DO100_250825"
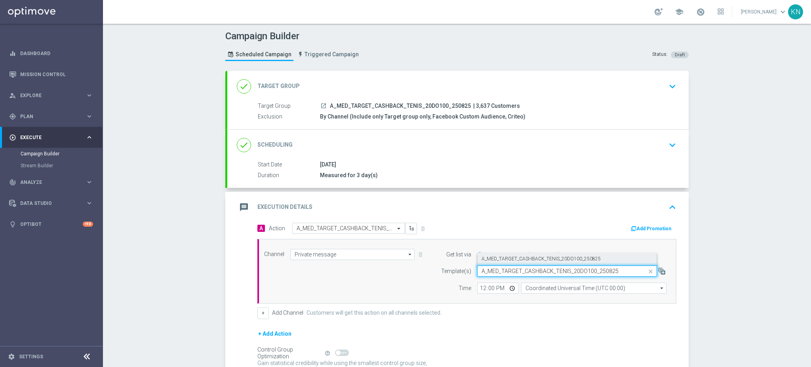
click at [542, 258] on label "A_MED_TARGET_CASHBACK_TENIS_20DO100_250825" at bounding box center [541, 258] width 119 height 7
type input "A_MED_TARGET_CASHBACK_TENIS_20DO100_250825"
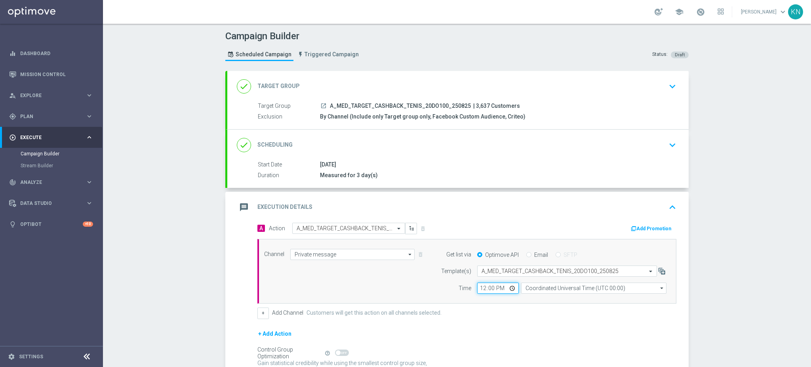
click at [481, 285] on input "12:00" at bounding box center [498, 287] width 42 height 11
type input "15:00"
click at [563, 288] on input "Coordinated Universal Time (UTC 00:00)" at bounding box center [593, 287] width 145 height 11
click at [556, 297] on div "Central European Time (Warsaw) (UTC +02:00)" at bounding box center [595, 299] width 129 height 7
type input "Central European Time (Warsaw) (UTC +02:00)"
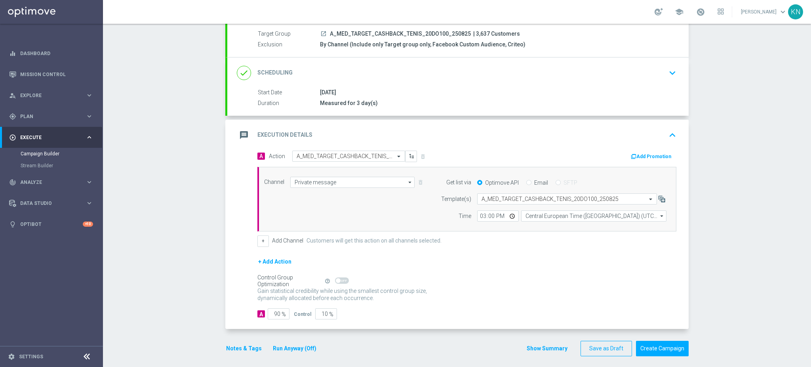
scroll to position [76, 0]
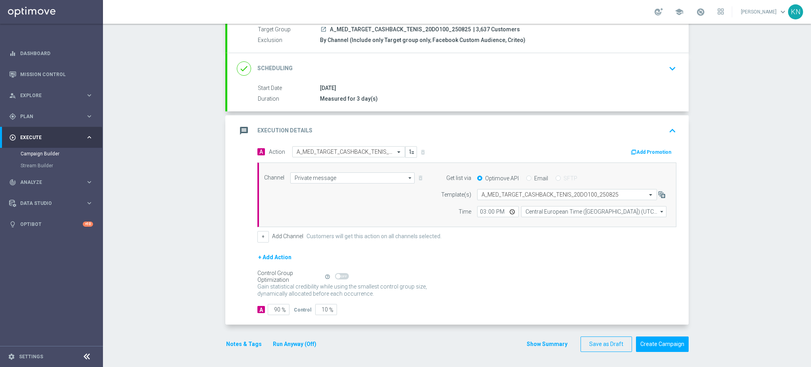
click at [240, 341] on button "Notes & Tags" at bounding box center [243, 344] width 37 height 10
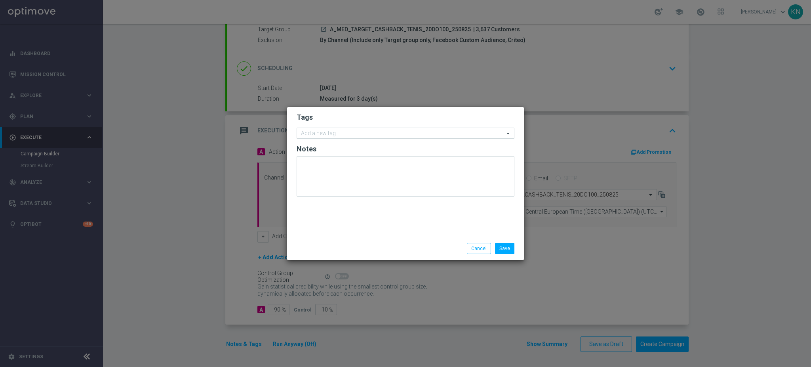
click at [363, 133] on input "text" at bounding box center [402, 133] width 203 height 7
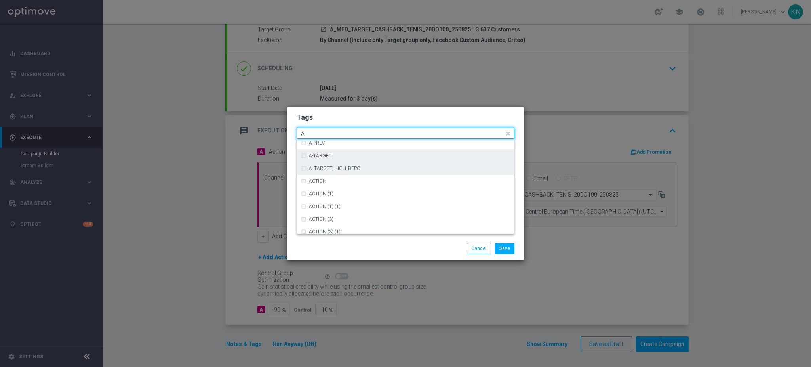
scroll to position [897, 0]
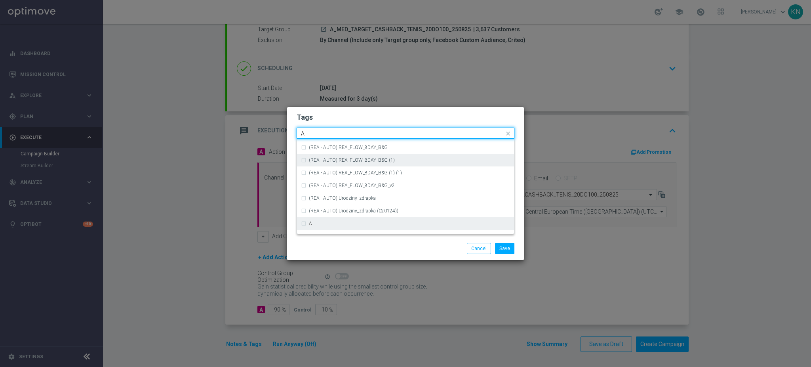
drag, startPoint x: 322, startPoint y: 219, endPoint x: 350, endPoint y: 162, distance: 63.6
click at [322, 219] on div "A" at bounding box center [405, 223] width 209 height 13
type input "A"
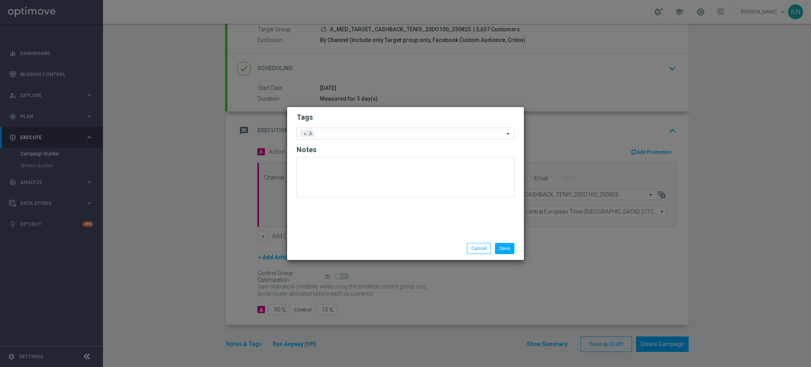
click at [364, 120] on h2 "Tags" at bounding box center [406, 117] width 218 height 10
click at [360, 131] on input "text" at bounding box center [411, 134] width 187 height 7
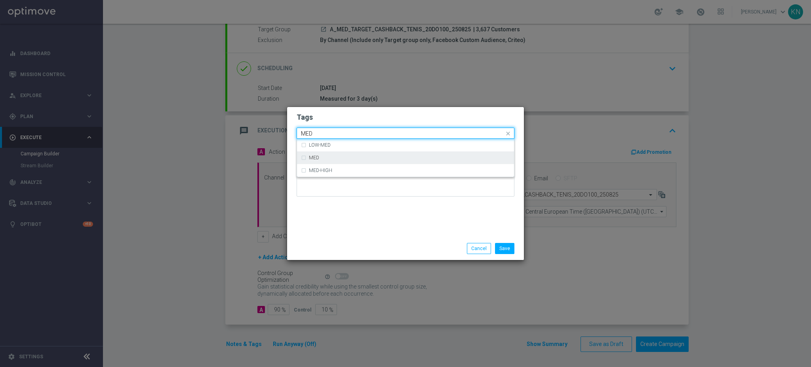
click at [344, 154] on div "MED" at bounding box center [405, 157] width 209 height 13
type input "MED"
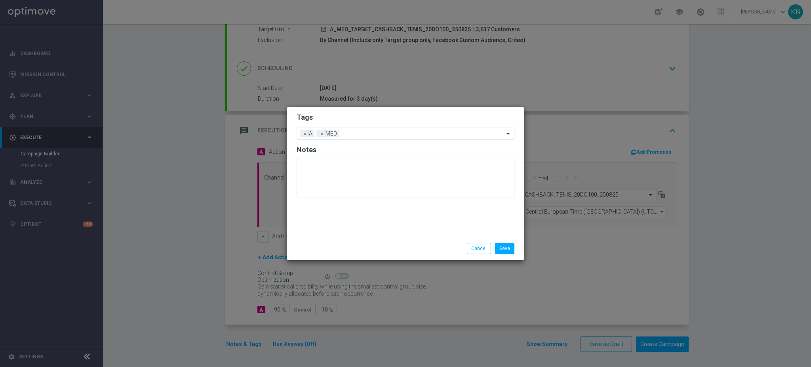
click at [355, 118] on h2 "Tags" at bounding box center [406, 117] width 218 height 10
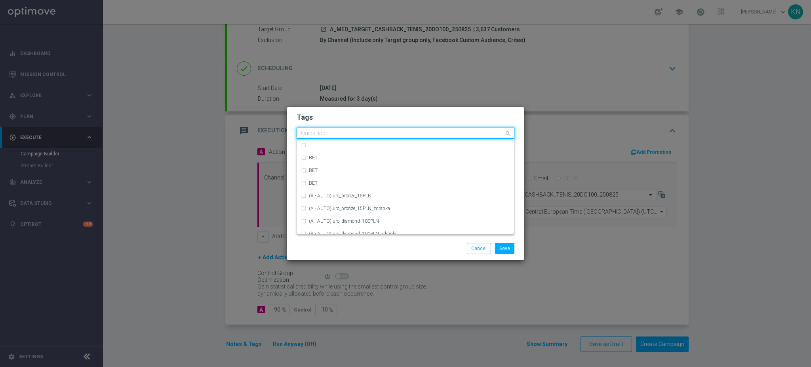
click at [360, 133] on input "text" at bounding box center [402, 133] width 203 height 7
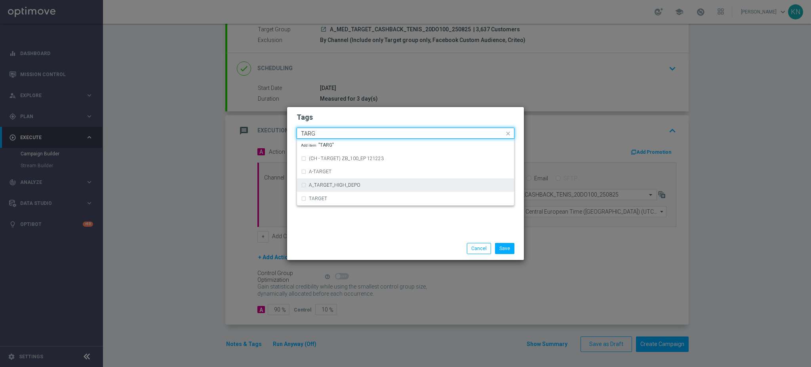
drag, startPoint x: 333, startPoint y: 191, endPoint x: 338, endPoint y: 180, distance: 12.1
click at [333, 191] on div "A_TARGET_HIGH_DEPO" at bounding box center [405, 185] width 209 height 13
type input "TARG"
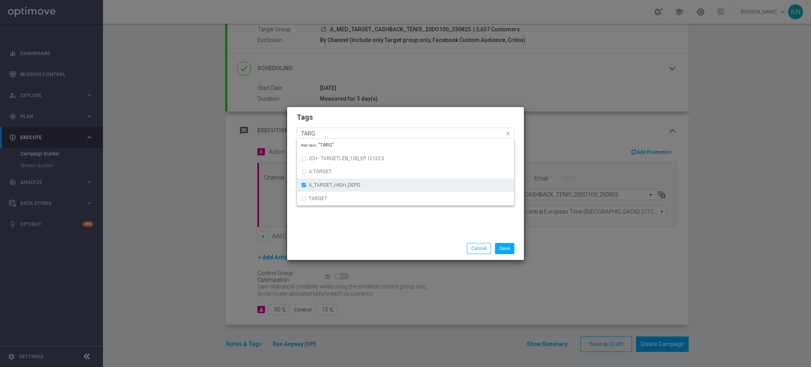
click at [333, 182] on div "A_TARGET_HIGH_DEPO" at bounding box center [405, 185] width 209 height 13
click at [322, 196] on label "TARGET" at bounding box center [318, 198] width 18 height 5
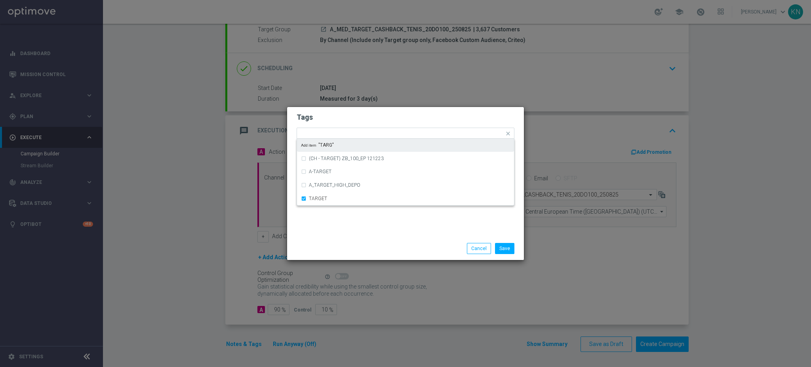
click at [363, 117] on h2 "Tags" at bounding box center [406, 117] width 218 height 10
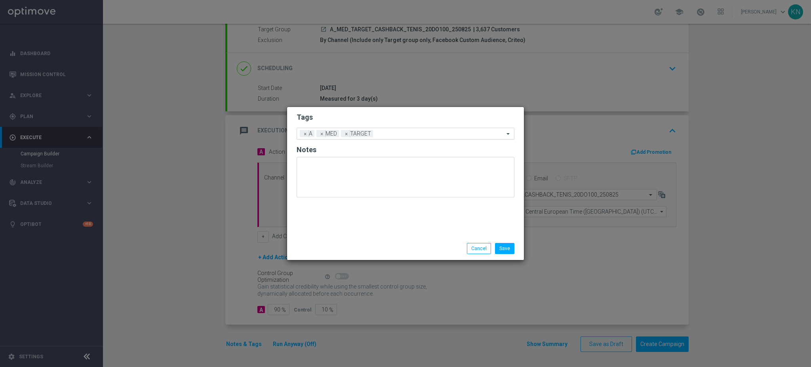
click at [392, 133] on input "text" at bounding box center [440, 134] width 128 height 7
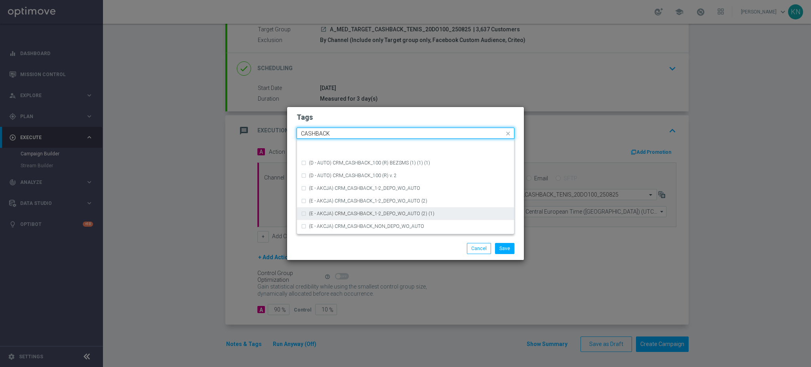
scroll to position [120, 0]
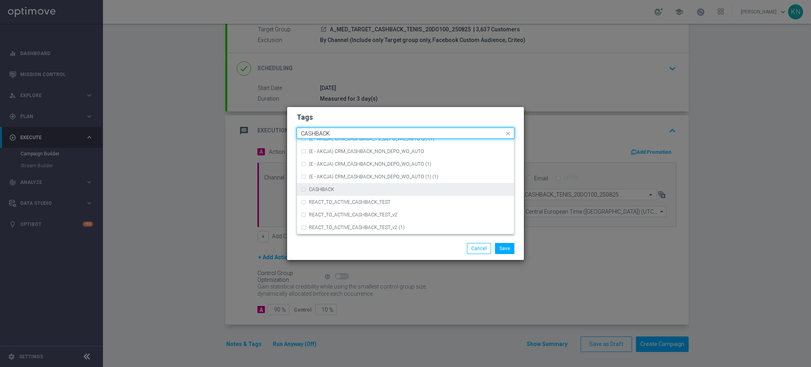
drag, startPoint x: 334, startPoint y: 186, endPoint x: 367, endPoint y: 135, distance: 60.8
click at [334, 184] on div "CASHBACK" at bounding box center [405, 189] width 209 height 13
type input "CASHBACK"
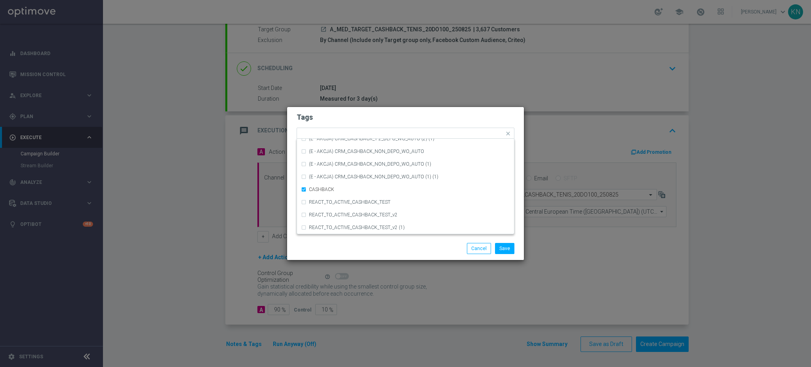
click at [383, 115] on h2 "Tags" at bounding box center [406, 117] width 218 height 10
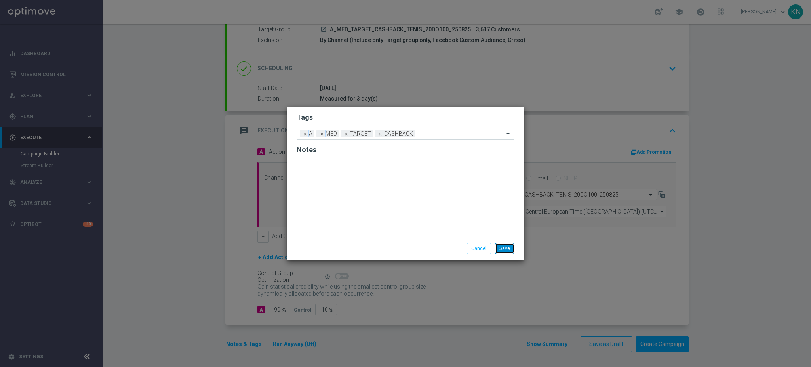
click at [505, 246] on button "Save" at bounding box center [504, 248] width 19 height 11
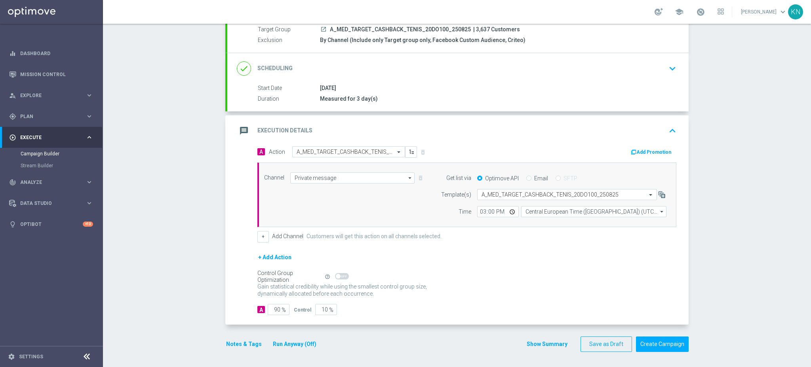
click at [653, 150] on button "Add Promotion" at bounding box center [652, 152] width 44 height 9
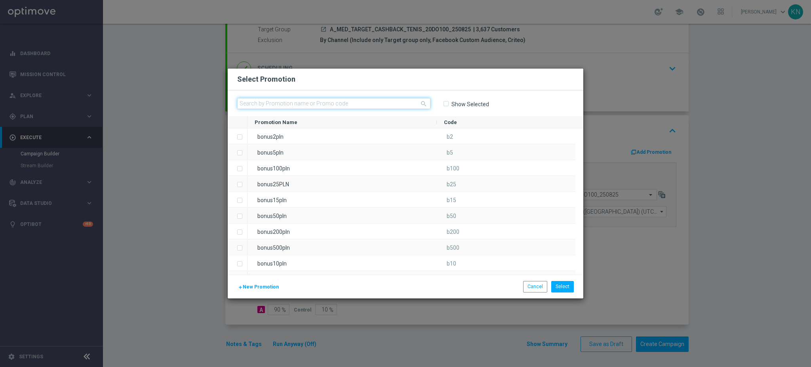
click at [297, 101] on input "text" at bounding box center [333, 103] width 193 height 11
click at [253, 285] on span "New Promotion" at bounding box center [261, 287] width 36 height 6
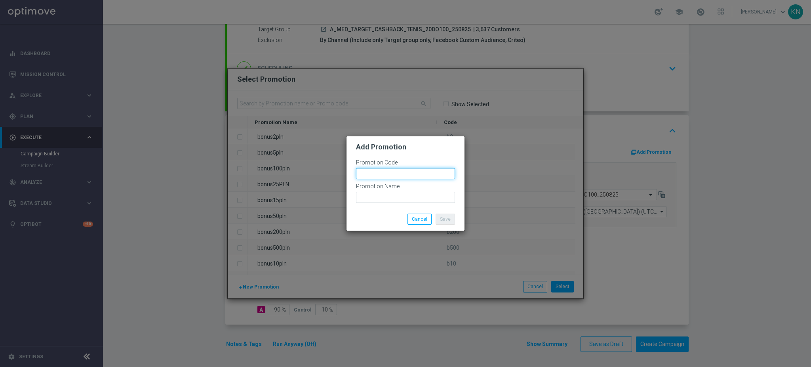
drag, startPoint x: 378, startPoint y: 170, endPoint x: 383, endPoint y: 172, distance: 5.0
click at [378, 171] on input "text" at bounding box center [405, 173] width 99 height 11
type input "B"
click at [407, 175] on input "bonusapi_tg-" at bounding box center [405, 173] width 99 height 11
paste input "171574"
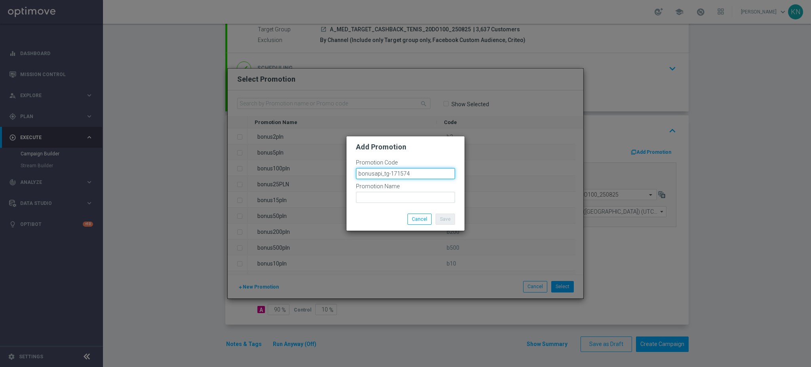
drag, startPoint x: 415, startPoint y: 174, endPoint x: 305, endPoint y: 169, distance: 110.2
click at [305, 169] on modal-container "Add Promotion Promotion Code bonusapi_tg-171574 Promotion Name Save Cancel" at bounding box center [405, 183] width 811 height 367
type input "bonusapi_tg-171574"
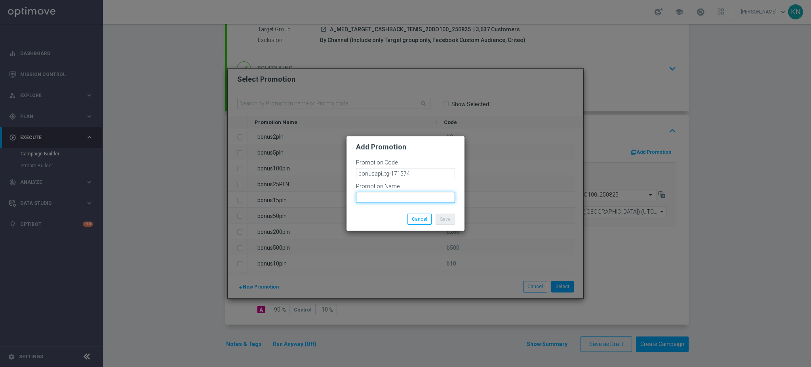
click at [370, 195] on input "text" at bounding box center [405, 197] width 99 height 11
paste input "bonusapi_tg-171574"
type input "bonusapi_tg-171574"
click at [448, 215] on button "Save" at bounding box center [445, 218] width 19 height 11
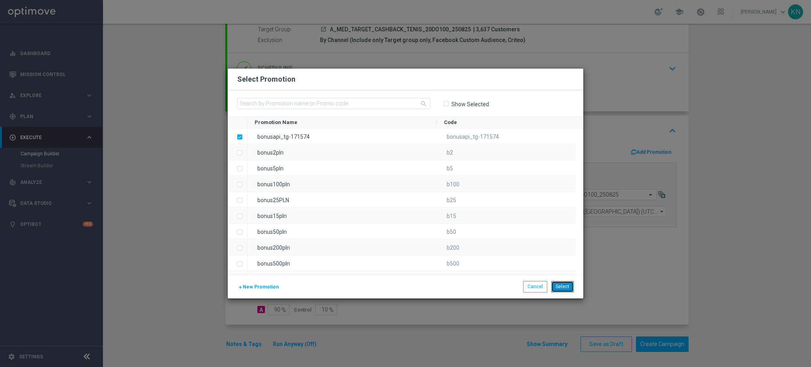
click at [571, 286] on button "Select" at bounding box center [562, 286] width 23 height 11
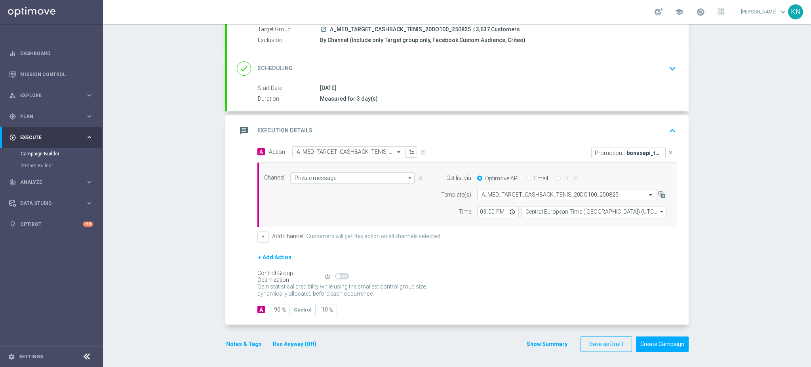
scroll to position [23, 0]
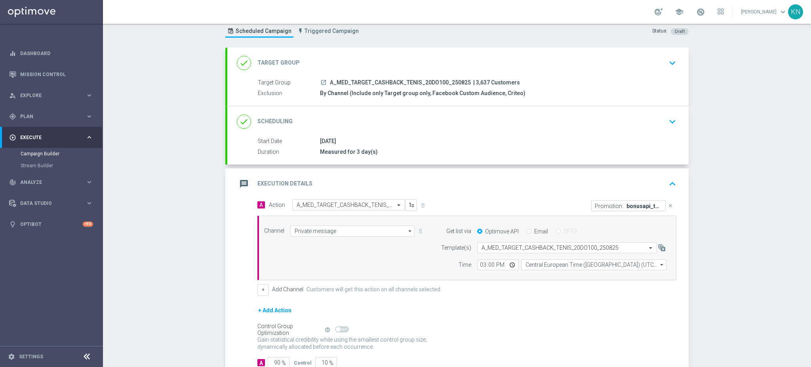
click at [614, 137] on div "25 Aug 2025" at bounding box center [496, 141] width 353 height 8
click at [630, 128] on div "done Scheduling keyboard_arrow_down" at bounding box center [458, 121] width 442 height 15
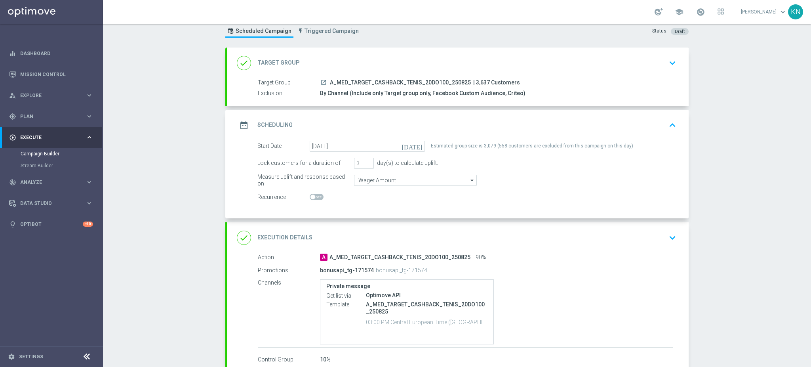
click at [56, 279] on nav "equalizer Dashboard Mission Control" at bounding box center [51, 204] width 102 height 322
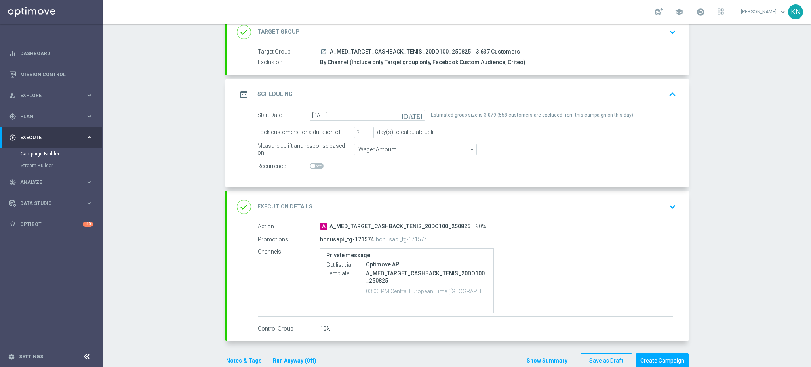
scroll to position [70, 0]
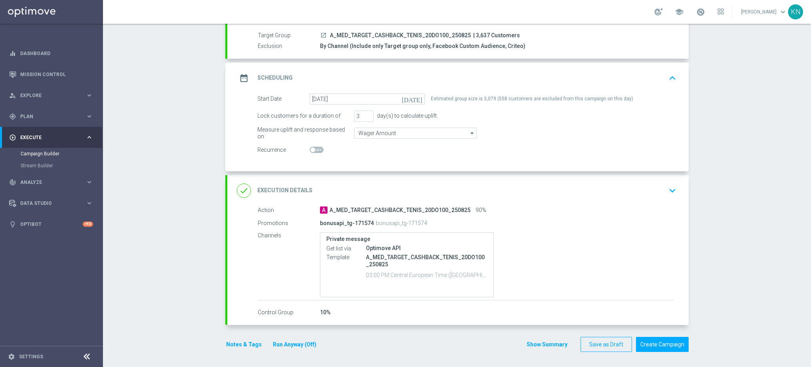
click at [467, 341] on div "Notes & Tags Run Anyway (Off) Show Summary Save as Draft Create Campaign" at bounding box center [456, 344] width 463 height 15
click at [237, 348] on button "Notes & Tags" at bounding box center [243, 344] width 37 height 10
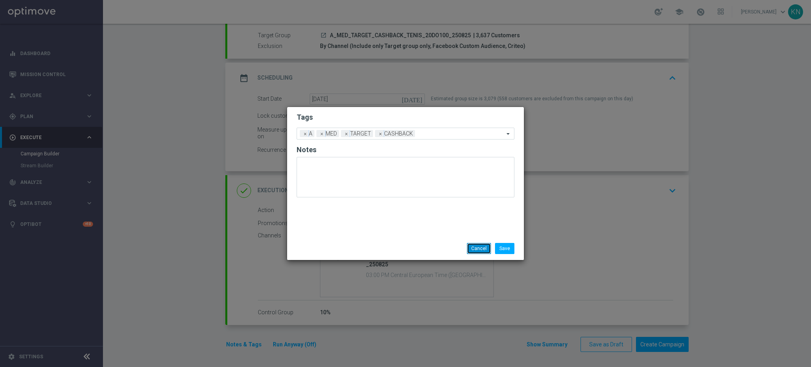
click at [476, 246] on button "Cancel" at bounding box center [479, 248] width 24 height 11
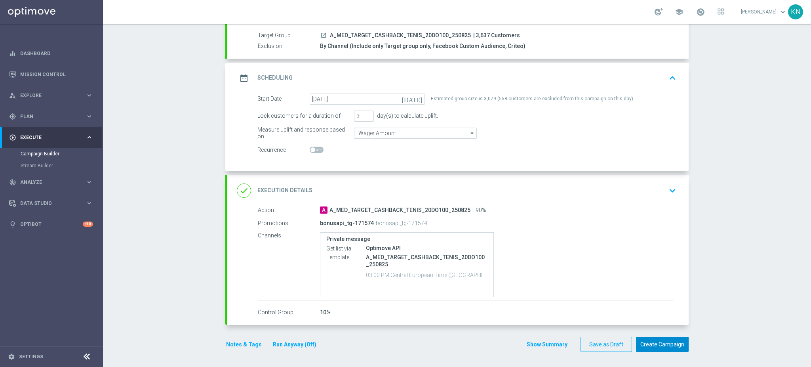
click at [674, 341] on button "Create Campaign" at bounding box center [662, 344] width 53 height 15
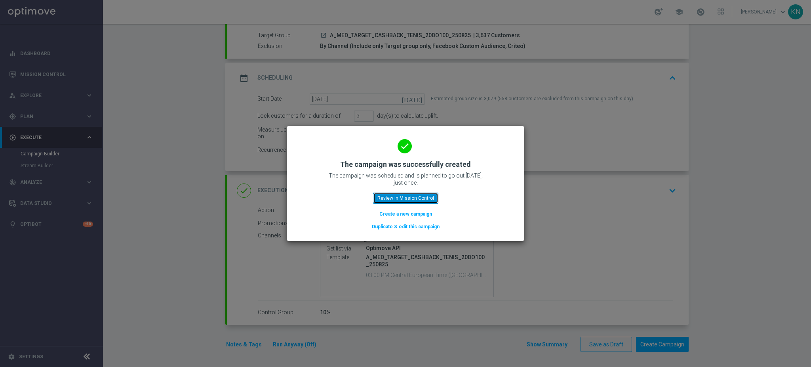
click at [396, 198] on button "Review in Mission Control" at bounding box center [405, 197] width 65 height 11
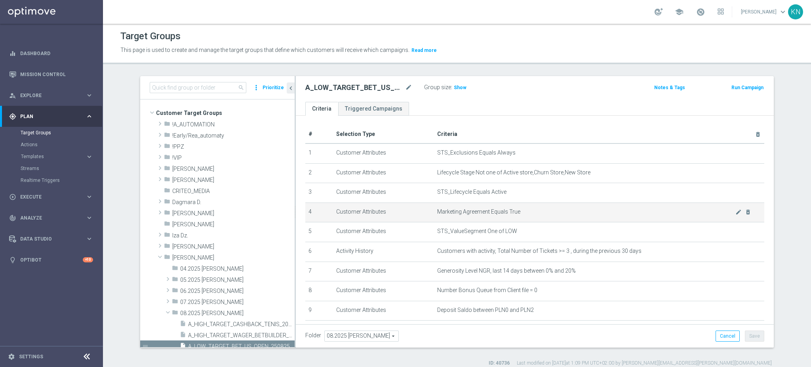
scroll to position [102, 0]
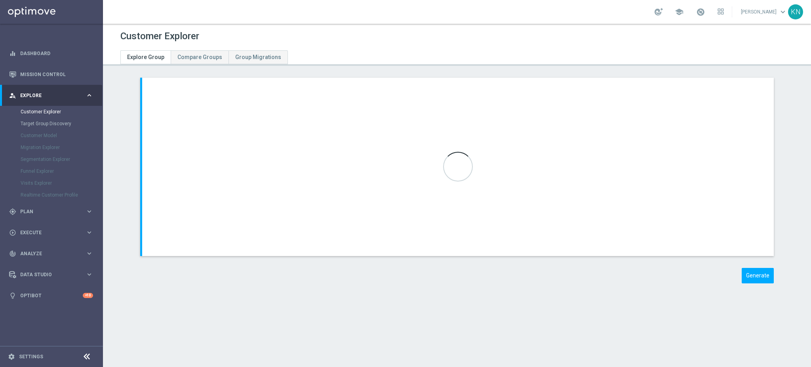
click at [242, 353] on div "Customer Explorer Explore Group Compare Groups Group Migrations chevron_left ch…" at bounding box center [457, 195] width 708 height 343
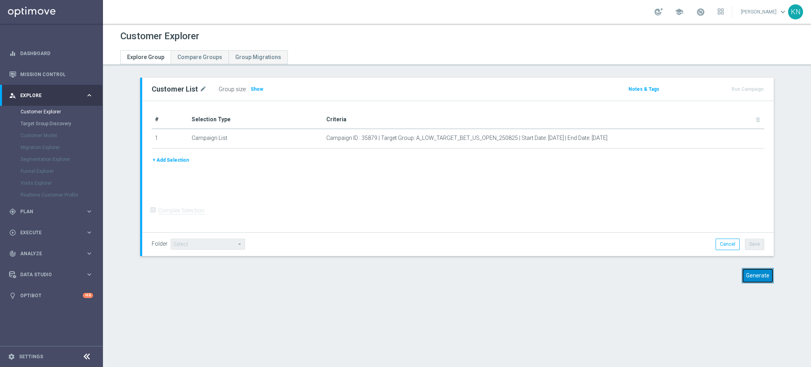
drag, startPoint x: 743, startPoint y: 273, endPoint x: 737, endPoint y: 269, distance: 7.1
click at [744, 273] on button "Generate" at bounding box center [758, 275] width 32 height 15
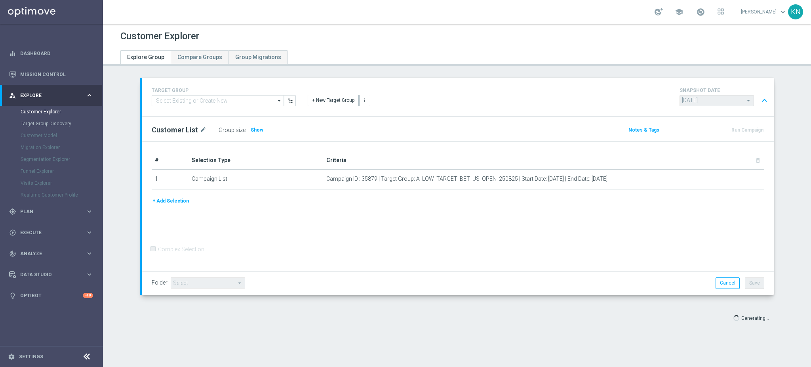
click at [452, 351] on div "Customer Explorer Explore Group Compare Groups Group Migrations TARGET GROUP ar…" at bounding box center [457, 195] width 708 height 343
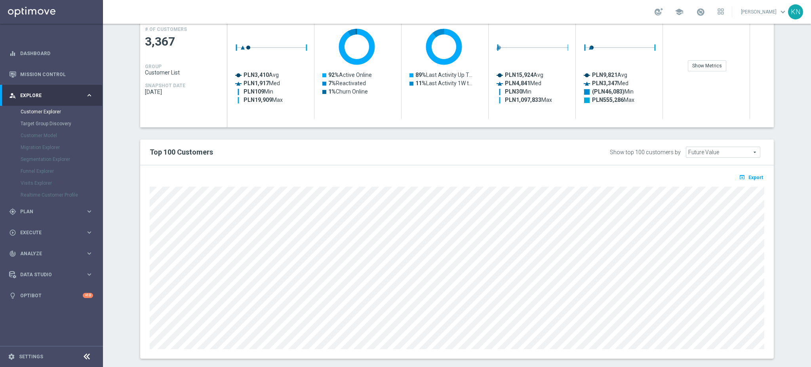
scroll to position [381, 0]
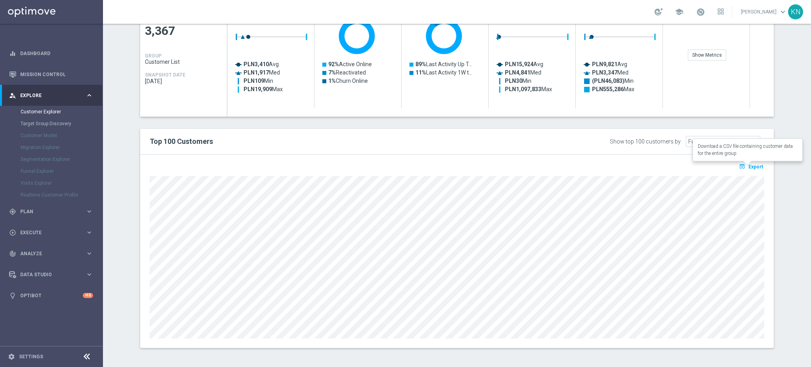
click at [750, 164] on span "Export" at bounding box center [755, 167] width 15 height 6
click at [548, 358] on div "TARGET GROUP arrow_drop_down Show Selected 0 of NaN - Campaign 1" at bounding box center [456, 28] width 665 height 663
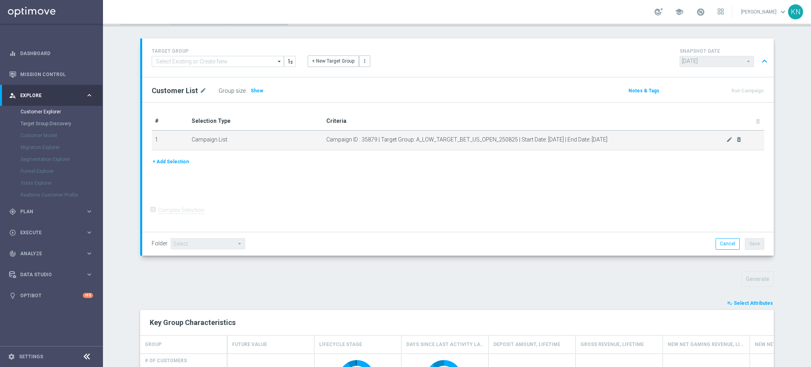
scroll to position [0, 0]
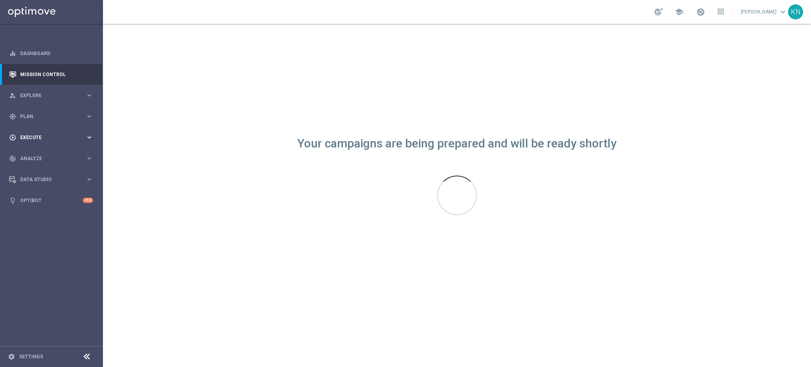
drag, startPoint x: 36, startPoint y: 136, endPoint x: 40, endPoint y: 140, distance: 4.8
click at [37, 136] on span "Execute" at bounding box center [52, 137] width 65 height 5
click at [42, 154] on link "Campaign Builder" at bounding box center [52, 153] width 62 height 6
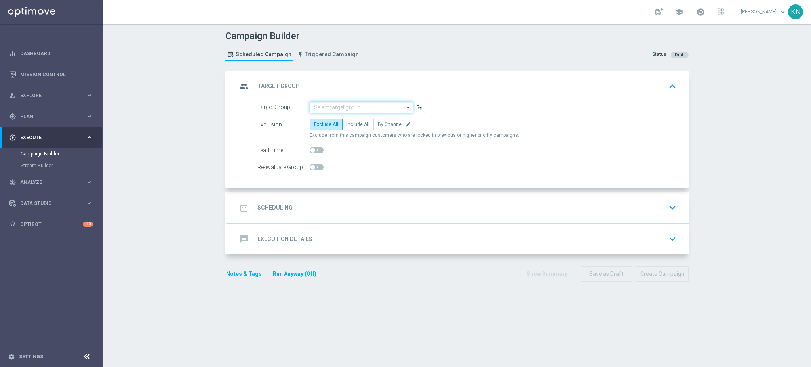
click at [343, 107] on input at bounding box center [361, 107] width 103 height 11
paste input "A_HIGH_TARGET_CASHBACK_TENIS_20DO250_250825"
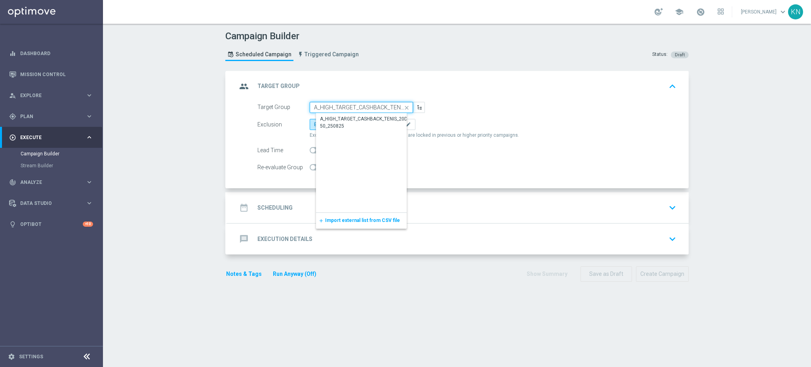
scroll to position [0, 45]
click at [346, 125] on div "A_HIGH_TARGET_CASHBACK_TENIS_20DO250_250825" at bounding box center [368, 122] width 96 height 14
type input "A_HIGH_TARGET_CASHBACK_TENIS_20DO250_250825"
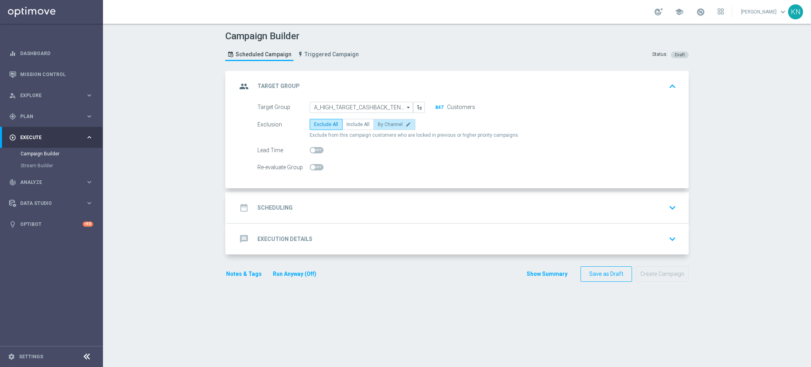
click at [377, 128] on label "By Channel edit" at bounding box center [394, 124] width 42 height 11
click at [378, 128] on input "By Channel edit" at bounding box center [380, 125] width 5 height 5
radio input "true"
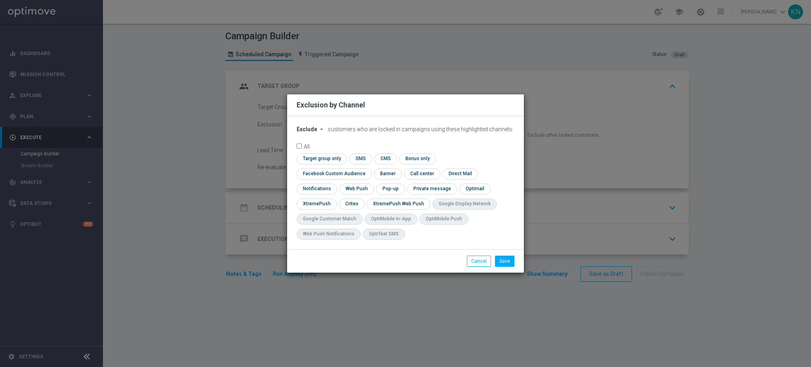
click at [308, 132] on span "Exclude" at bounding box center [307, 129] width 21 height 6
click at [320, 152] on div "Include" at bounding box center [311, 148] width 29 height 10
click at [330, 162] on input "checkbox" at bounding box center [321, 158] width 48 height 11
checkbox input "true"
click at [324, 175] on input "checkbox" at bounding box center [333, 173] width 72 height 11
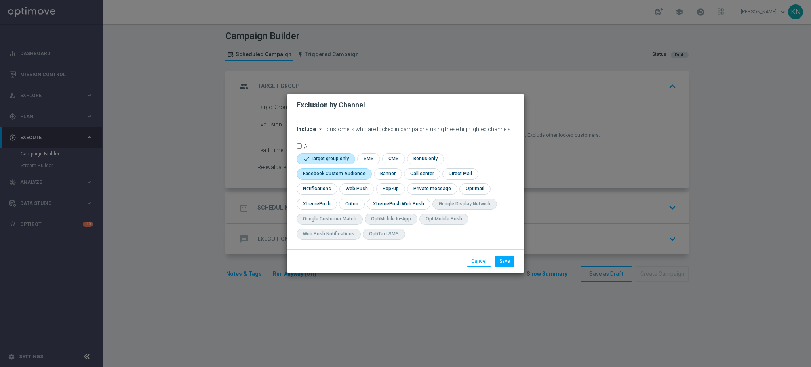
checkbox input "true"
click at [352, 206] on input "checkbox" at bounding box center [351, 203] width 25 height 11
checkbox input "true"
click at [502, 259] on button "Save" at bounding box center [504, 260] width 19 height 11
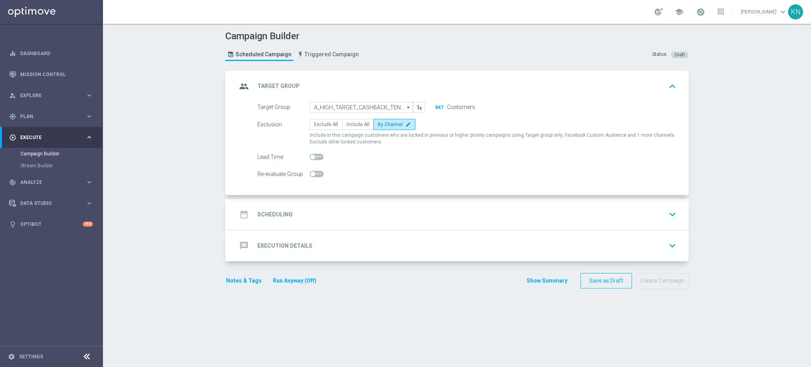
click at [447, 221] on div "date_range Scheduling keyboard_arrow_down" at bounding box center [458, 214] width 442 height 15
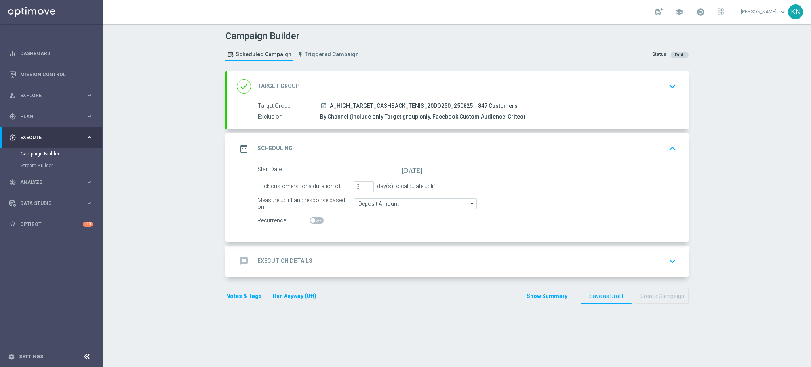
click at [415, 167] on icon "today" at bounding box center [413, 168] width 23 height 9
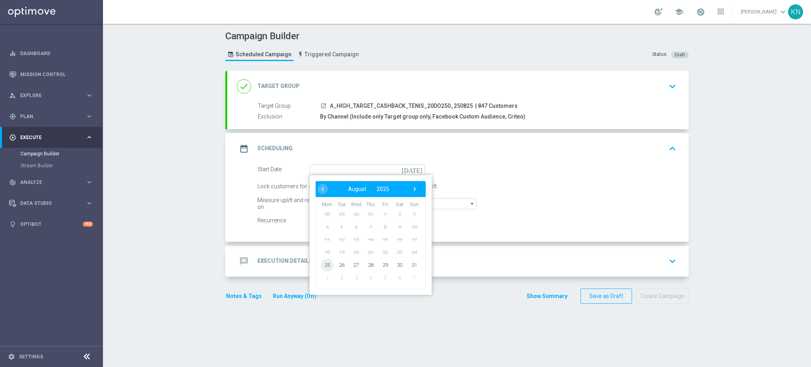
click at [325, 263] on span "25" at bounding box center [327, 264] width 13 height 13
type input "25 Aug 2025"
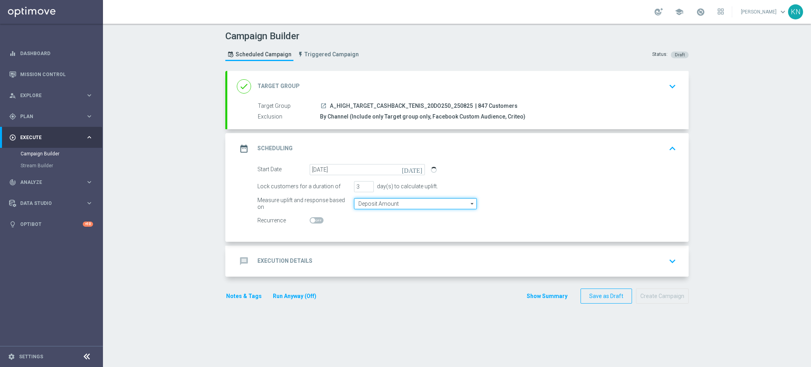
click at [387, 206] on input "Deposit Amount" at bounding box center [415, 203] width 123 height 11
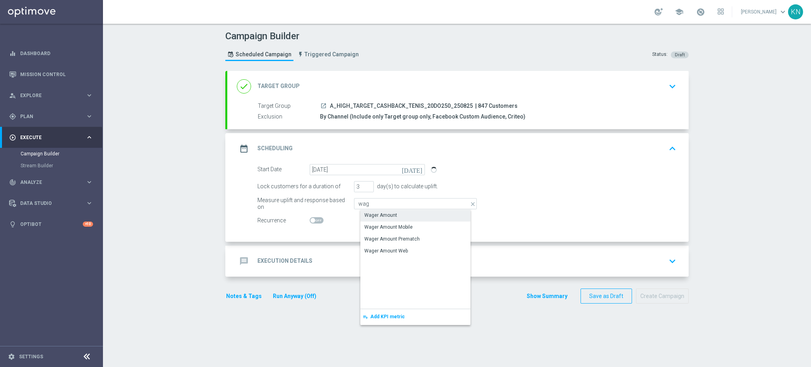
click at [390, 211] on div "Wager Amount" at bounding box center [380, 214] width 33 height 7
type input "Wager Amount"
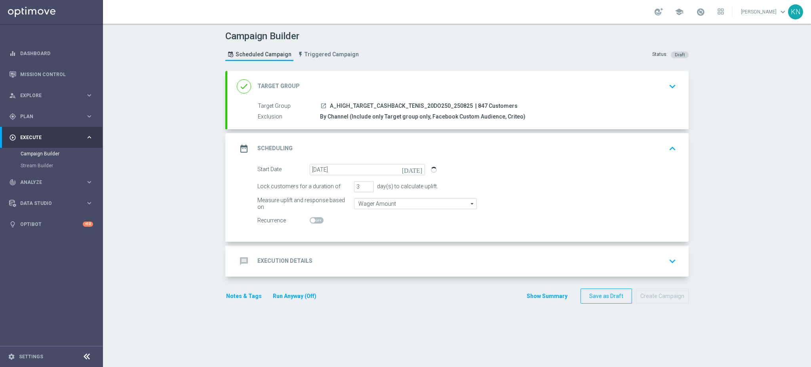
click at [489, 262] on div "message Execution Details keyboard_arrow_down" at bounding box center [458, 260] width 442 height 15
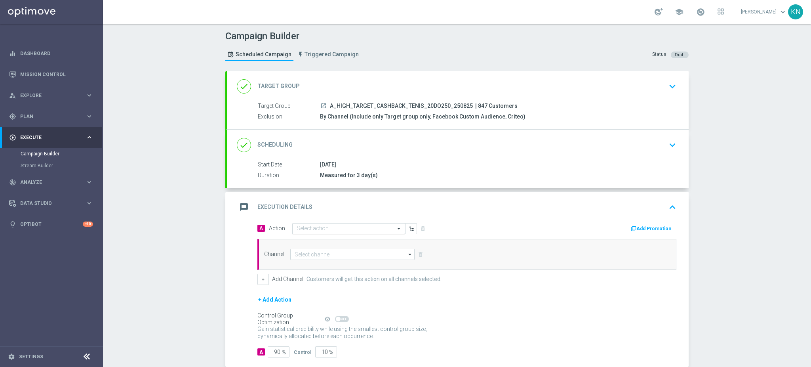
click at [324, 228] on input "text" at bounding box center [341, 228] width 88 height 7
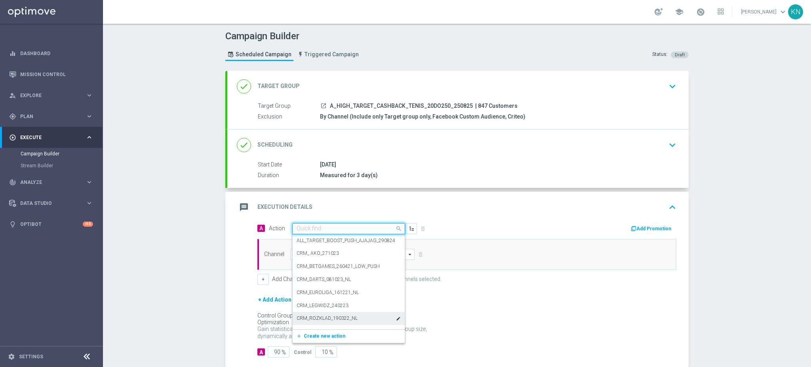
drag, startPoint x: 317, startPoint y: 334, endPoint x: 341, endPoint y: 298, distance: 43.3
click at [317, 334] on span "Create new action" at bounding box center [325, 336] width 42 height 6
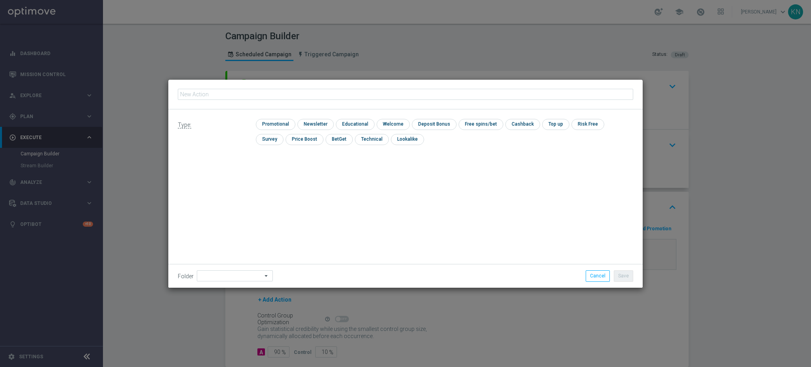
click at [299, 95] on input "text" at bounding box center [405, 94] width 455 height 11
type input "A_HIGH_TARGET_CASHBACK_TENIS_20DO250_250825"
click at [284, 122] on input "checkbox" at bounding box center [275, 124] width 38 height 11
checkbox input "true"
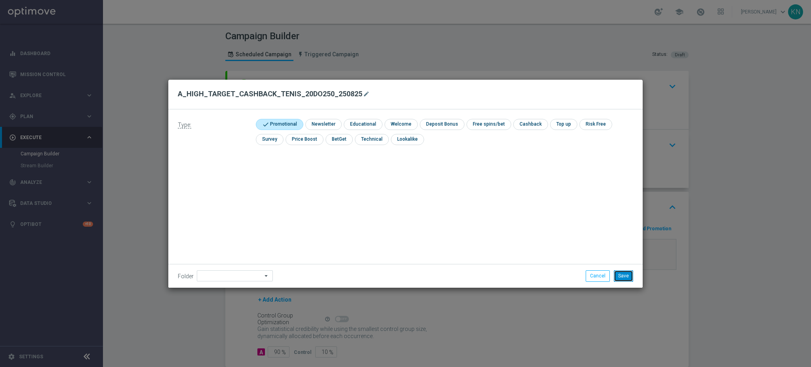
click at [624, 273] on button "Save" at bounding box center [623, 275] width 19 height 11
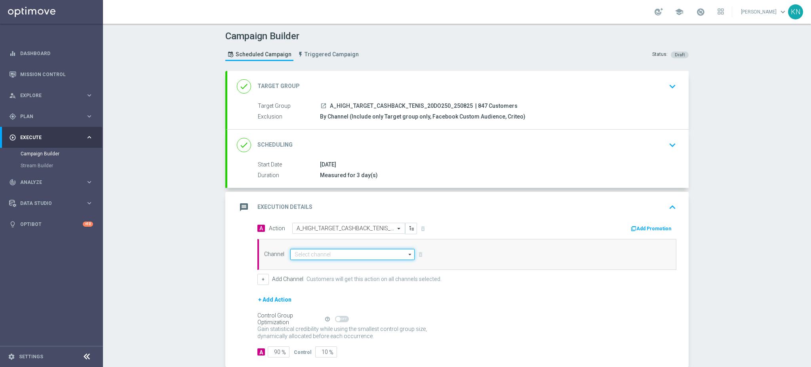
click at [329, 254] on input at bounding box center [352, 254] width 124 height 11
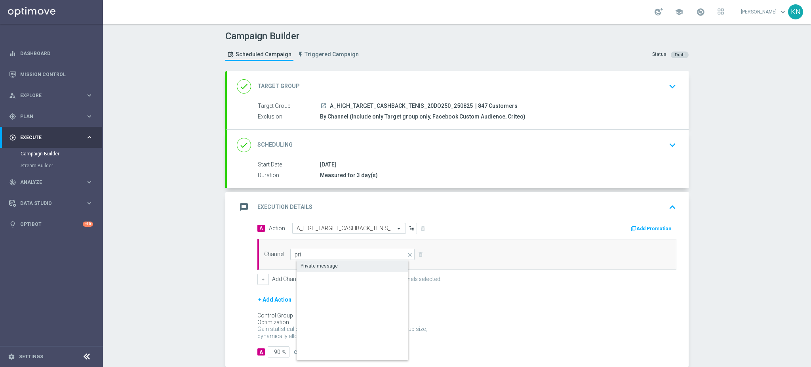
click at [326, 262] on div "Private message" at bounding box center [319, 265] width 37 height 7
type input "Private message"
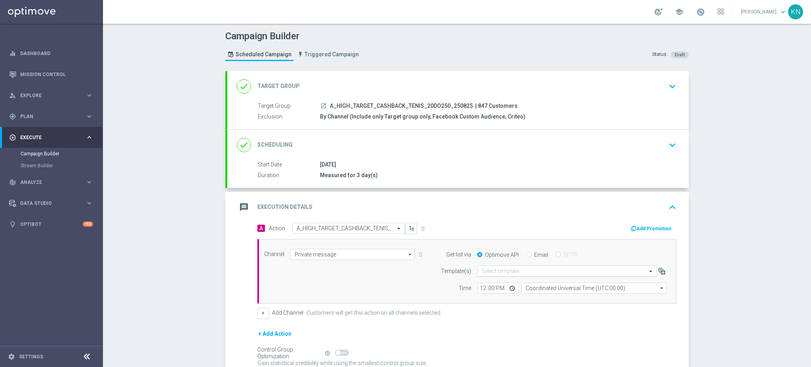
click at [503, 270] on input "text" at bounding box center [559, 271] width 155 height 7
paste input "A_HIGH_TARGET_CASHBACK_TENIS_20DO250_250825"
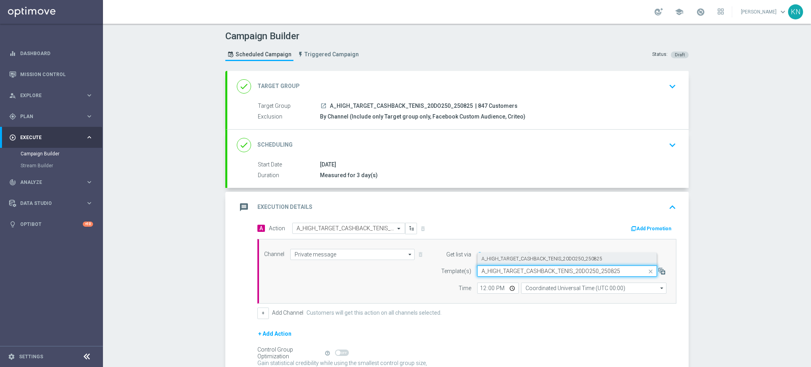
click at [519, 258] on label "A_HIGH_TARGET_CASHBACK_TENIS_20DO250_250825" at bounding box center [542, 258] width 121 height 7
type input "A_HIGH_TARGET_CASHBACK_TENIS_20DO250_250825"
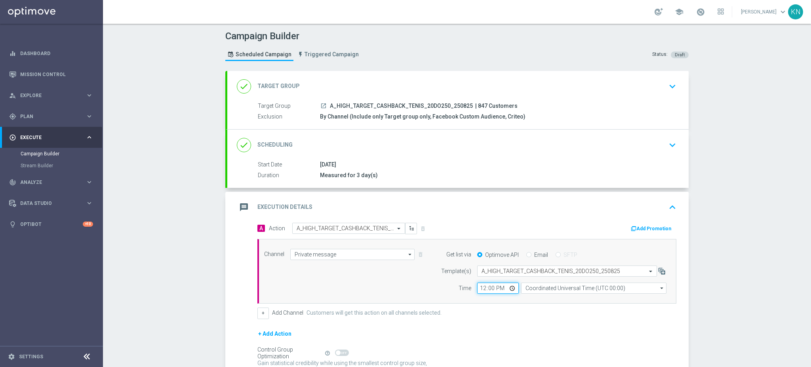
click at [480, 285] on input "12:00" at bounding box center [498, 287] width 42 height 11
type input "15:00"
click at [508, 299] on div "Channel Private message Private message arrow_drop_down Show Selected 1 of 22 T…" at bounding box center [466, 271] width 419 height 65
click at [552, 285] on input "Coordinated Universal Time (UTC 00:00)" at bounding box center [593, 287] width 145 height 11
click at [550, 297] on div "Central European Time (Warsaw) (UTC +02:00)" at bounding box center [595, 299] width 129 height 7
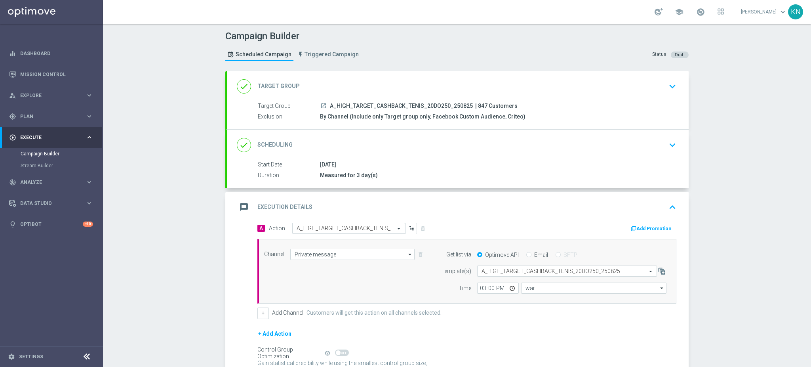
type input "Central European Time (Warsaw) (UTC +02:00)"
click at [491, 306] on div "A Action Select action A_HIGH_TARGET_CASHBACK_TENIS_20DO250_250825 delete_forev…" at bounding box center [466, 271] width 431 height 96
click at [542, 141] on div "done Scheduling keyboard_arrow_down" at bounding box center [458, 144] width 442 height 15
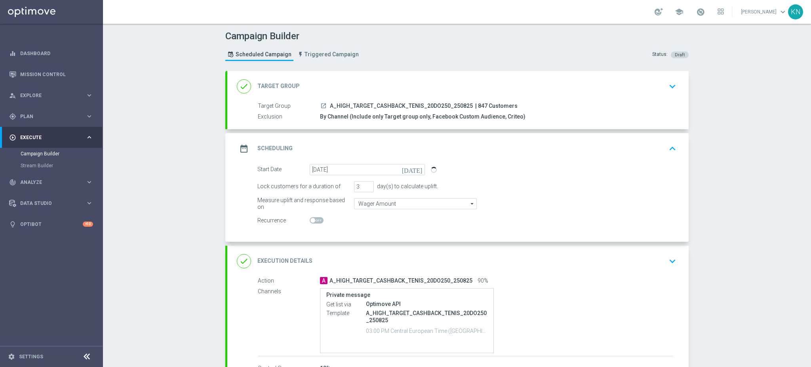
click at [607, 88] on div "done Target Group keyboard_arrow_down" at bounding box center [458, 86] width 442 height 15
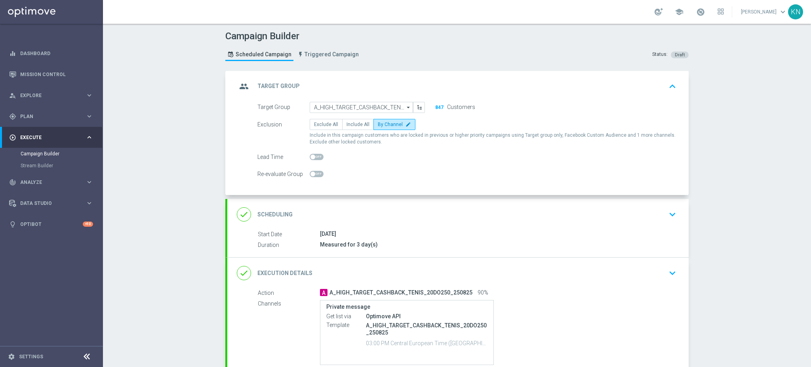
click at [638, 219] on div "done Scheduling keyboard_arrow_down" at bounding box center [458, 214] width 442 height 15
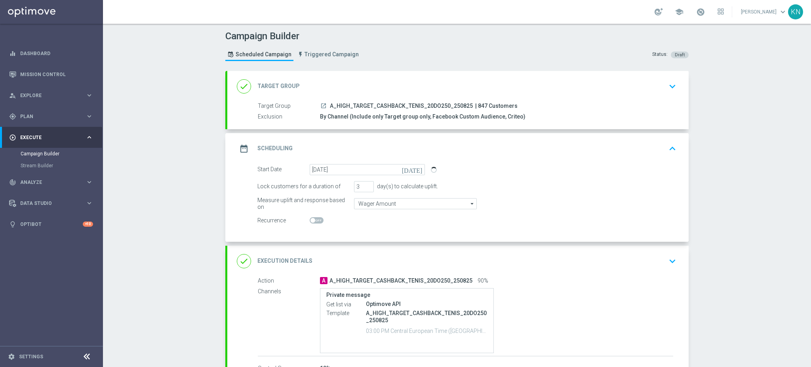
click at [618, 273] on div "done Execution Details keyboard_arrow_down" at bounding box center [457, 261] width 461 height 31
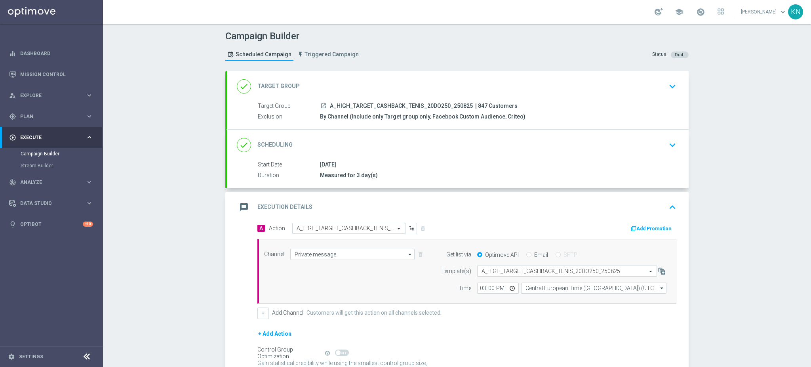
click at [647, 148] on div "done Scheduling keyboard_arrow_down" at bounding box center [458, 144] width 442 height 15
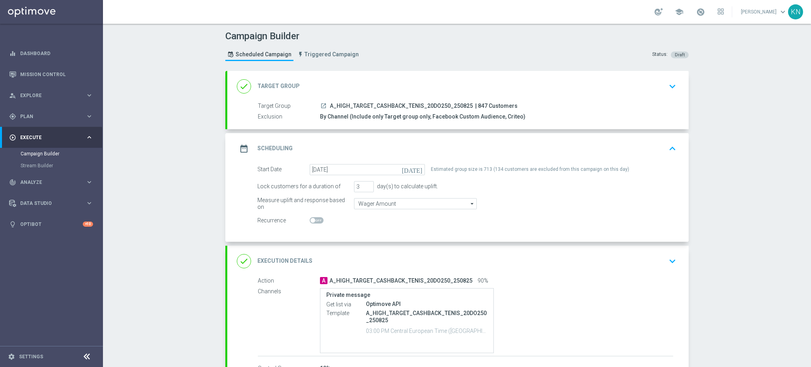
click at [634, 98] on div "done Target Group keyboard_arrow_down" at bounding box center [457, 86] width 461 height 31
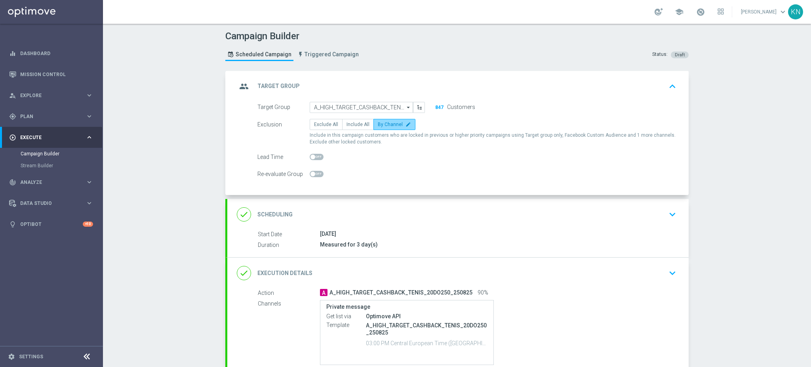
click at [381, 125] on span "By Channel" at bounding box center [390, 125] width 25 height 6
click at [381, 125] on input "By Channel edit" at bounding box center [380, 125] width 5 height 5
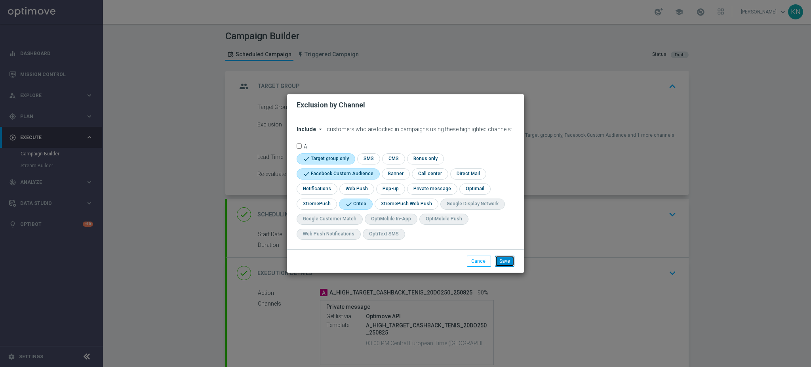
click at [499, 264] on button "Save" at bounding box center [504, 260] width 19 height 11
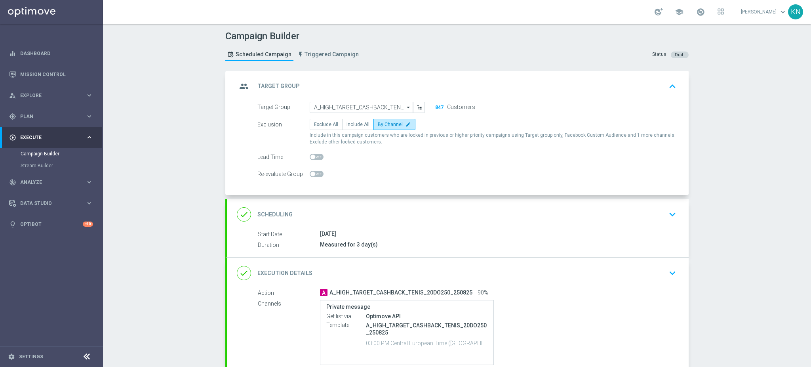
click at [534, 222] on div "done Scheduling keyboard_arrow_down" at bounding box center [457, 214] width 461 height 31
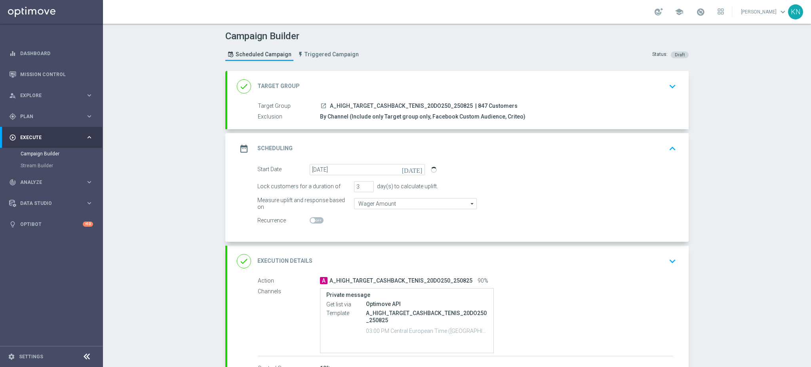
scroll to position [53, 0]
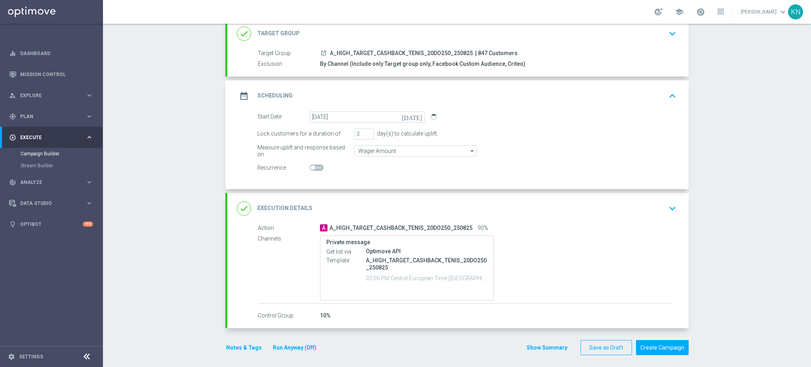
click at [636, 214] on div "done Execution Details keyboard_arrow_down" at bounding box center [458, 208] width 442 height 15
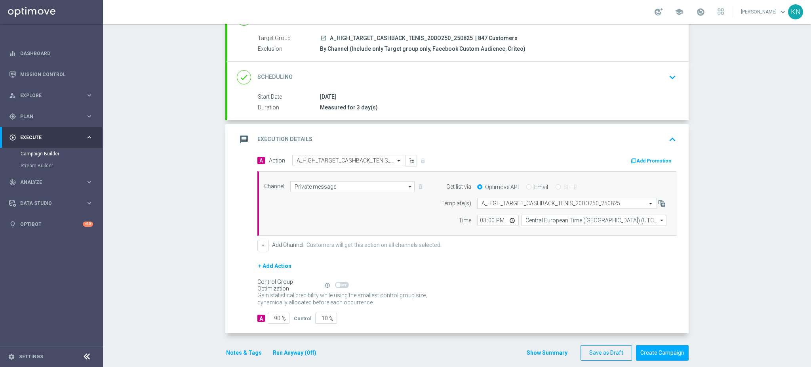
scroll to position [76, 0]
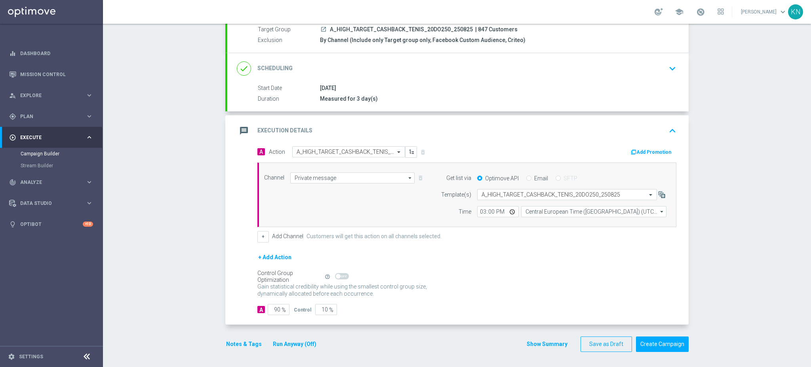
click at [242, 341] on button "Notes & Tags" at bounding box center [243, 344] width 37 height 10
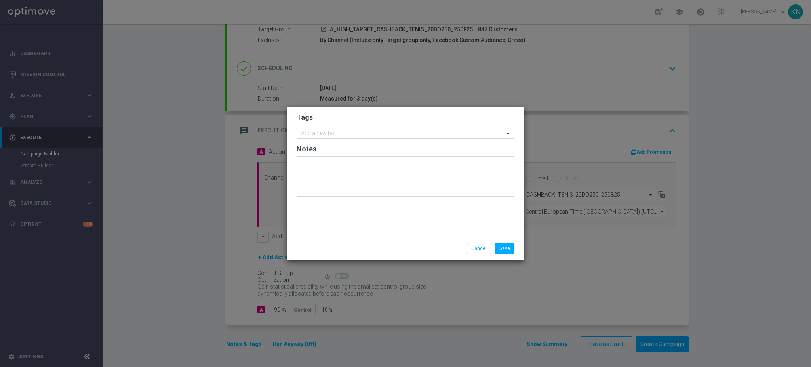
click at [349, 129] on div "Add a new tag" at bounding box center [400, 133] width 207 height 10
type input "a"
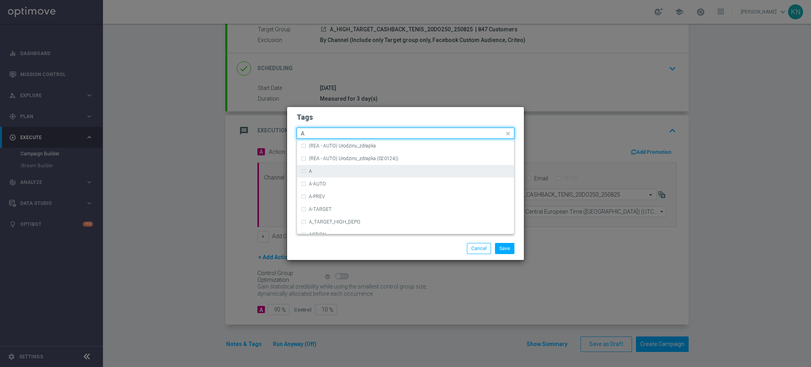
scroll to position [950, 0]
click at [335, 173] on div "A" at bounding box center [409, 170] width 201 height 5
type input "A"
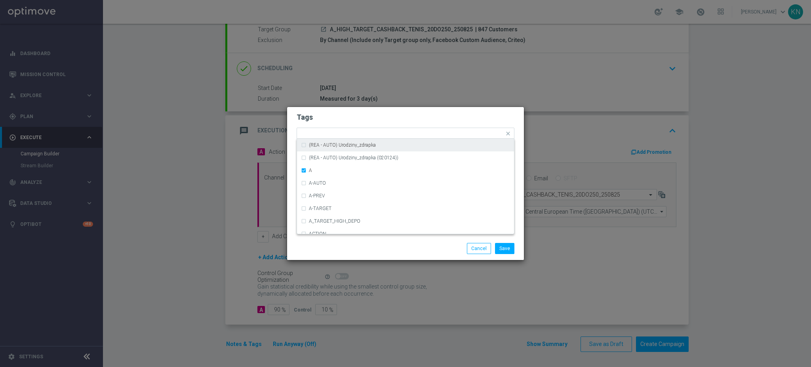
click at [351, 117] on h2 "Tags" at bounding box center [406, 117] width 218 height 10
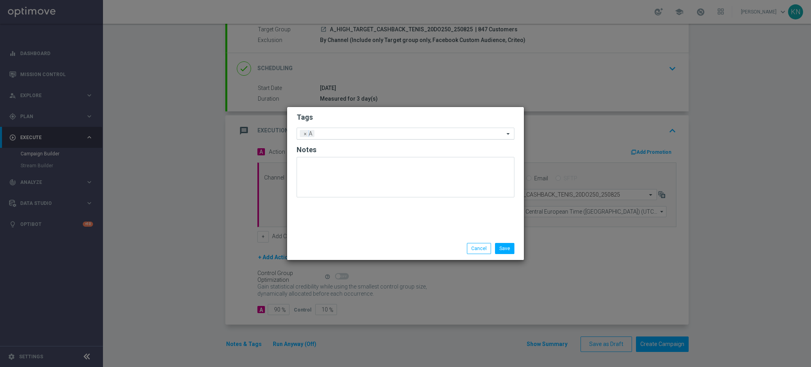
click at [352, 136] on input "text" at bounding box center [411, 134] width 187 height 7
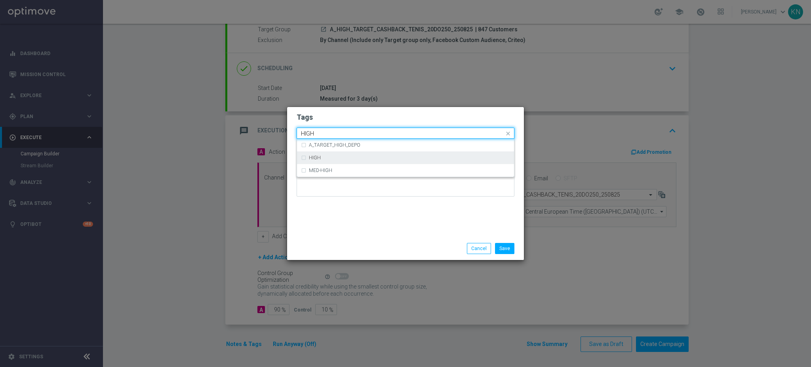
click at [331, 156] on div "HIGH" at bounding box center [409, 157] width 201 height 5
type input "HIGH"
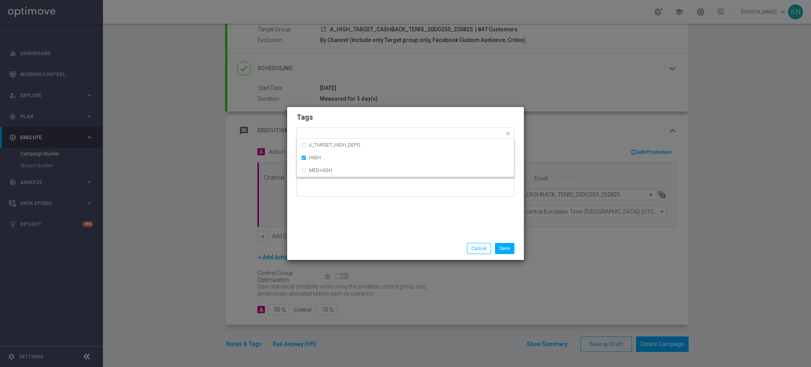
click at [355, 124] on form "Tags Quick find × A × HIGH A_TARGET_HIGH_DEPO HIGH MED-HIGH Notes" at bounding box center [406, 156] width 218 height 92
click at [377, 131] on input "text" at bounding box center [424, 134] width 160 height 7
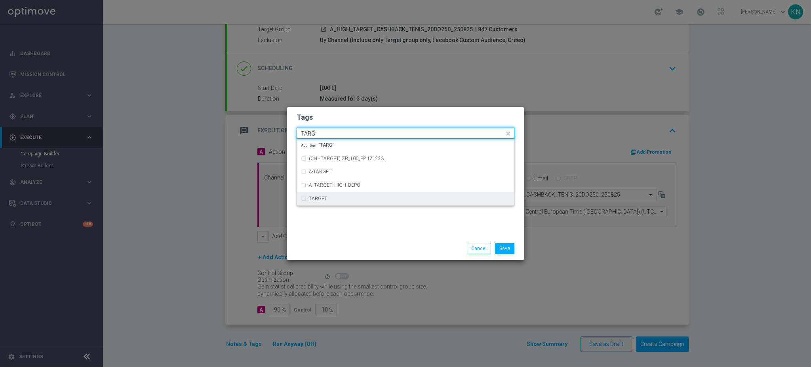
drag, startPoint x: 333, startPoint y: 199, endPoint x: 360, endPoint y: 133, distance: 70.5
click at [334, 198] on div "TARGET" at bounding box center [409, 198] width 201 height 5
type input "TARG"
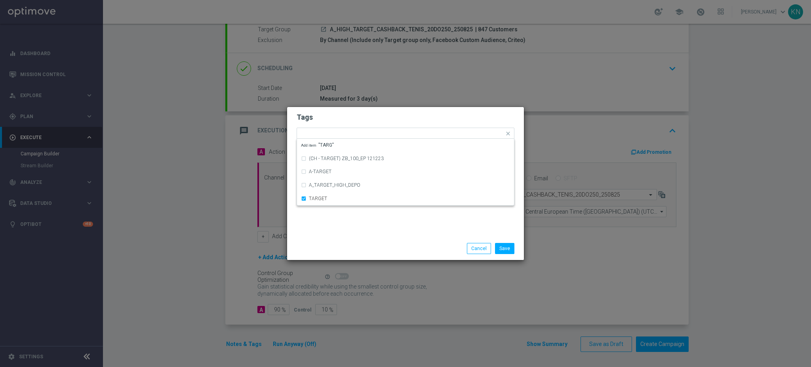
click at [368, 120] on h2 "Tags" at bounding box center [406, 117] width 218 height 10
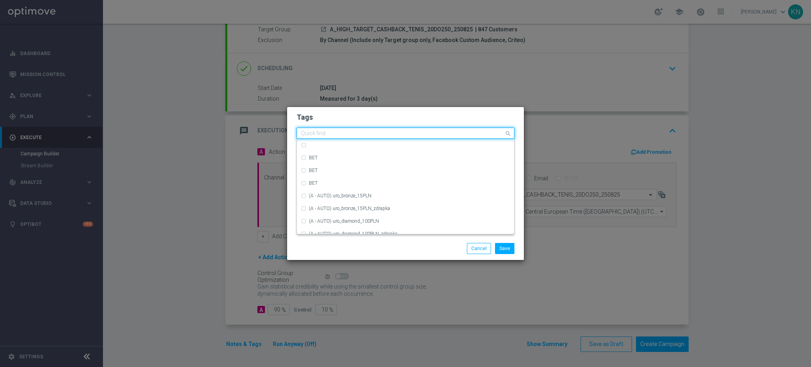
click at [396, 132] on input "text" at bounding box center [402, 133] width 203 height 7
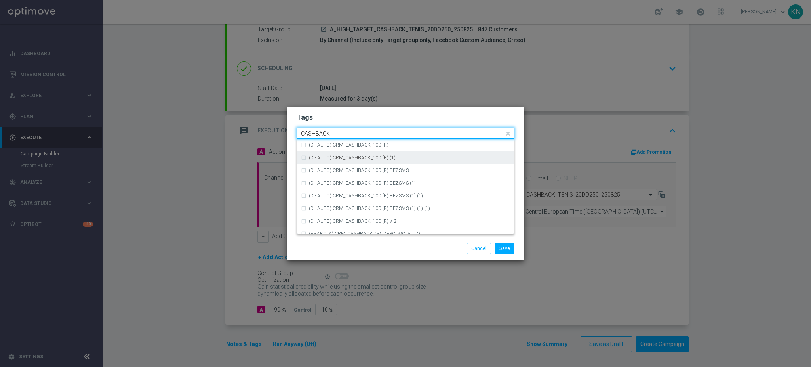
scroll to position [120, 0]
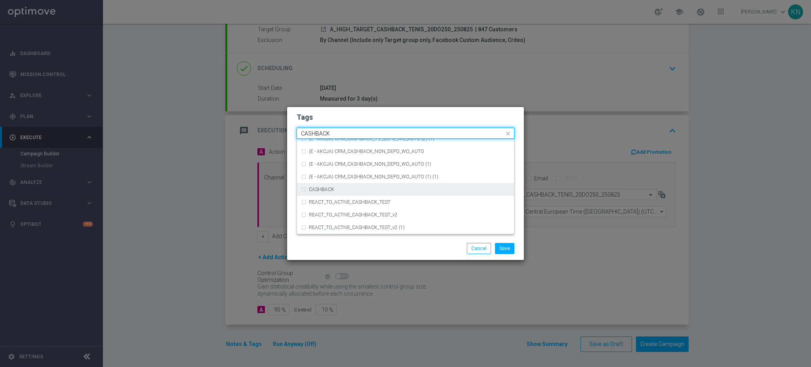
click at [344, 184] on div "CASHBACK" at bounding box center [405, 189] width 209 height 13
type input "CASHBACK"
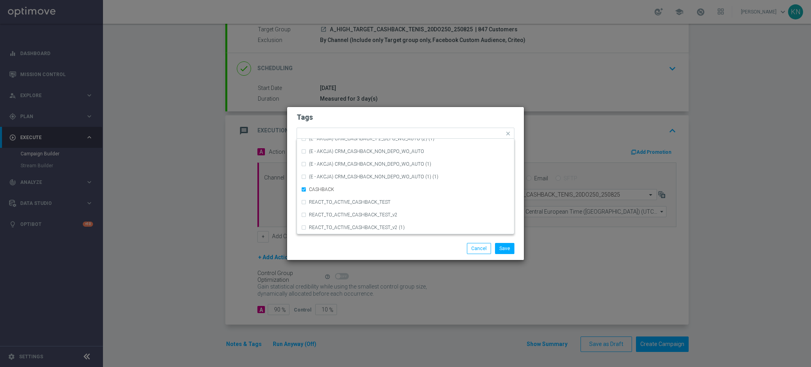
click at [369, 117] on h2 "Tags" at bounding box center [406, 117] width 218 height 10
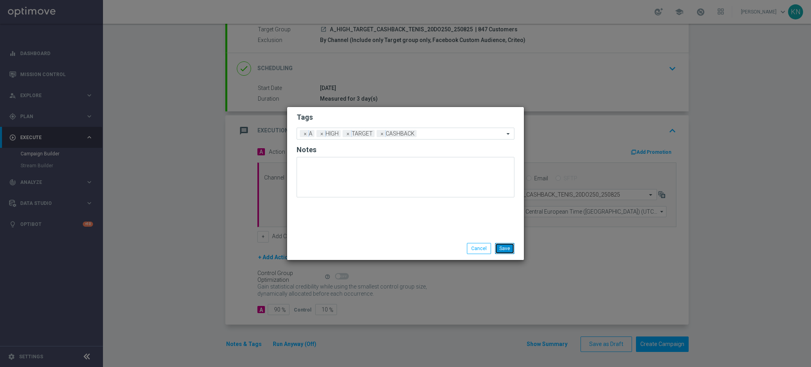
click at [501, 246] on button "Save" at bounding box center [504, 248] width 19 height 11
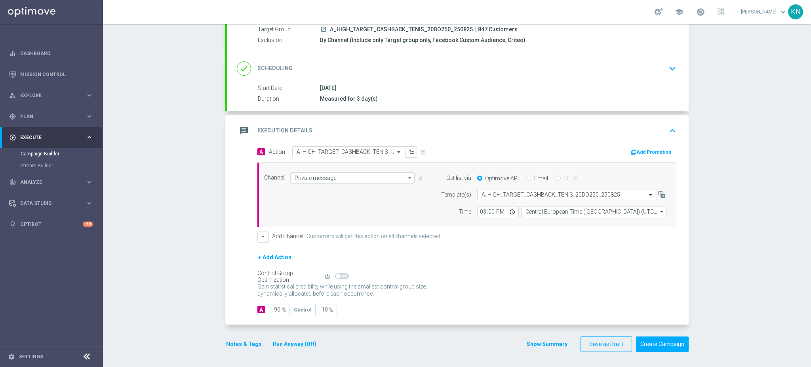
click at [524, 92] on div "Start Date 25 Aug 2025 Duration Measured for 3 day(s)" at bounding box center [457, 93] width 461 height 19
click at [615, 74] on div "done Scheduling keyboard_arrow_down" at bounding box center [458, 68] width 442 height 15
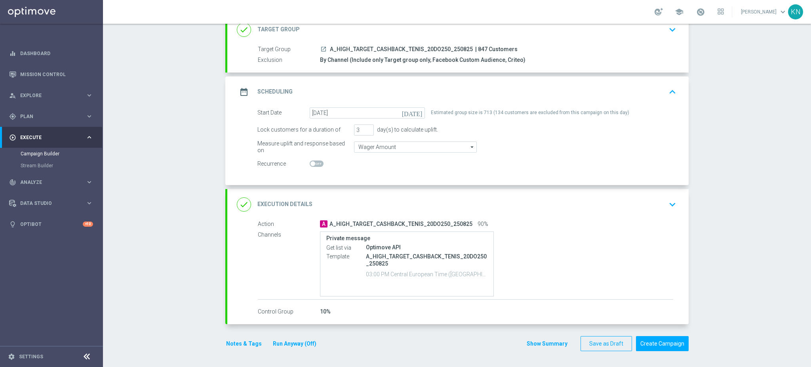
scroll to position [55, 0]
click at [651, 208] on div "done Execution Details keyboard_arrow_down" at bounding box center [458, 205] width 442 height 15
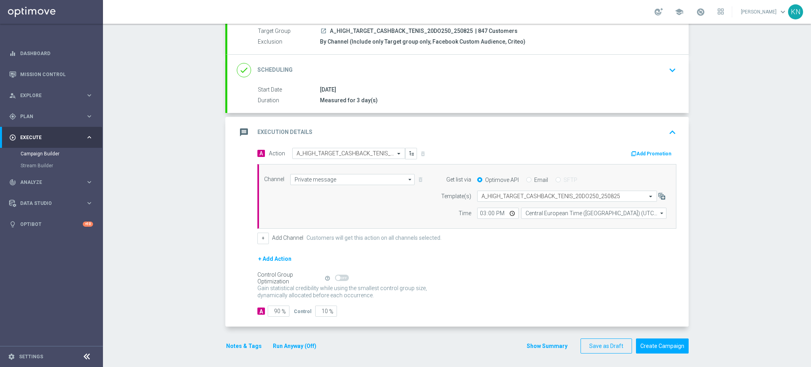
scroll to position [76, 0]
click at [637, 150] on button "Add Promotion" at bounding box center [652, 152] width 44 height 9
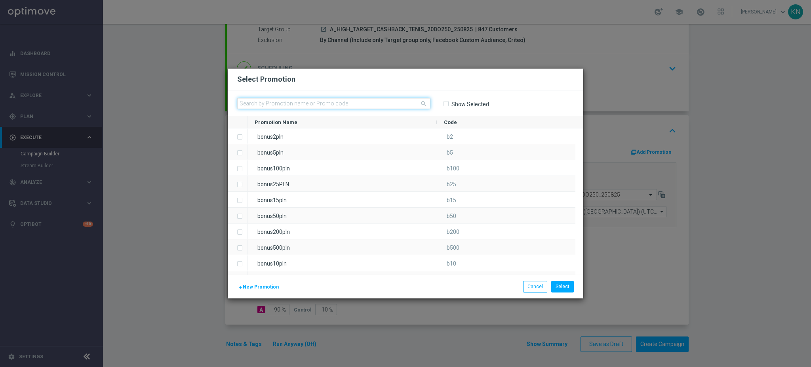
click at [268, 100] on input "text" at bounding box center [333, 103] width 193 height 11
click at [265, 288] on span "New Promotion" at bounding box center [261, 287] width 36 height 6
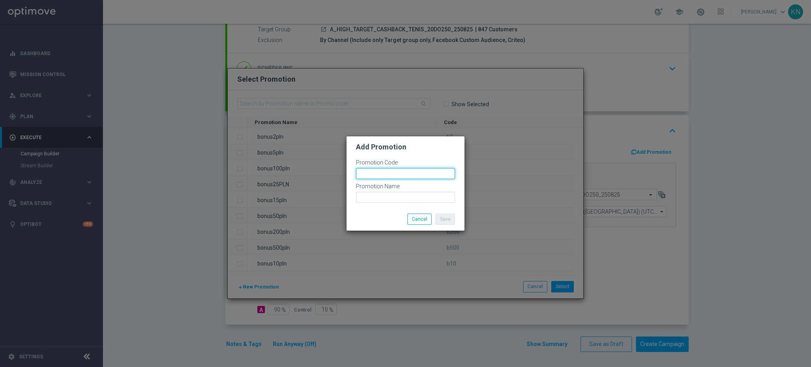
click at [372, 175] on input "text" at bounding box center [405, 173] width 99 height 11
type input "B"
paste input "171575"
drag, startPoint x: 412, startPoint y: 171, endPoint x: 299, endPoint y: 169, distance: 112.9
click at [299, 169] on modal-container "Add Promotion Promotion Code bonusapi_tg-171575 Promotion Name Save Cancel" at bounding box center [405, 183] width 811 height 367
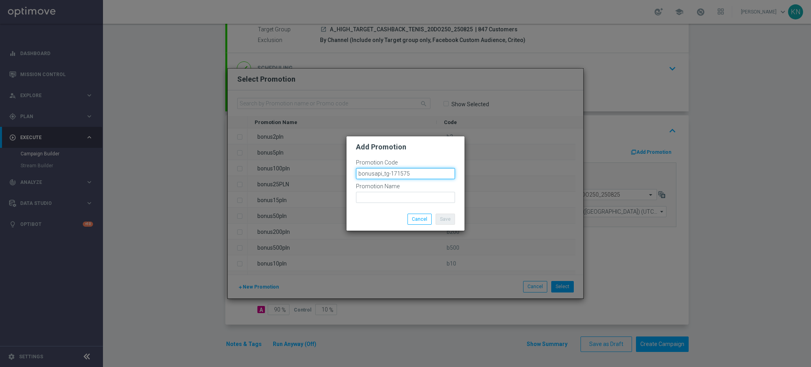
type input "bonusapi_tg-171575"
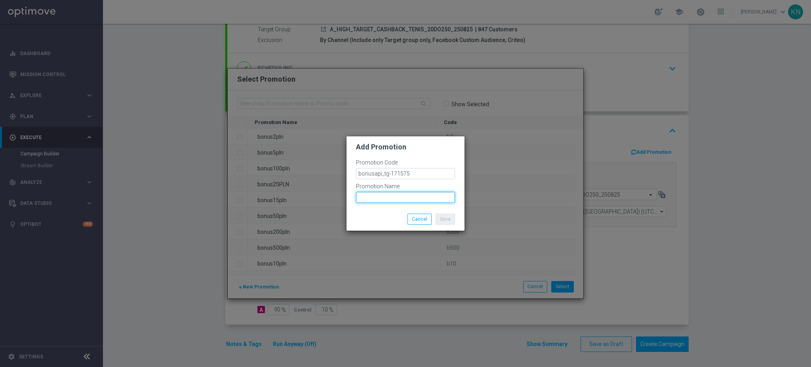
click at [383, 198] on input "text" at bounding box center [405, 197] width 99 height 11
paste input "bonusapi_tg-171575"
type input "bonusapi_tg-171575"
click at [386, 218] on div "Save Cancel" at bounding box center [405, 218] width 111 height 11
click at [445, 219] on button "Save" at bounding box center [445, 218] width 19 height 11
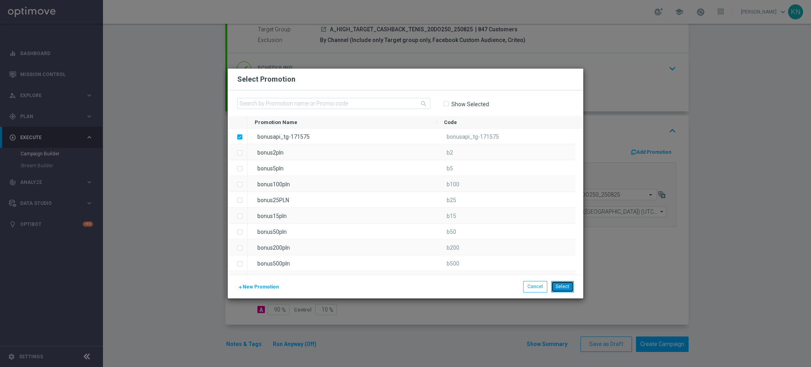
click at [564, 285] on button "Select" at bounding box center [562, 286] width 23 height 11
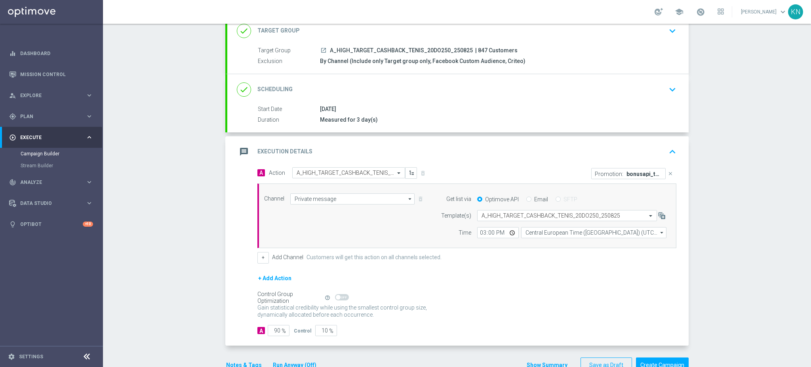
scroll to position [23, 0]
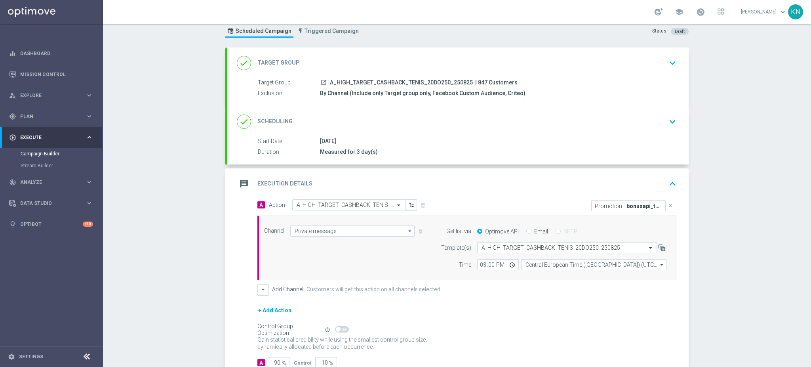
click at [320, 79] on icon "launch" at bounding box center [323, 82] width 6 height 6
click at [631, 75] on div "done Target Group keyboard_arrow_down" at bounding box center [457, 63] width 461 height 31
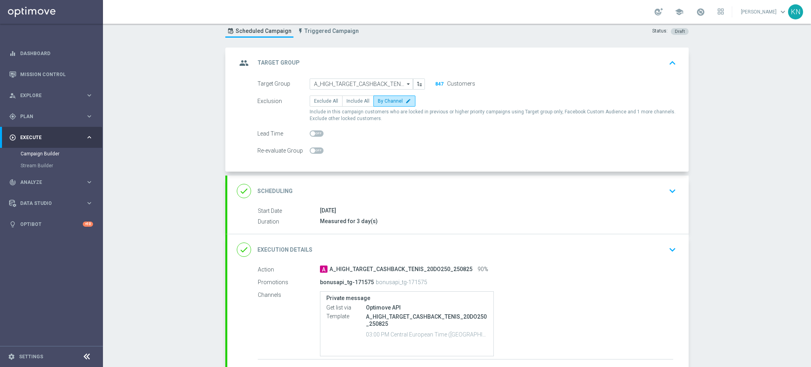
click at [650, 182] on div "done Scheduling keyboard_arrow_down" at bounding box center [457, 190] width 461 height 31
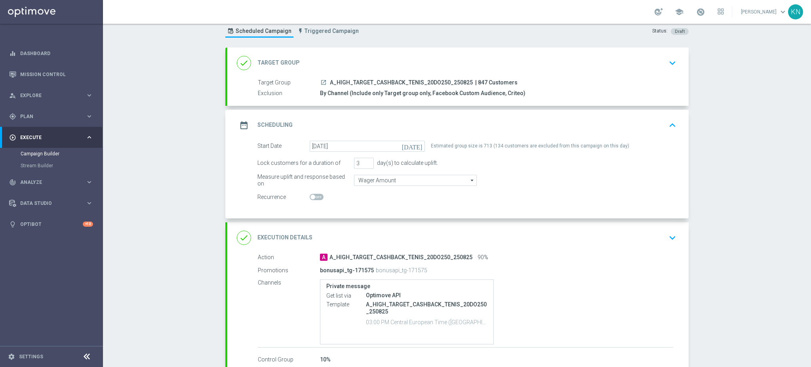
click at [632, 67] on div "done Target Group keyboard_arrow_down" at bounding box center [458, 62] width 442 height 15
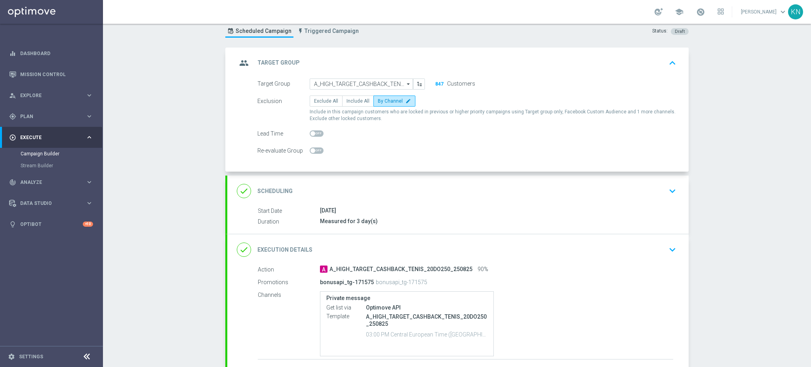
click at [655, 180] on div "done Scheduling keyboard_arrow_down" at bounding box center [457, 190] width 461 height 31
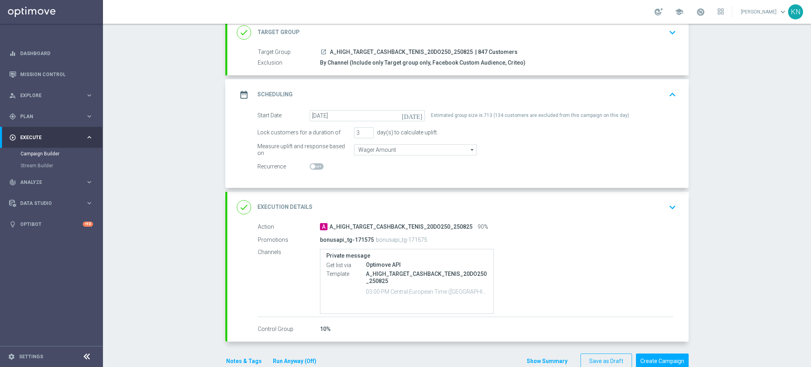
scroll to position [70, 0]
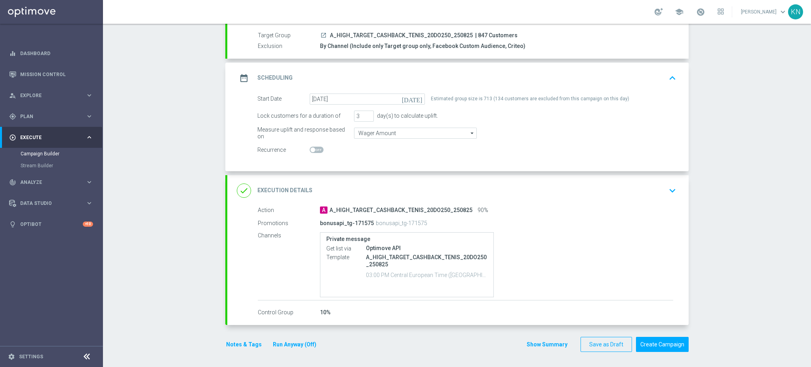
click at [649, 192] on div "done Execution Details keyboard_arrow_down" at bounding box center [458, 190] width 442 height 15
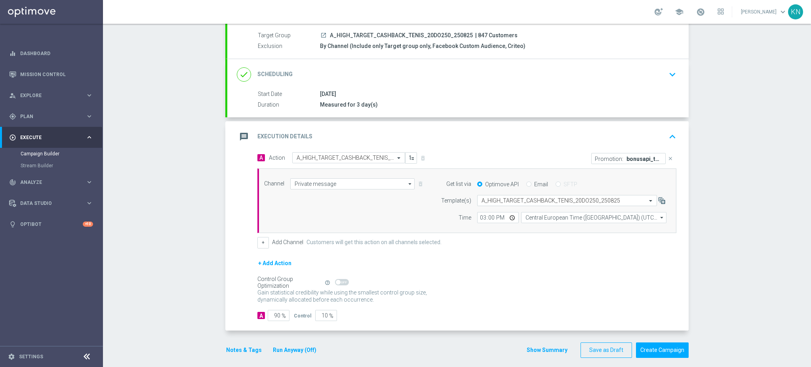
click at [235, 350] on button "Notes & Tags" at bounding box center [243, 350] width 37 height 10
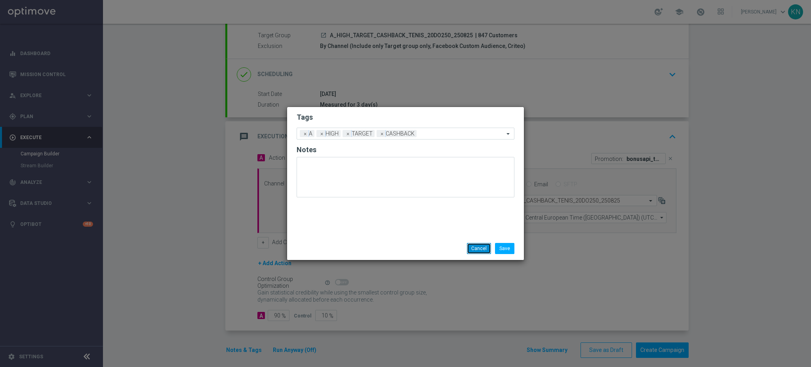
click at [480, 244] on button "Cancel" at bounding box center [479, 248] width 24 height 11
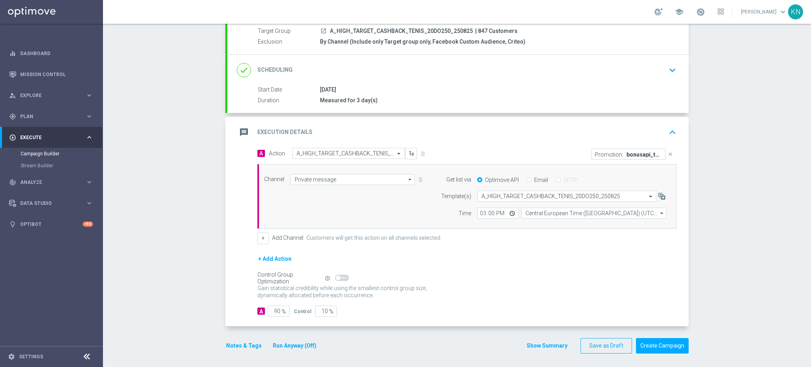
scroll to position [76, 0]
click at [656, 345] on button "Create Campaign" at bounding box center [662, 343] width 53 height 15
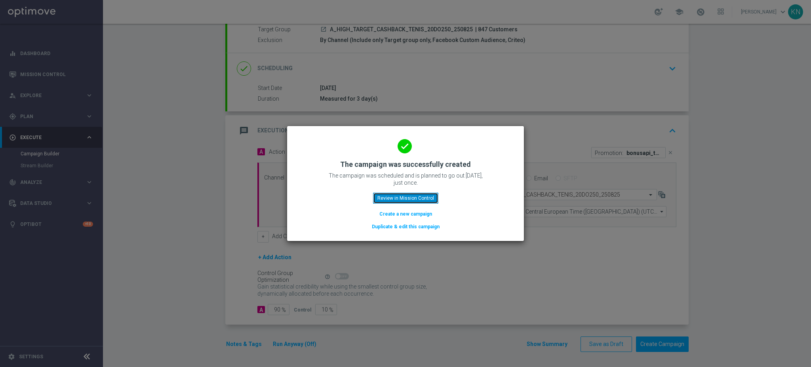
click at [413, 200] on button "Review in Mission Control" at bounding box center [405, 197] width 65 height 11
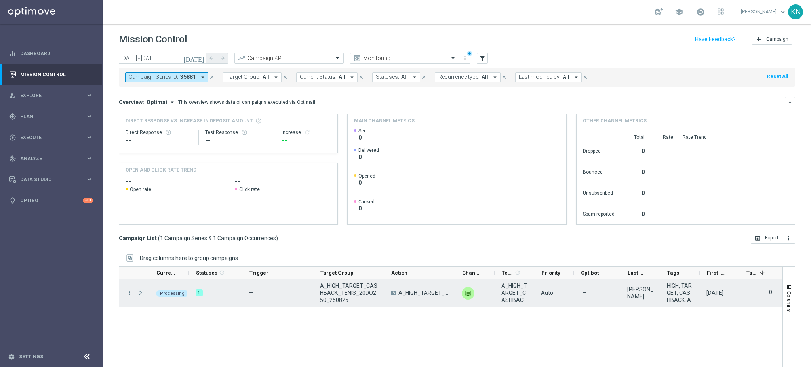
click at [142, 292] on span "Press SPACE to select this row." at bounding box center [140, 292] width 7 height 6
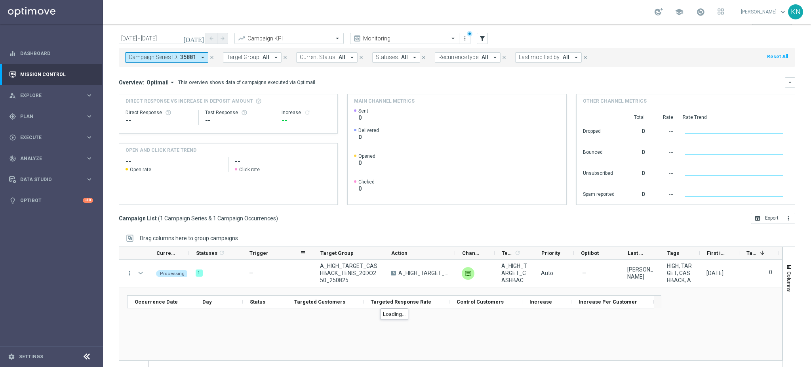
scroll to position [29, 0]
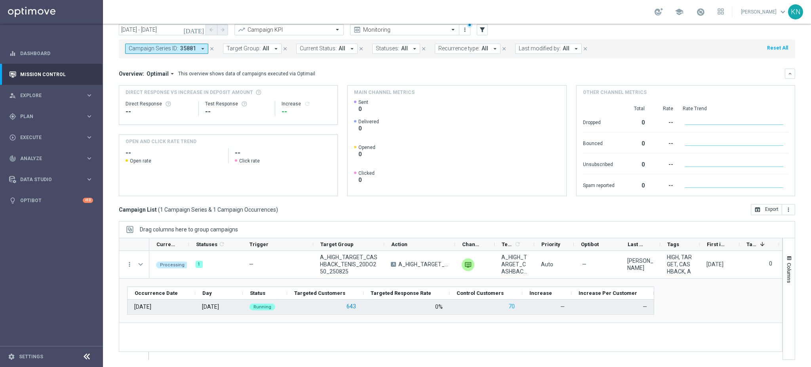
click at [350, 308] on button "643" at bounding box center [351, 306] width 11 height 10
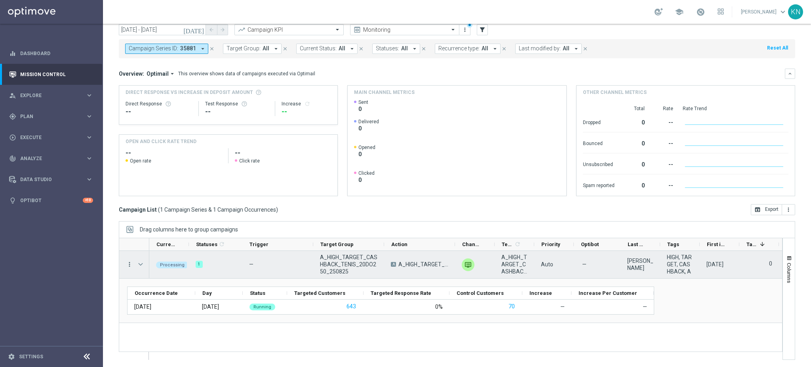
click at [131, 263] on icon "more_vert" at bounding box center [129, 264] width 7 height 7
click at [192, 267] on div "Campaign Details" at bounding box center [182, 269] width 74 height 6
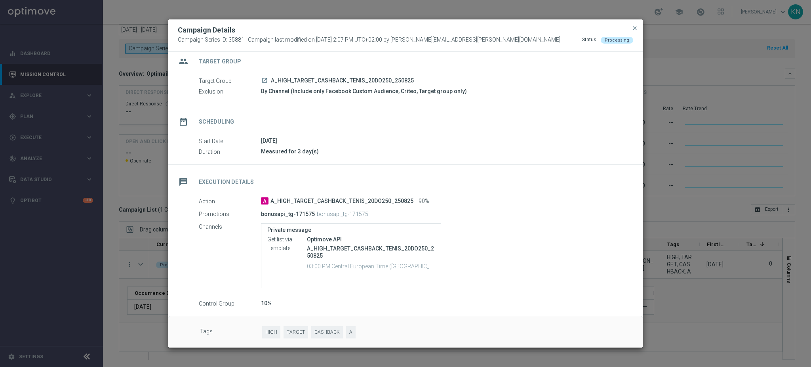
scroll to position [10, 0]
click at [634, 30] on span "close" at bounding box center [635, 28] width 6 height 6
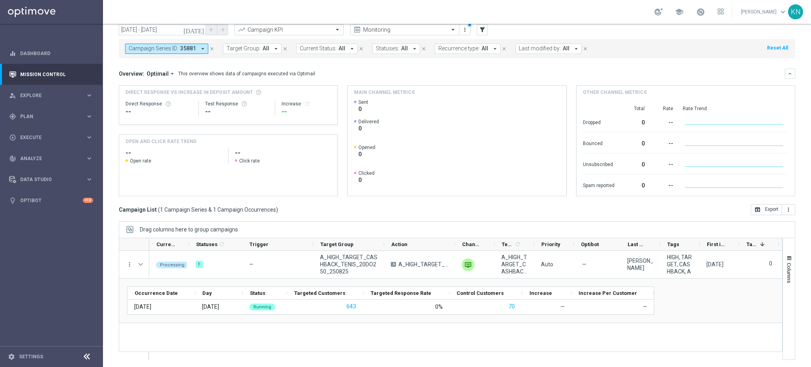
click at [796, 11] on div "KN" at bounding box center [795, 11] width 15 height 15
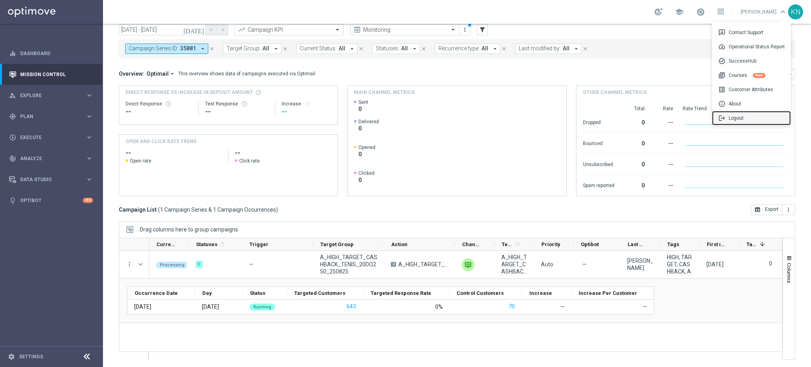
click at [732, 117] on div "logout Logout" at bounding box center [751, 118] width 79 height 14
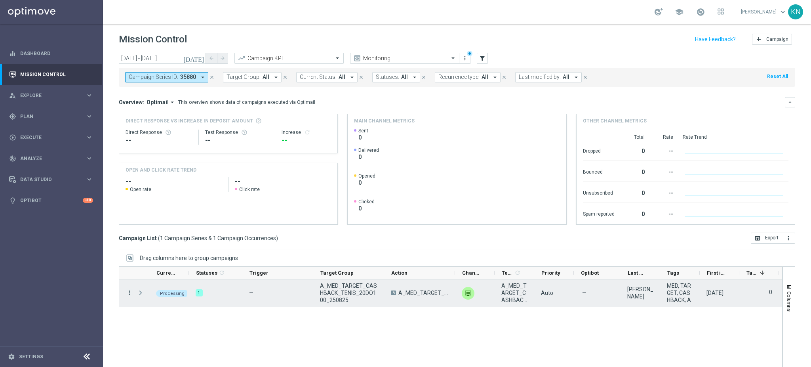
click at [130, 294] on icon "more_vert" at bounding box center [129, 292] width 7 height 7
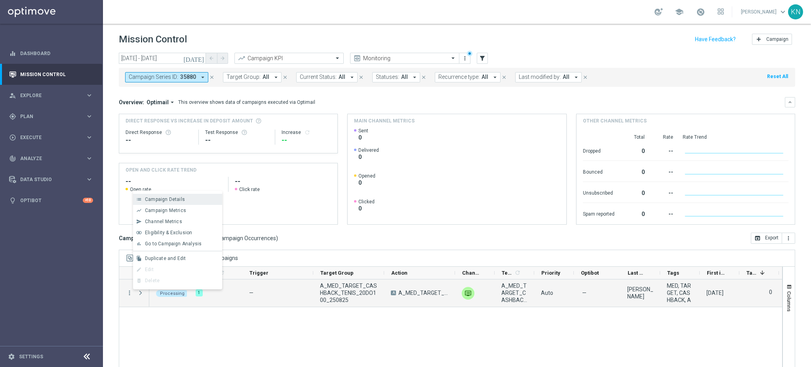
click at [175, 198] on span "Campaign Details" at bounding box center [165, 199] width 40 height 6
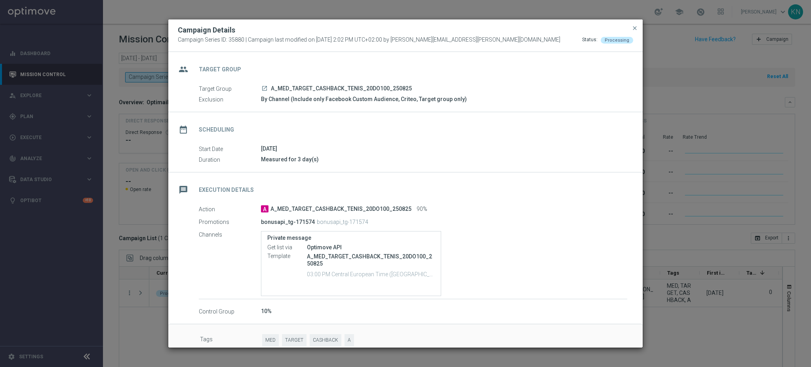
click at [266, 87] on icon "launch" at bounding box center [264, 88] width 6 height 6
drag, startPoint x: 635, startPoint y: 25, endPoint x: 626, endPoint y: 25, distance: 9.1
click at [635, 25] on span "close" at bounding box center [635, 28] width 6 height 6
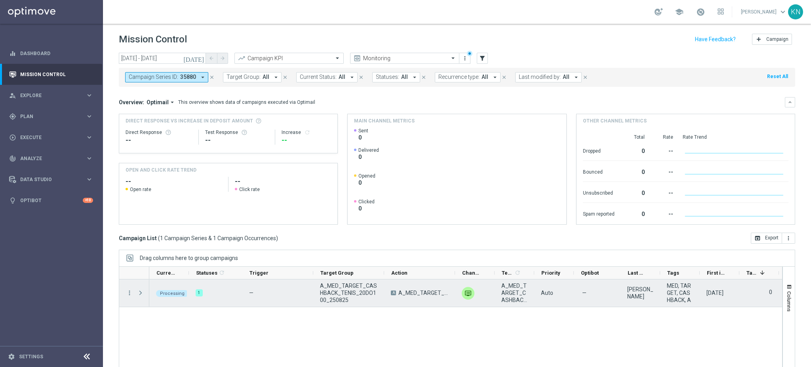
click at [139, 293] on span "Press SPACE to select this row." at bounding box center [140, 292] width 7 height 6
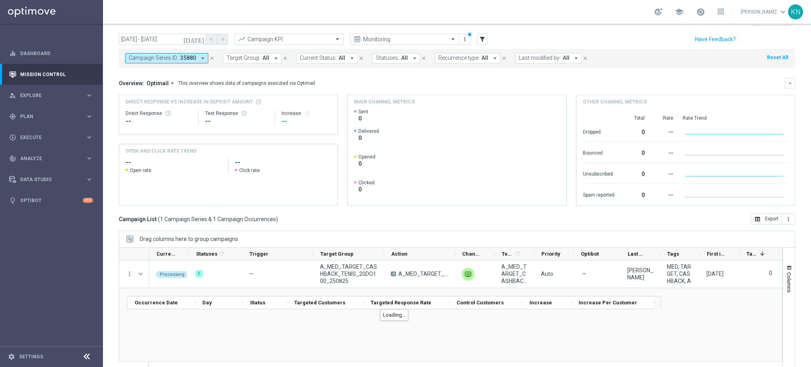
scroll to position [29, 0]
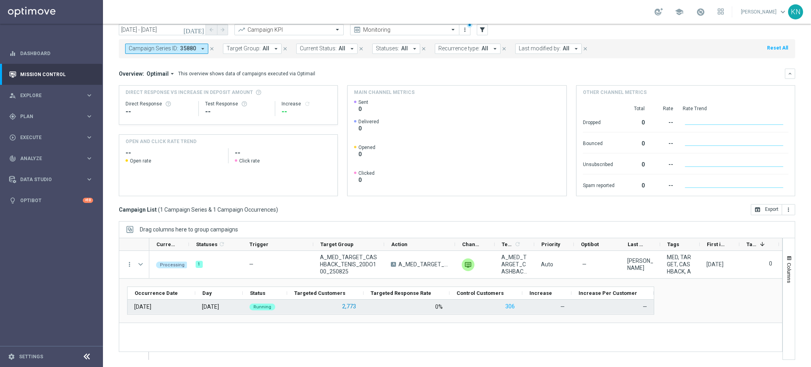
click at [348, 304] on button "2,773" at bounding box center [348, 306] width 15 height 10
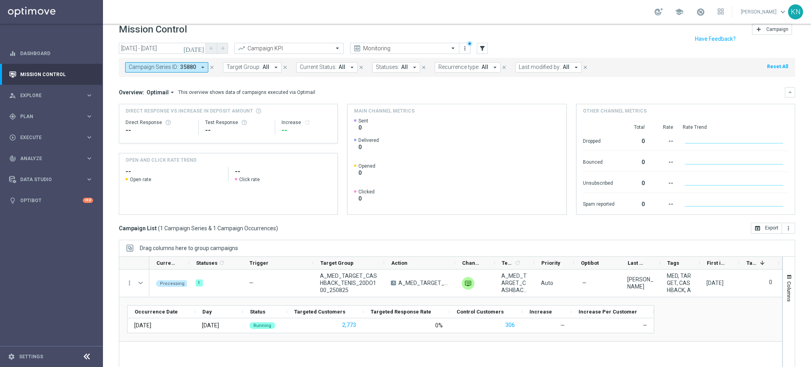
scroll to position [0, 0]
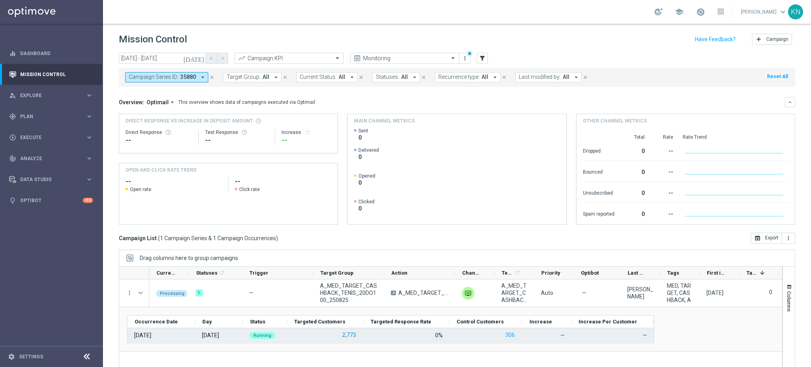
click at [349, 335] on button "2,773" at bounding box center [348, 335] width 15 height 10
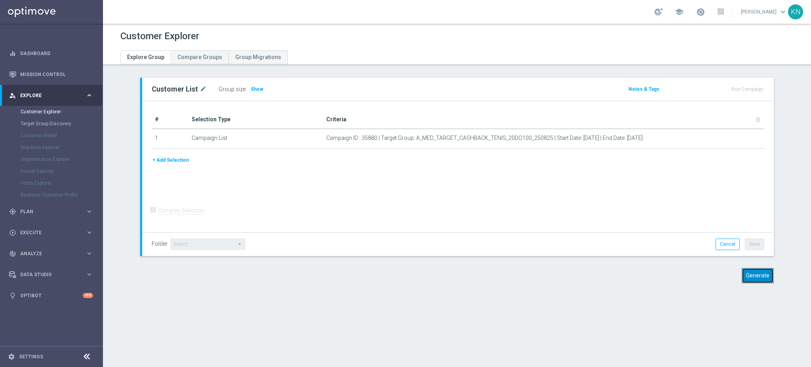
click at [754, 277] on button "Generate" at bounding box center [758, 275] width 32 height 15
click at [761, 270] on button "Generate" at bounding box center [758, 275] width 32 height 15
click at [184, 349] on div "Customer Explorer Explore Group Compare Groups Group Migrations Customer List m…" at bounding box center [457, 195] width 708 height 343
click at [745, 271] on button "Generate" at bounding box center [758, 275] width 32 height 15
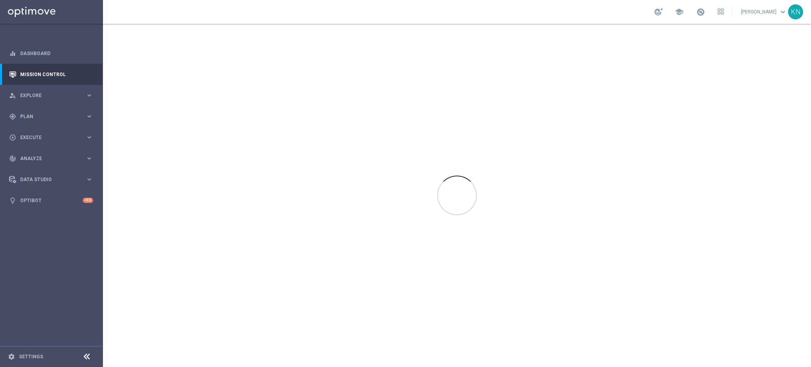
click at [65, 282] on sidenavbar "equalizer Dashboard Mission Control" at bounding box center [51, 183] width 103 height 367
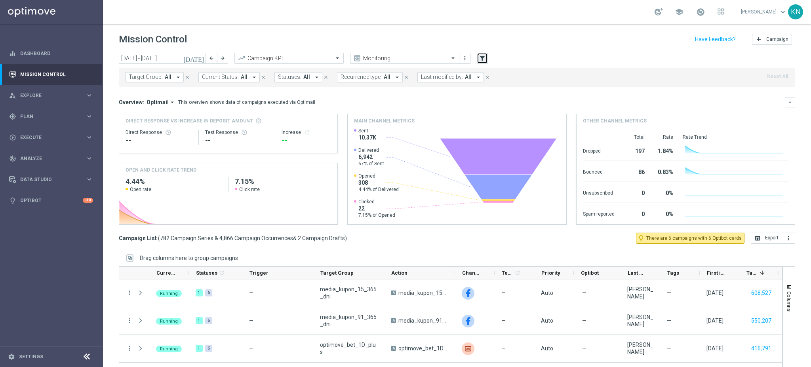
click at [480, 57] on icon "filter_alt" at bounding box center [482, 58] width 7 height 7
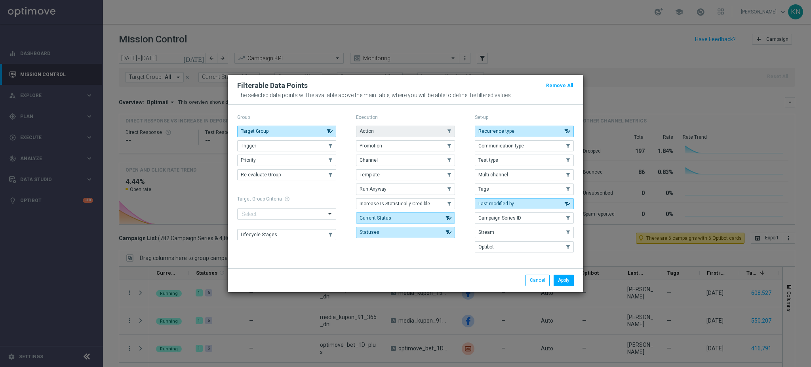
click at [384, 127] on button "Action" at bounding box center [405, 131] width 99 height 11
click at [571, 282] on button "Apply" at bounding box center [564, 279] width 20 height 11
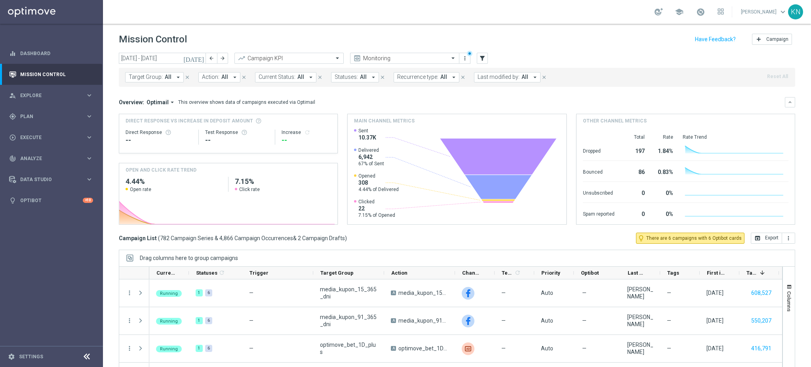
click at [218, 81] on button "Action: All arrow_drop_down" at bounding box center [219, 77] width 42 height 10
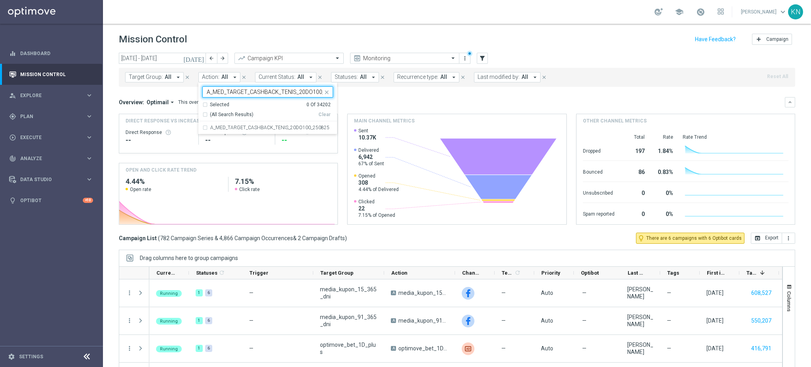
scroll to position [0, 18]
click at [264, 131] on div "A_MED_TARGET_CASHBACK_TENIS_20DO100_250825" at bounding box center [267, 127] width 131 height 13
type input "A_MED_TARGET_CASHBACK_TENIS_20DO100_250825"
click at [379, 101] on div "Overview: Optimail arrow_drop_down This overview shows data of campaigns execut…" at bounding box center [452, 102] width 666 height 7
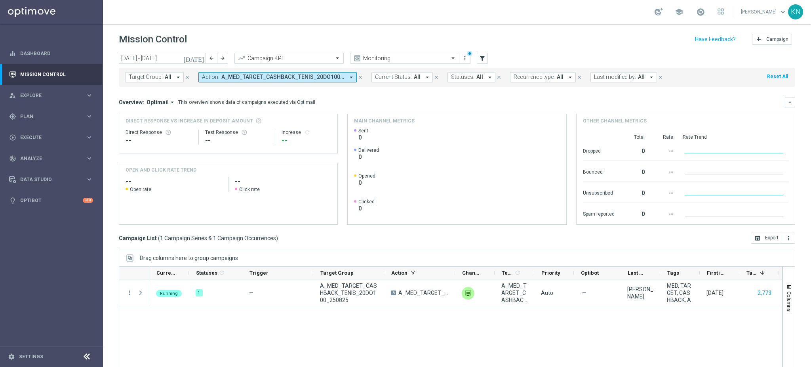
click at [227, 76] on span "A_MED_TARGET_CASHBACK_TENIS_20DO100_250825" at bounding box center [282, 77] width 123 height 7
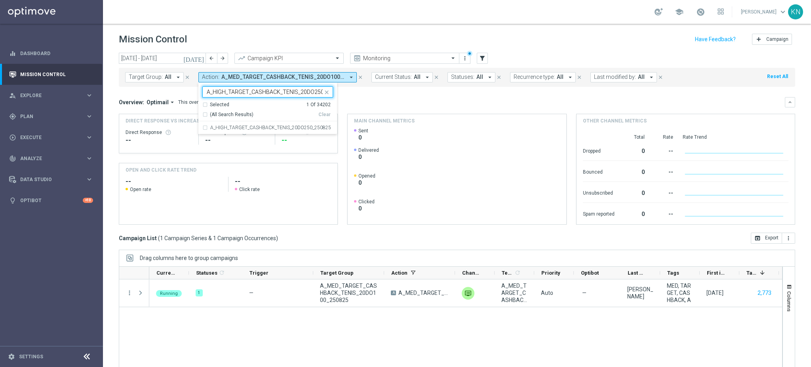
scroll to position [0, 20]
click at [249, 127] on label "A_HIGH_TARGET_CASHBACK_TENIS_20DO250_250825" at bounding box center [270, 127] width 121 height 5
type input "A_HIGH_TARGET_CASHBACK_TENIS_20DO250_250825"
click at [406, 96] on mini-dashboard "Overview: Optimail arrow_drop_down This overview shows data of campaigns execut…" at bounding box center [457, 160] width 676 height 146
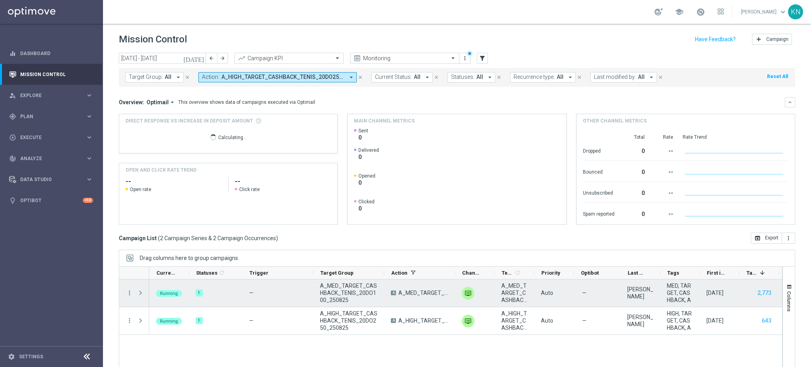
click at [138, 294] on span at bounding box center [140, 292] width 7 height 6
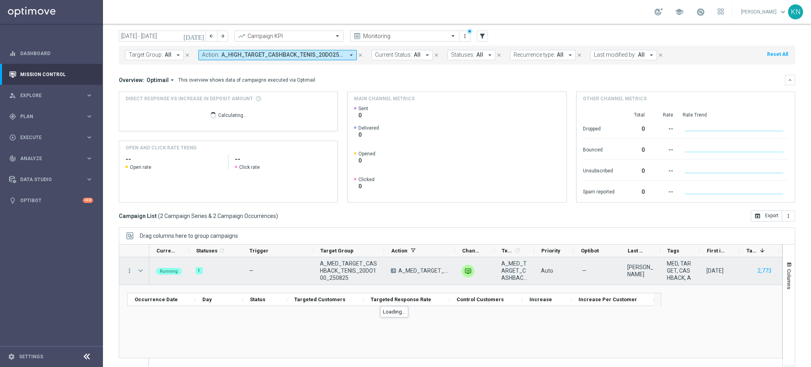
scroll to position [29, 0]
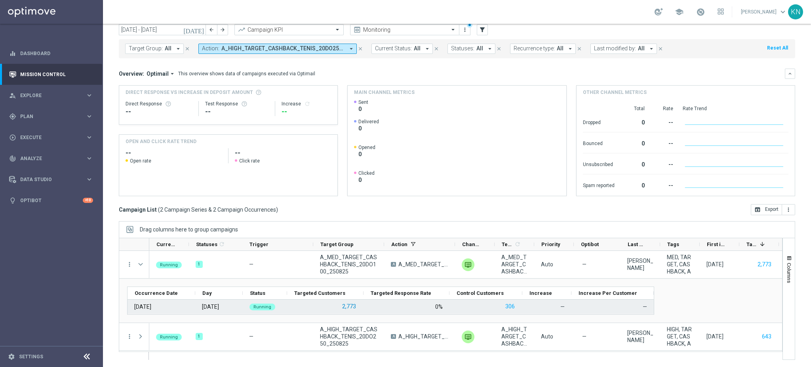
click at [351, 306] on button "2,773" at bounding box center [348, 306] width 15 height 10
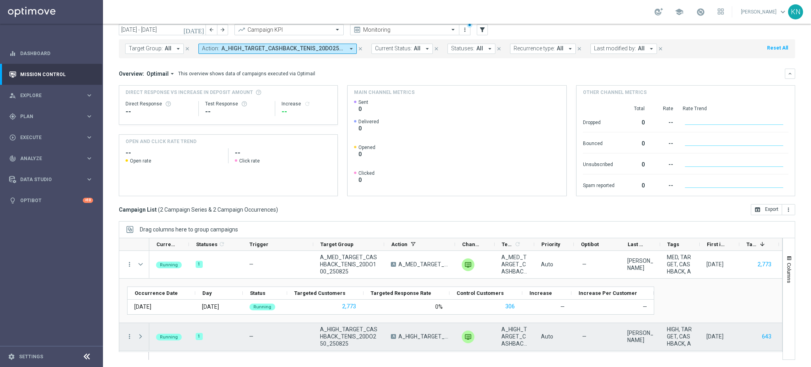
click at [140, 336] on span at bounding box center [140, 336] width 7 height 6
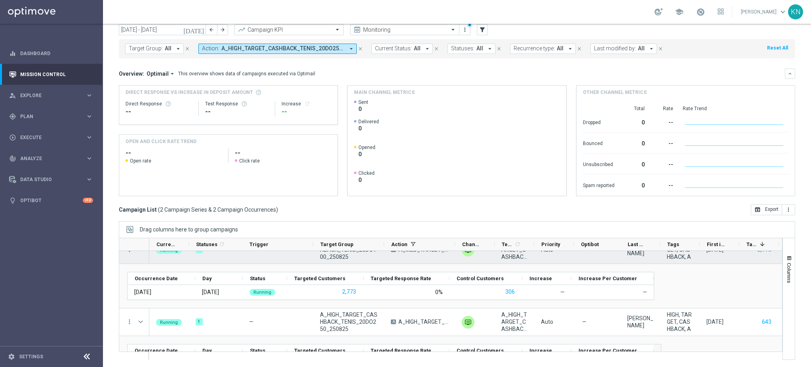
scroll to position [0, 0]
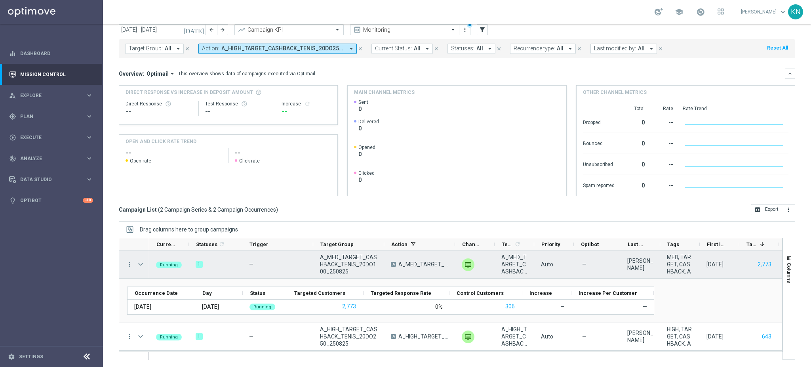
click at [144, 260] on span at bounding box center [141, 264] width 9 height 16
click at [142, 263] on span at bounding box center [140, 264] width 7 height 6
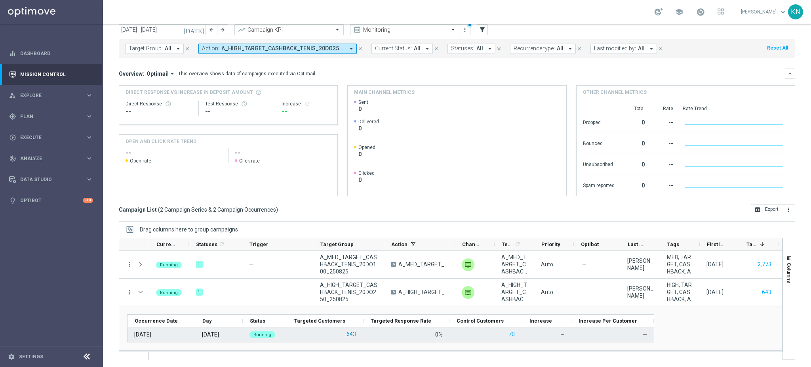
click at [346, 332] on button "643" at bounding box center [351, 334] width 11 height 10
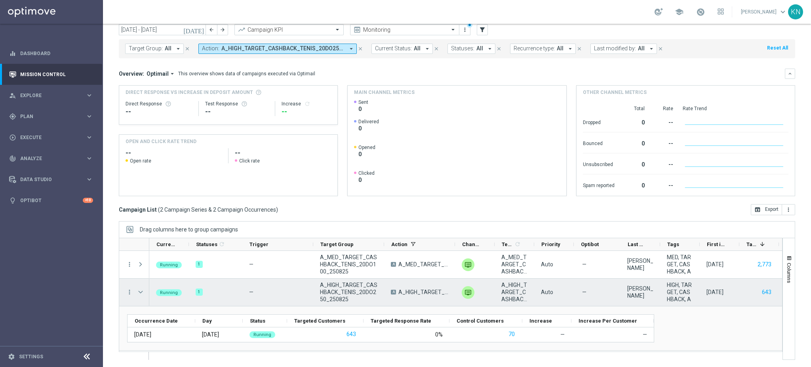
click at [141, 294] on span at bounding box center [140, 292] width 7 height 6
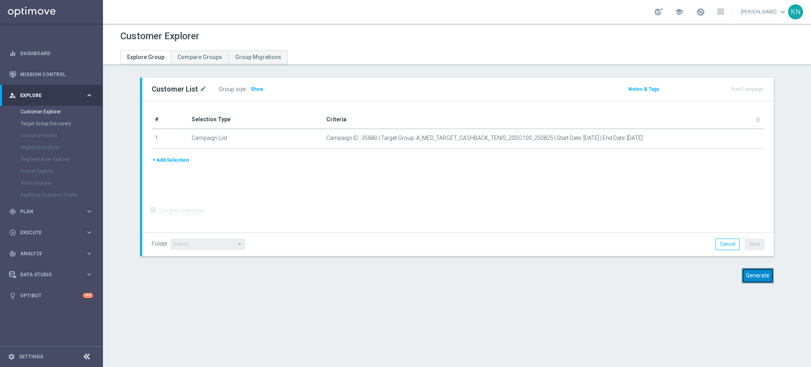
click at [748, 270] on button "Generate" at bounding box center [758, 275] width 32 height 15
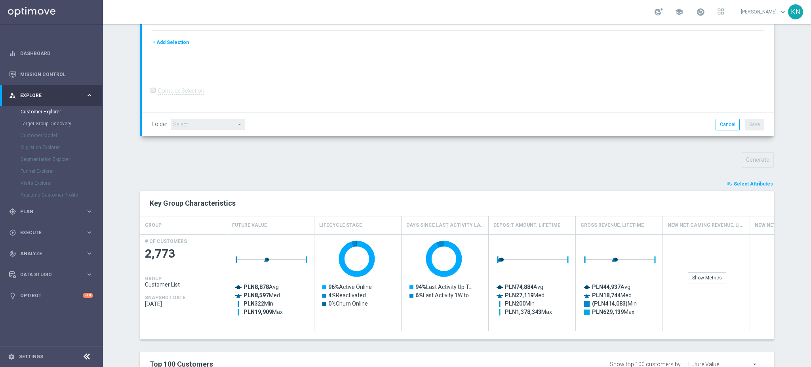
scroll to position [381, 0]
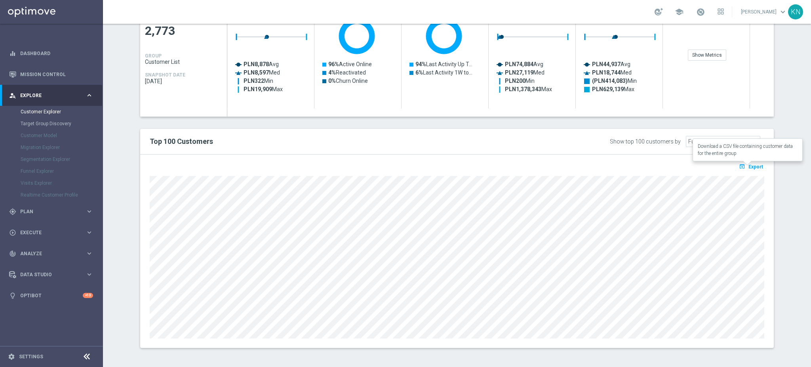
click at [750, 165] on span "Export" at bounding box center [755, 167] width 15 height 6
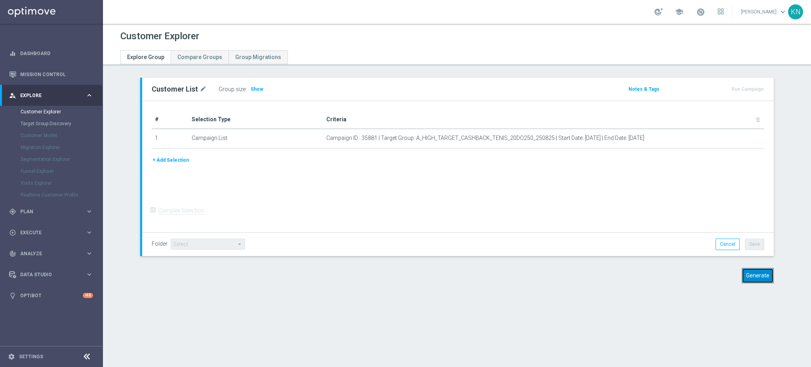
click at [759, 272] on button "Generate" at bounding box center [758, 275] width 32 height 15
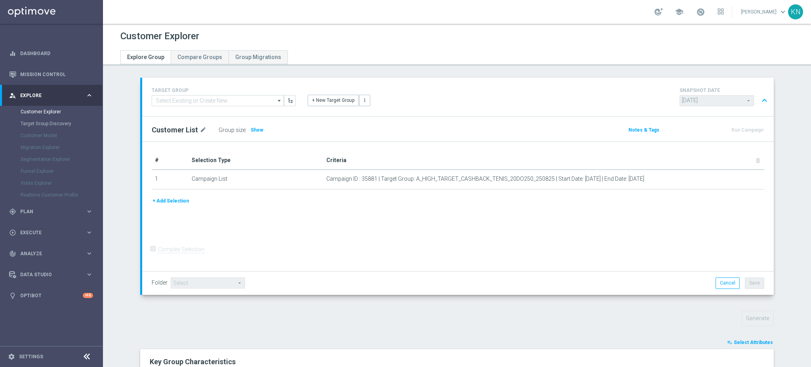
click at [393, 303] on div "TARGET GROUP arrow_drop_down Show Selected 0 of NaN - Campaign 1" at bounding box center [456, 322] width 665 height 489
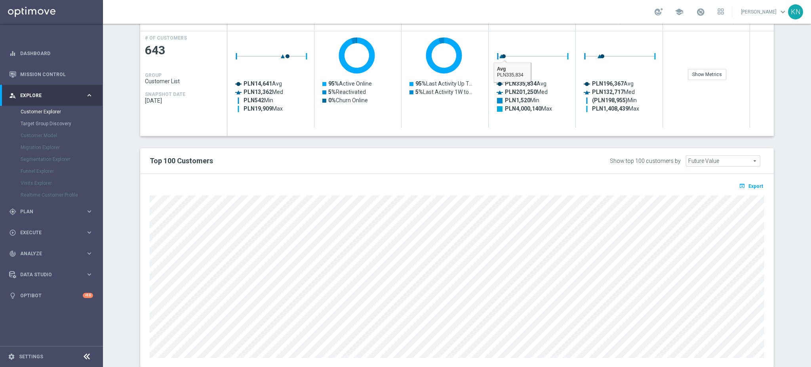
scroll to position [381, 0]
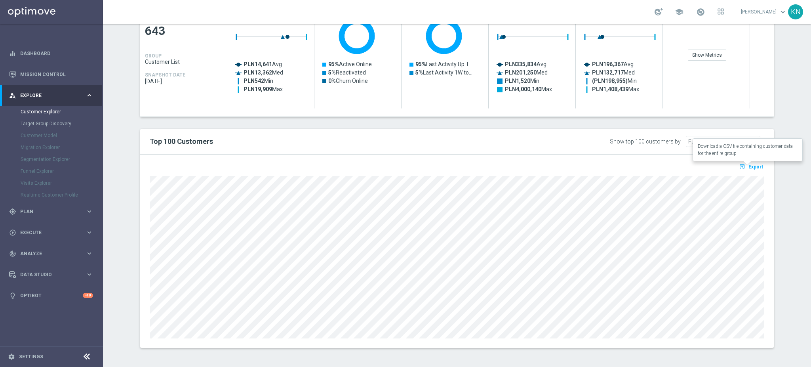
click at [739, 164] on icon "open_in_browser" at bounding box center [743, 166] width 8 height 6
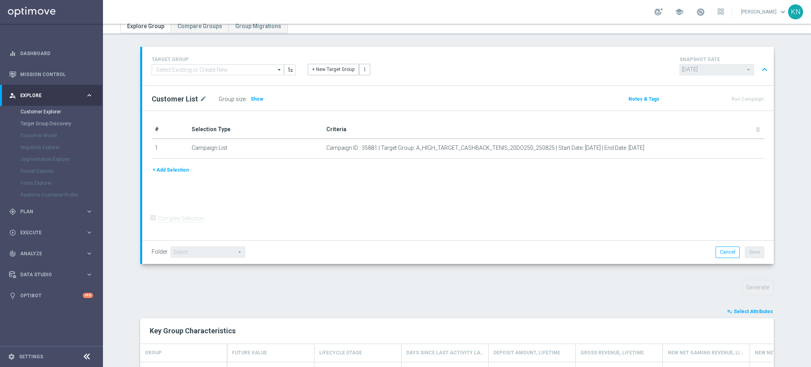
scroll to position [0, 0]
